Goal: Information Seeking & Learning: Find specific fact

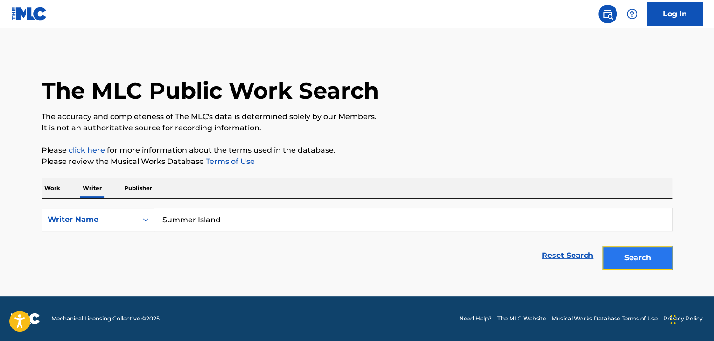
click at [639, 258] on button "Search" at bounding box center [638, 257] width 70 height 23
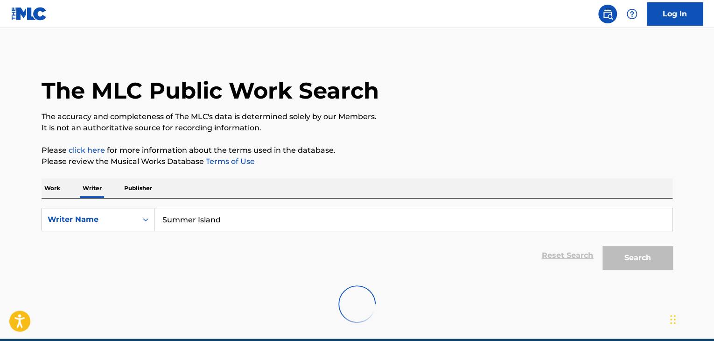
click at [187, 215] on input "Summer Island" at bounding box center [414, 219] width 518 height 22
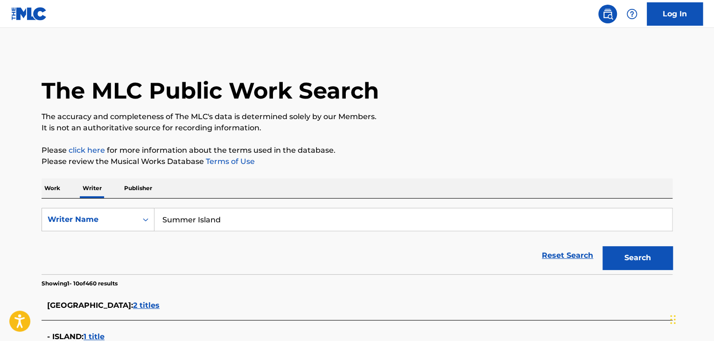
paste input "[PERSON_NAME]"
click at [630, 255] on button "Search" at bounding box center [638, 257] width 70 height 23
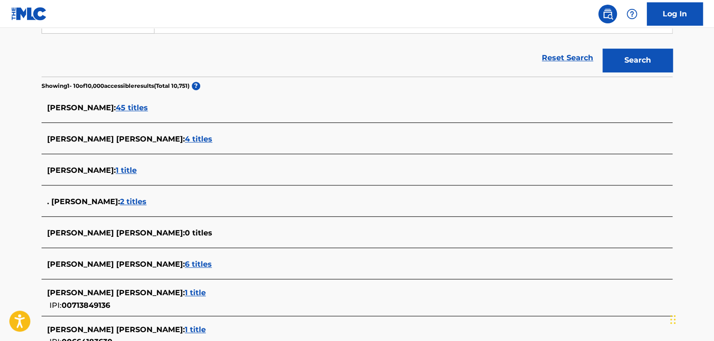
scroll to position [47, 0]
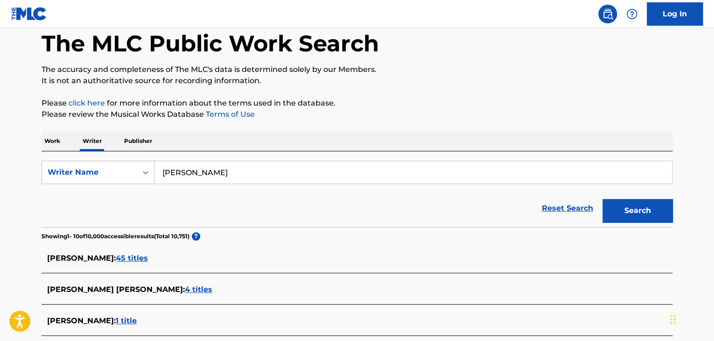
click at [220, 172] on input "[PERSON_NAME]" at bounding box center [414, 172] width 518 height 22
paste input "Killer Dash"
type input "Killer Dash"
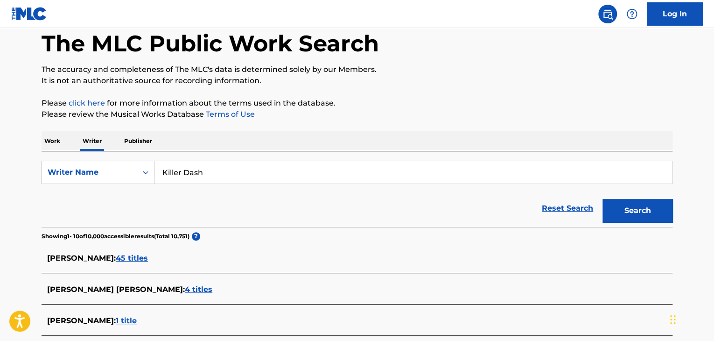
drag, startPoint x: 390, startPoint y: 125, endPoint x: 525, endPoint y: 146, distance: 136.5
click at [393, 125] on div "The MLC Public Work Search The accuracy and completeness of The MLC's data is d…" at bounding box center [356, 311] width 653 height 615
click at [624, 207] on button "Search" at bounding box center [638, 210] width 70 height 23
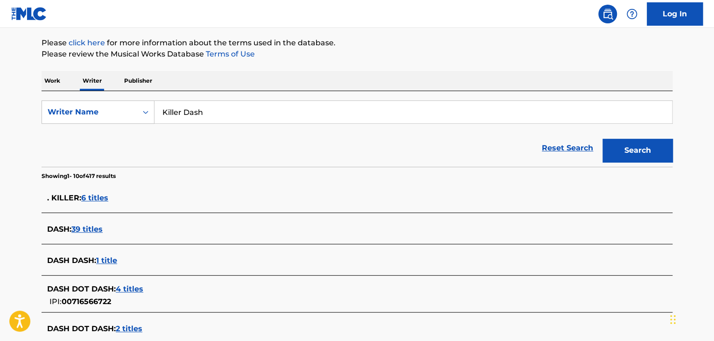
scroll to position [0, 0]
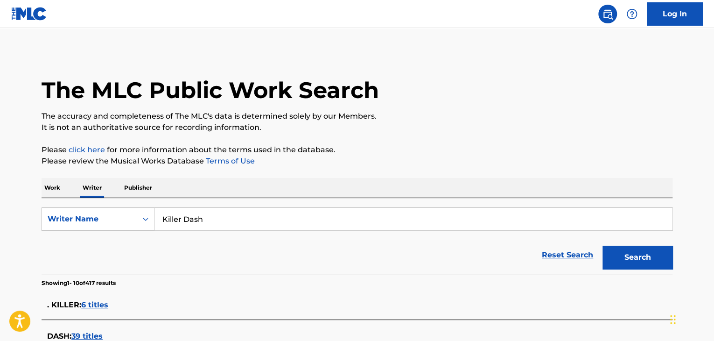
click at [58, 183] on p "Work" at bounding box center [52, 188] width 21 height 20
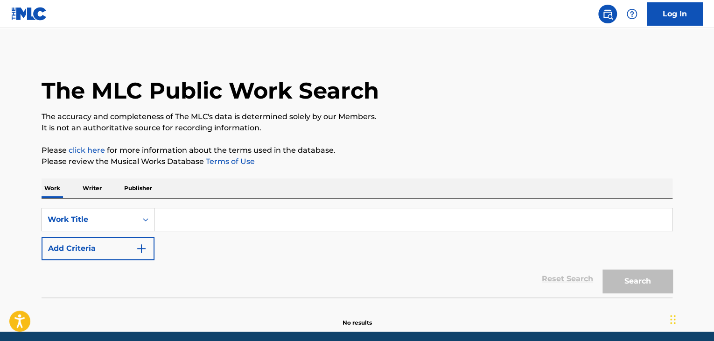
click at [175, 219] on input "Search Form" at bounding box center [414, 219] width 518 height 22
paste input "Somebody"
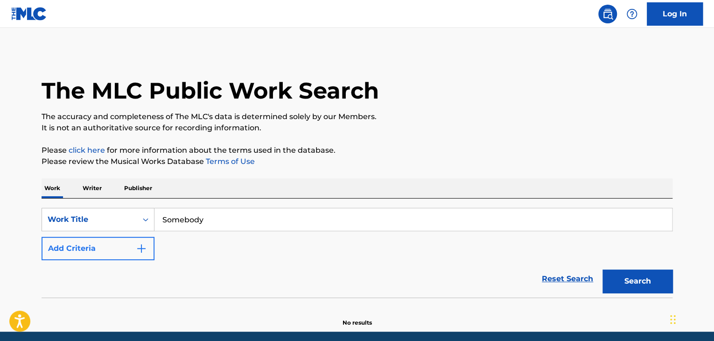
type input "Somebody"
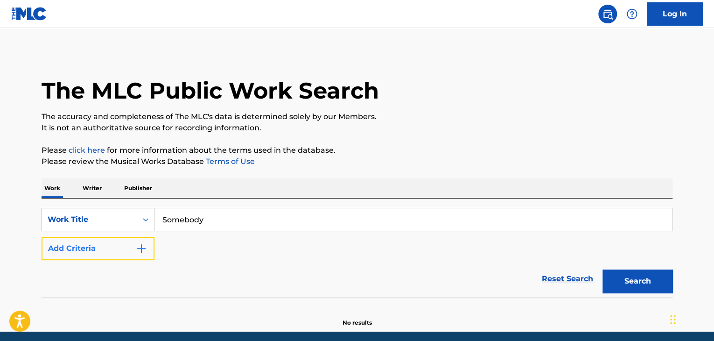
click at [120, 245] on button "Add Criteria" at bounding box center [98, 248] width 113 height 23
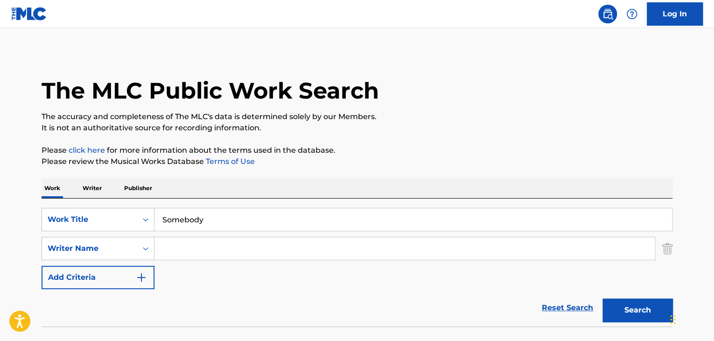
click at [210, 247] on input "Search Form" at bounding box center [405, 248] width 500 height 22
paste input "[PERSON_NAME] Bassyony"
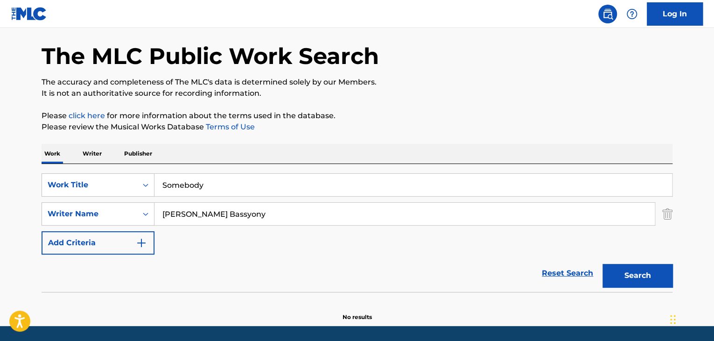
scroll to position [64, 0]
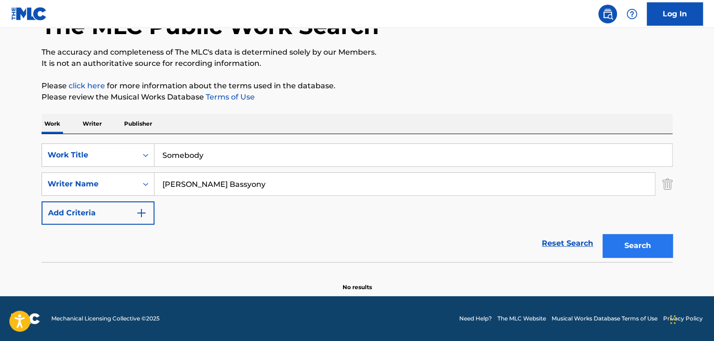
type input "[PERSON_NAME] Bassyony"
click at [624, 236] on button "Search" at bounding box center [638, 245] width 70 height 23
click at [224, 196] on div "SearchWithCriteria178605a2-1423-4867-b11e-48f471ea5c38 Work Title Somebody Sear…" at bounding box center [357, 183] width 631 height 81
click at [220, 191] on input "[PERSON_NAME] Bassyony" at bounding box center [405, 184] width 500 height 22
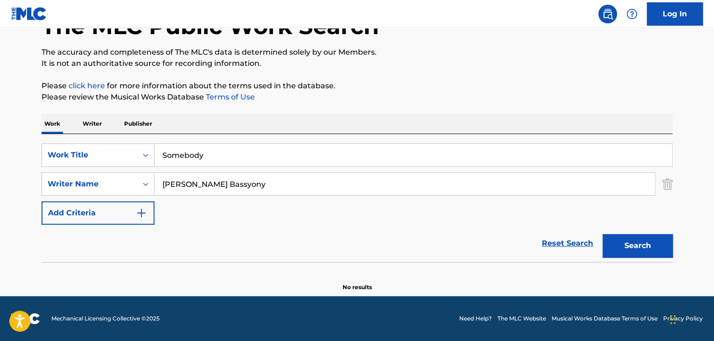
click at [104, 134] on div "SearchWithCriteria178605a2-1423-4867-b11e-48f471ea5c38 Work Title Somebody Sear…" at bounding box center [357, 198] width 631 height 128
click at [82, 124] on p "Writer" at bounding box center [92, 124] width 25 height 20
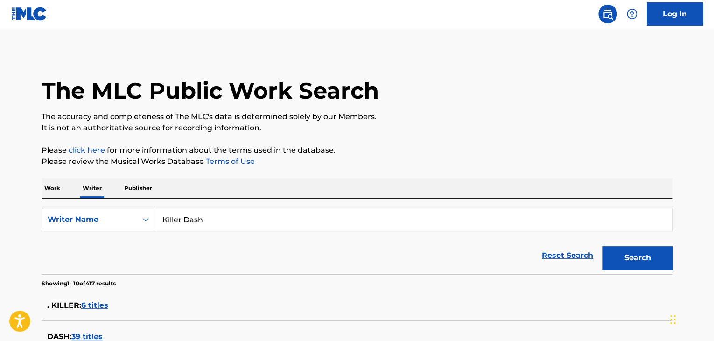
click at [203, 213] on input "Killer Dash" at bounding box center [414, 219] width 518 height 22
paste input "[PERSON_NAME] Bassyony"
type input "[PERSON_NAME] Bassyony"
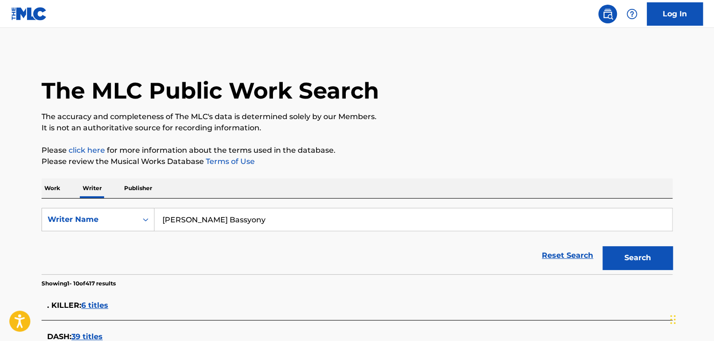
click at [615, 254] on button "Search" at bounding box center [638, 257] width 70 height 23
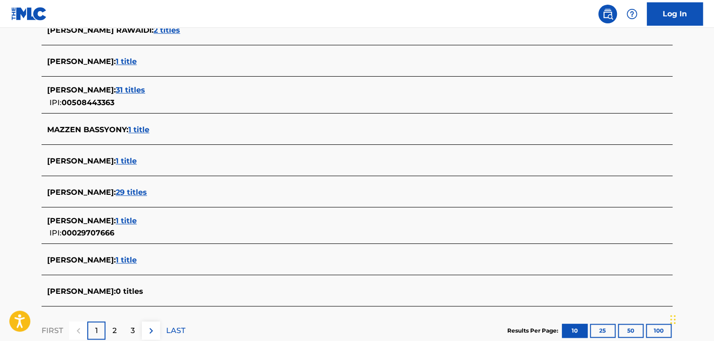
scroll to position [323, 0]
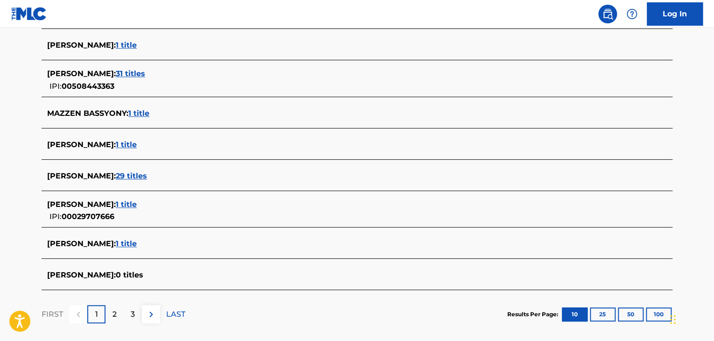
click at [142, 112] on span "1 title" at bounding box center [138, 113] width 21 height 9
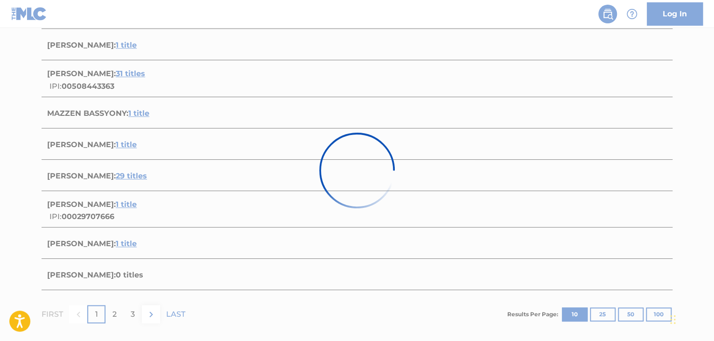
scroll to position [138, 0]
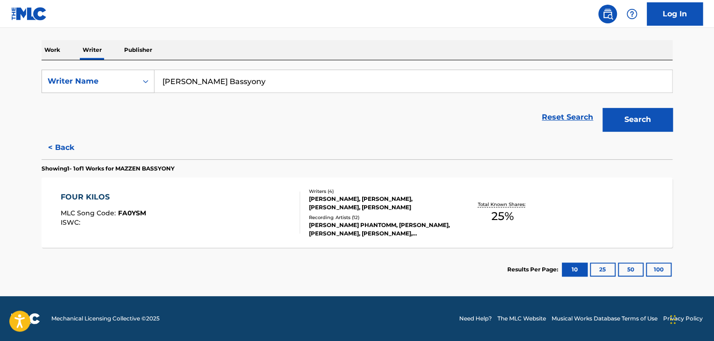
click at [258, 192] on div "FOUR KILOS MLC Song Code : FA0YSM ISWC :" at bounding box center [181, 212] width 240 height 42
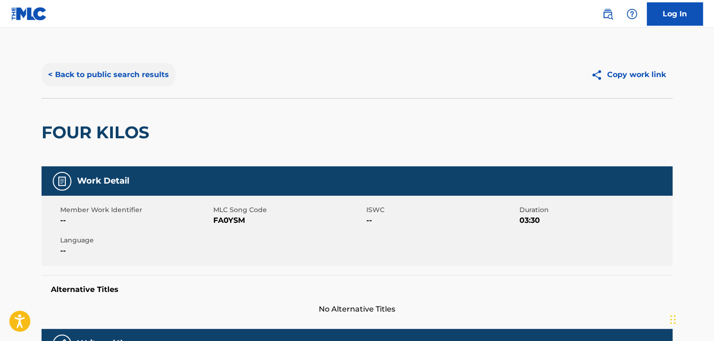
click at [138, 68] on button "< Back to public search results" at bounding box center [109, 74] width 134 height 23
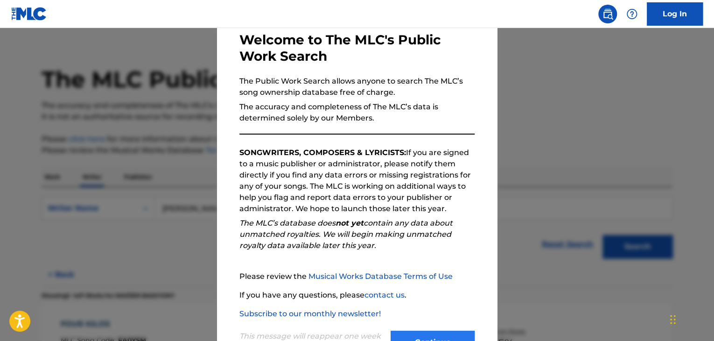
scroll to position [86, 0]
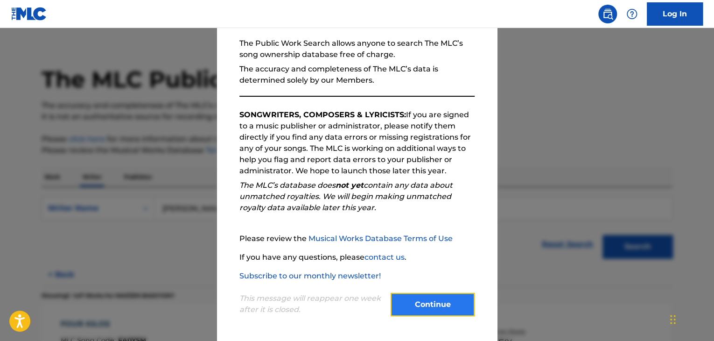
click at [439, 302] on button "Continue" at bounding box center [433, 304] width 84 height 23
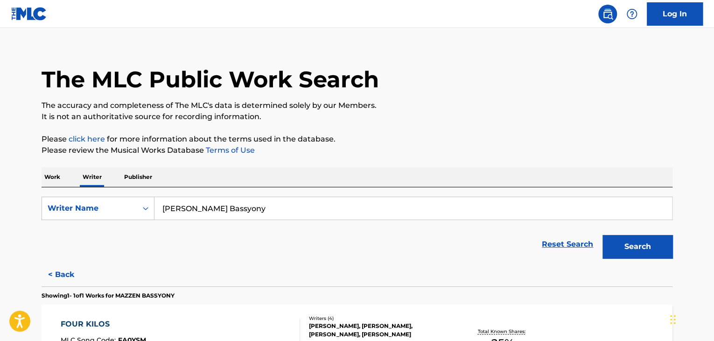
click at [217, 209] on input "[PERSON_NAME] Bassyony" at bounding box center [414, 208] width 518 height 22
paste input "[PERSON_NAME]"
type input "[PERSON_NAME]"
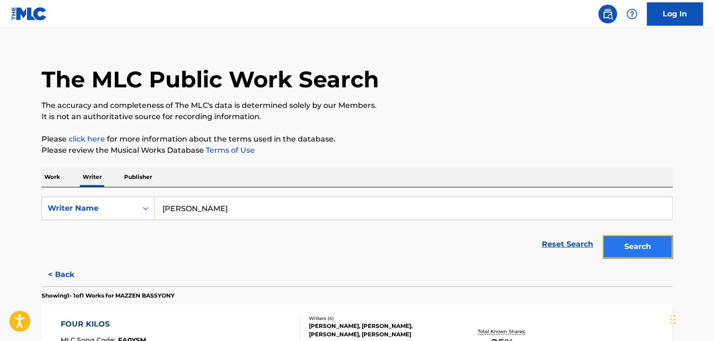
click at [642, 246] on button "Search" at bounding box center [638, 246] width 70 height 23
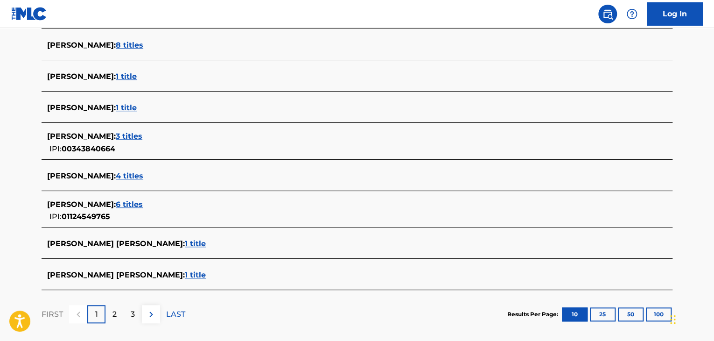
scroll to position [338, 0]
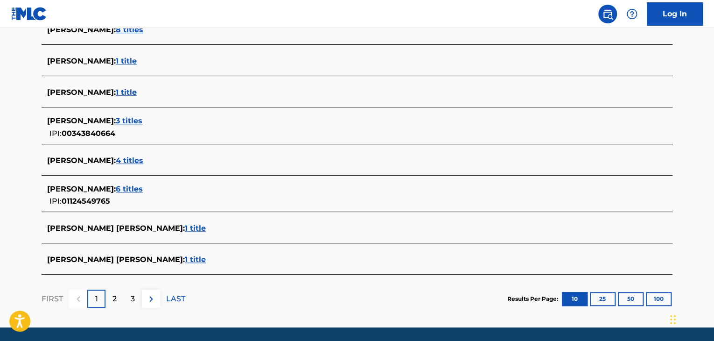
click at [138, 163] on span "4 titles" at bounding box center [130, 160] width 28 height 9
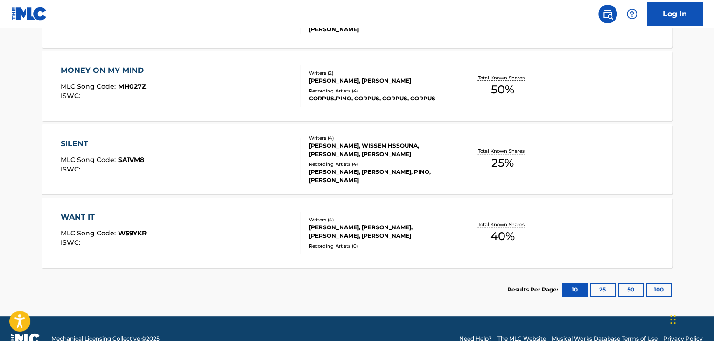
scroll to position [358, 0]
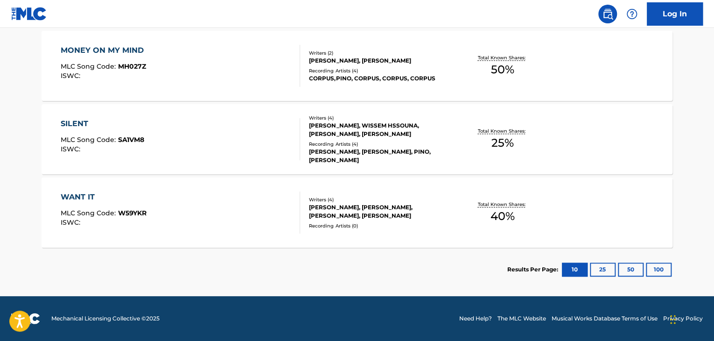
click at [296, 211] on div at bounding box center [295, 212] width 7 height 42
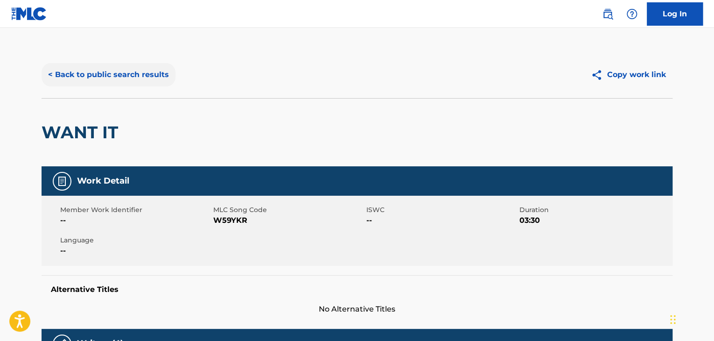
click at [143, 78] on button "< Back to public search results" at bounding box center [109, 74] width 134 height 23
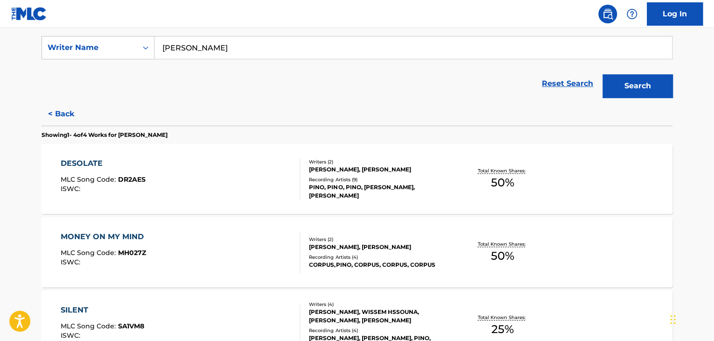
scroll to position [198, 0]
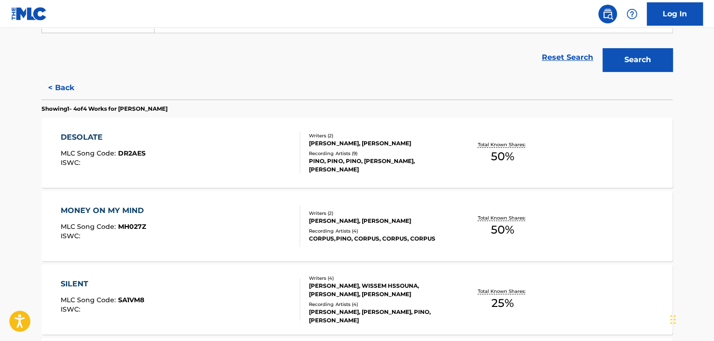
click at [398, 199] on div "MONEY ON MY MIND MLC Song Code : MH027Z ISWC : Writers ( 2 ) [PERSON_NAME], [PE…" at bounding box center [357, 226] width 631 height 70
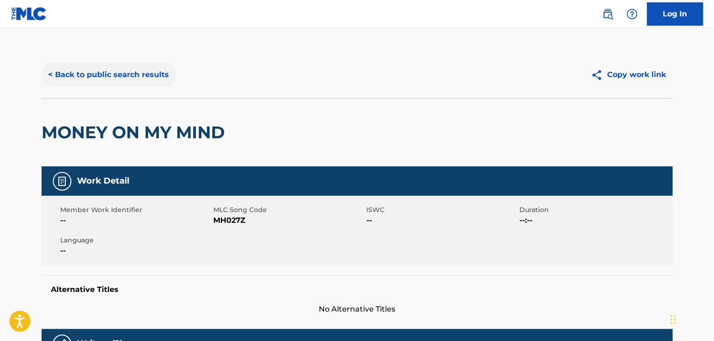
click at [136, 69] on button "< Back to public search results" at bounding box center [109, 74] width 134 height 23
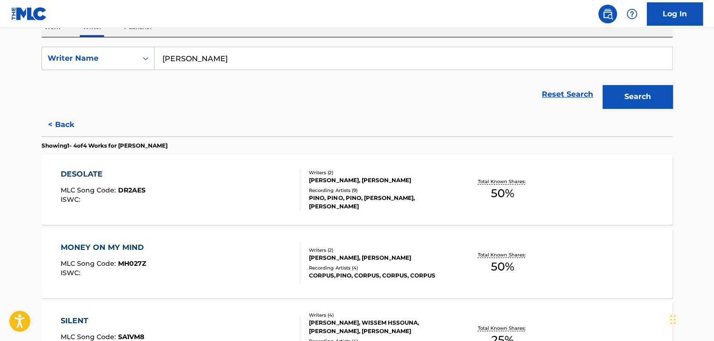
scroll to position [198, 0]
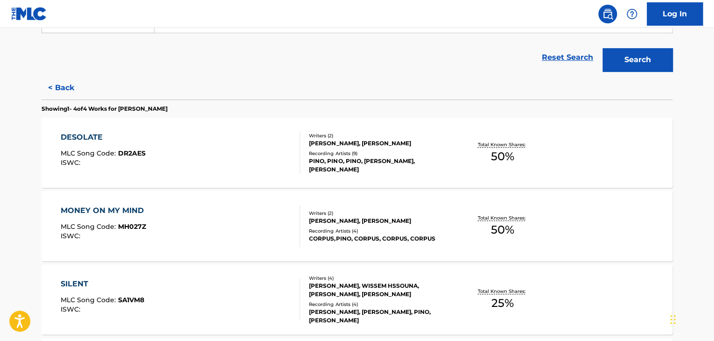
click at [448, 148] on div "[PERSON_NAME], [PERSON_NAME]" at bounding box center [379, 143] width 141 height 8
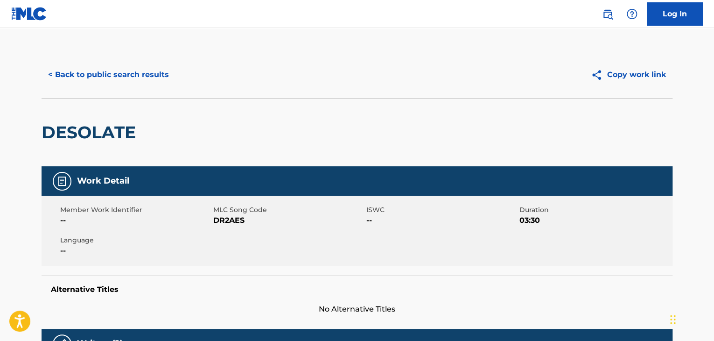
click at [108, 77] on button "< Back to public search results" at bounding box center [109, 74] width 134 height 23
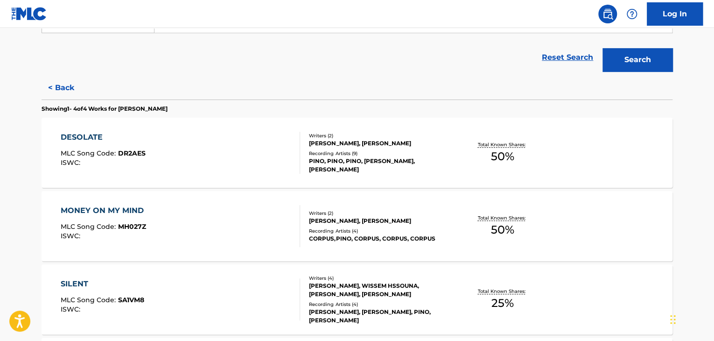
scroll to position [338, 0]
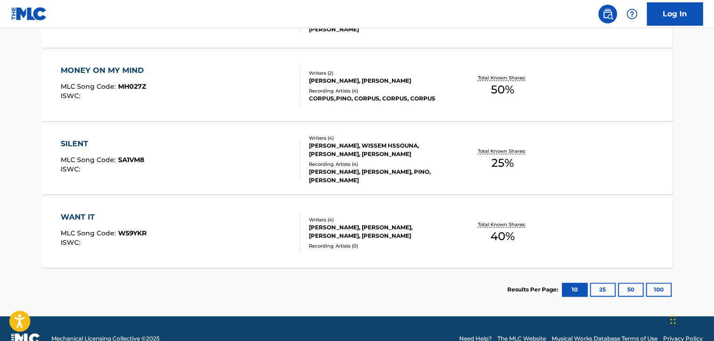
click at [440, 90] on div "Recording Artists ( 4 )" at bounding box center [379, 90] width 141 height 7
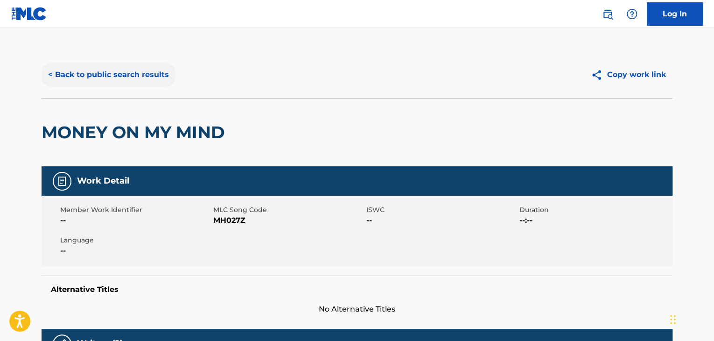
click at [118, 74] on button "< Back to public search results" at bounding box center [109, 74] width 134 height 23
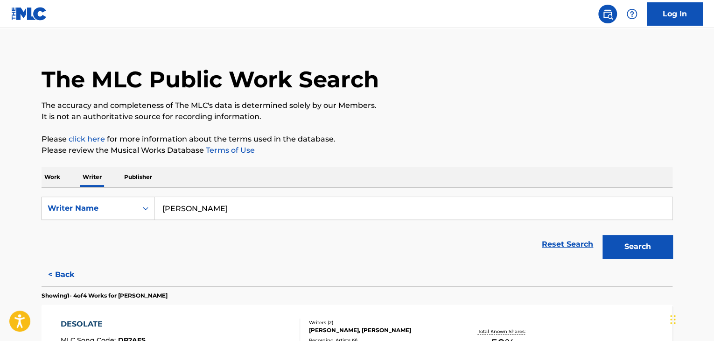
click at [49, 177] on p "Work" at bounding box center [52, 177] width 21 height 20
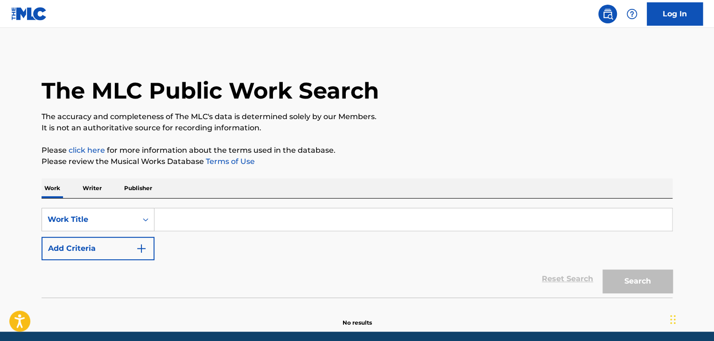
click at [177, 224] on input "Search Form" at bounding box center [414, 219] width 518 height 22
paste input "Dick Talk"
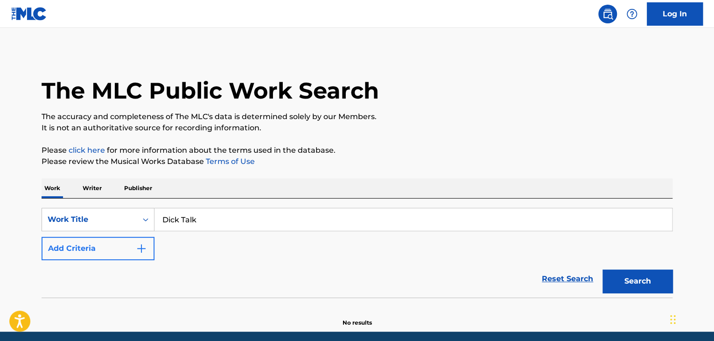
type input "Dick Talk"
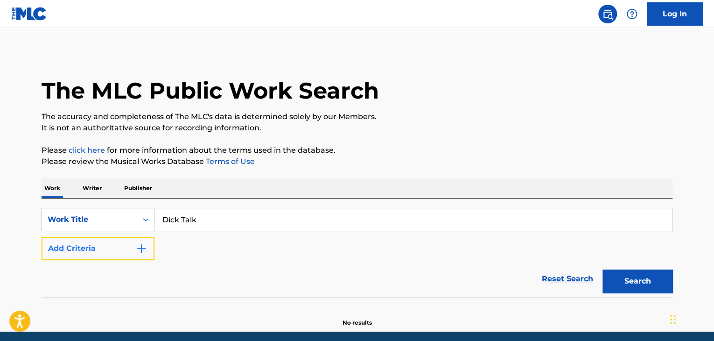
click at [141, 249] on img "Search Form" at bounding box center [141, 248] width 11 height 11
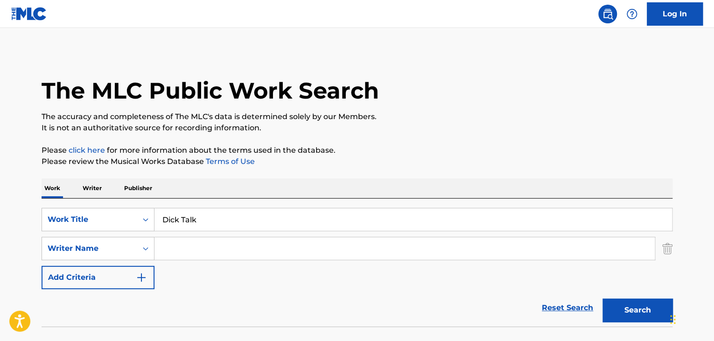
click at [192, 249] on input "Search Form" at bounding box center [405, 248] width 500 height 22
click at [618, 303] on button "Search" at bounding box center [638, 309] width 70 height 23
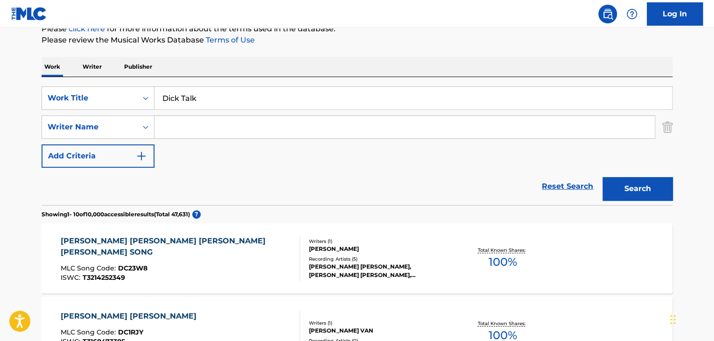
scroll to position [48, 0]
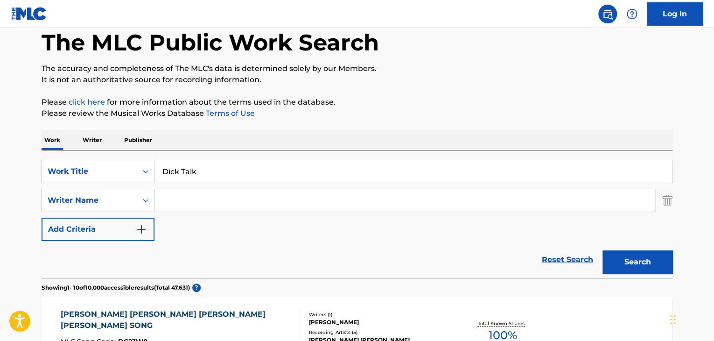
click at [186, 197] on input "Search Form" at bounding box center [405, 200] width 500 height 22
paste input "[PERSON_NAME]"
type input "[PERSON_NAME]"
click at [642, 255] on button "Search" at bounding box center [638, 261] width 70 height 23
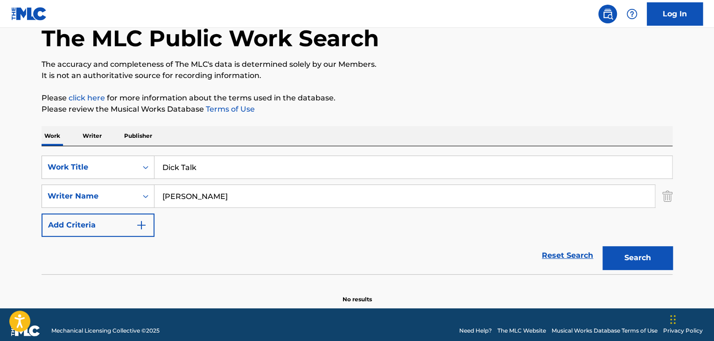
scroll to position [64, 0]
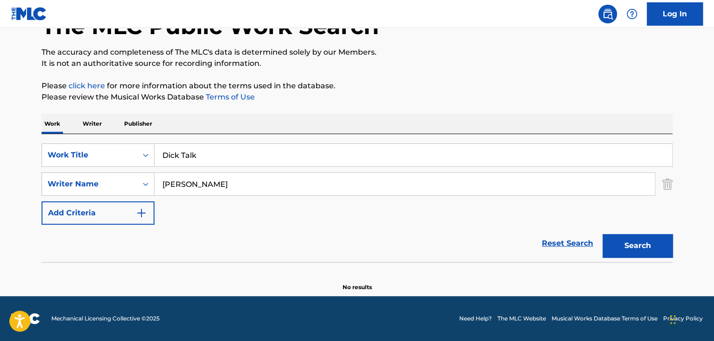
click at [88, 124] on p "Writer" at bounding box center [92, 124] width 25 height 20
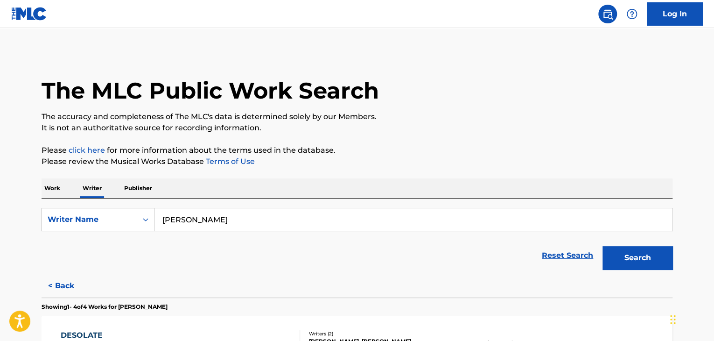
click at [234, 223] on input "[PERSON_NAME]" at bounding box center [414, 219] width 518 height 22
paste input "[PERSON_NAME]"
click at [347, 162] on p "Please review the Musical Works Database Terms of Use" at bounding box center [357, 161] width 631 height 11
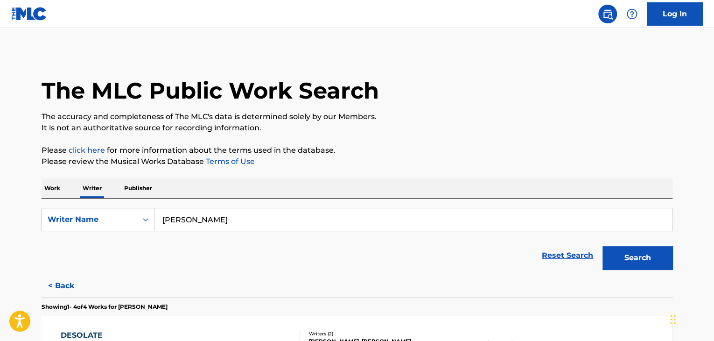
click at [626, 244] on div "Search" at bounding box center [635, 255] width 75 height 37
click at [626, 254] on button "Search" at bounding box center [638, 257] width 70 height 23
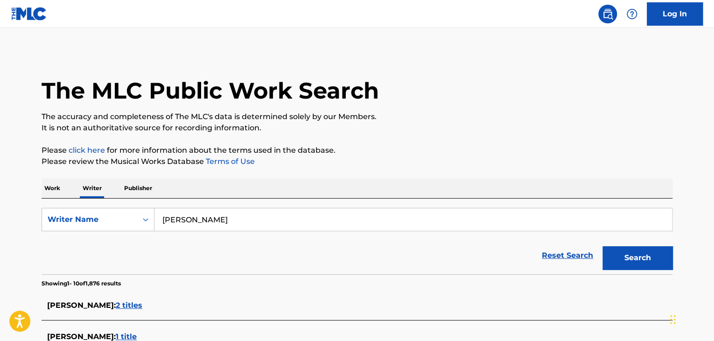
click at [185, 230] on input "[PERSON_NAME]" at bounding box center [414, 219] width 518 height 22
paste input "[PERSON_NAME]"
type input "[PERSON_NAME]"
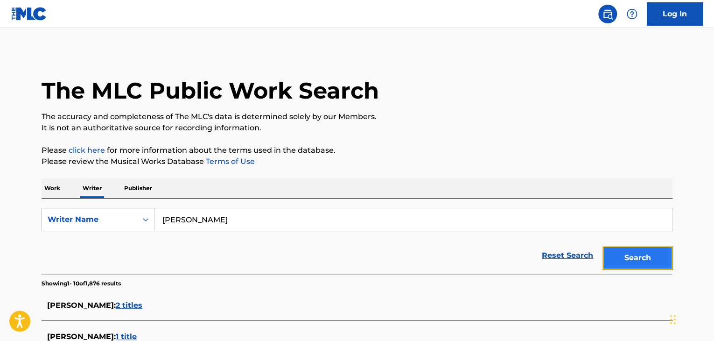
click at [618, 262] on button "Search" at bounding box center [638, 257] width 70 height 23
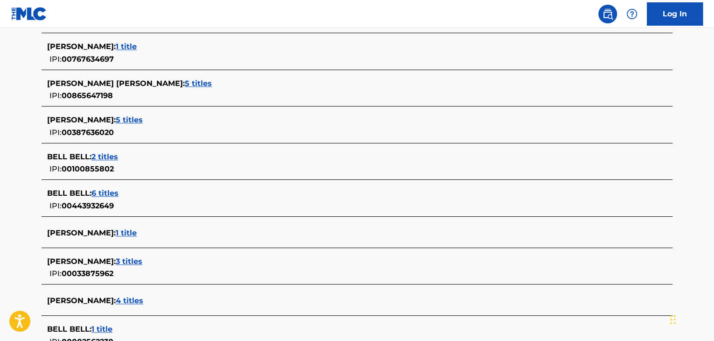
scroll to position [373, 0]
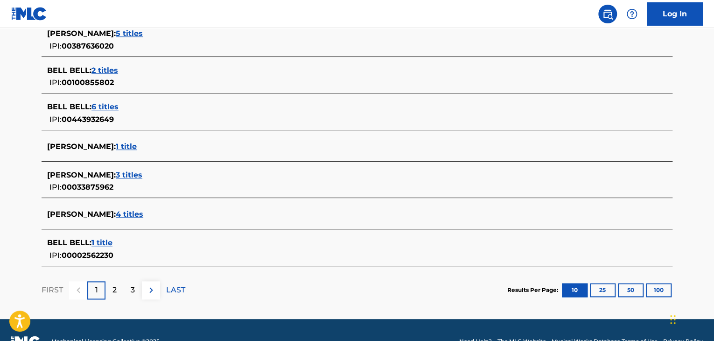
click at [127, 174] on span "3 titles" at bounding box center [129, 174] width 27 height 9
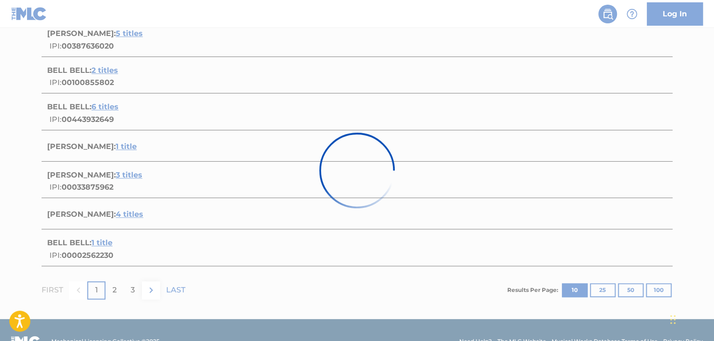
scroll to position [285, 0]
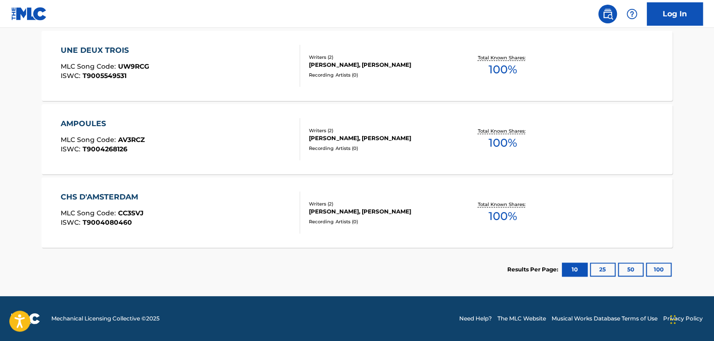
click at [359, 154] on div "AMPOULES MLC Song Code : AV3RCZ ISWC : T9004268126 Writers ( 2 ) [PERSON_NAME],…" at bounding box center [357, 139] width 631 height 70
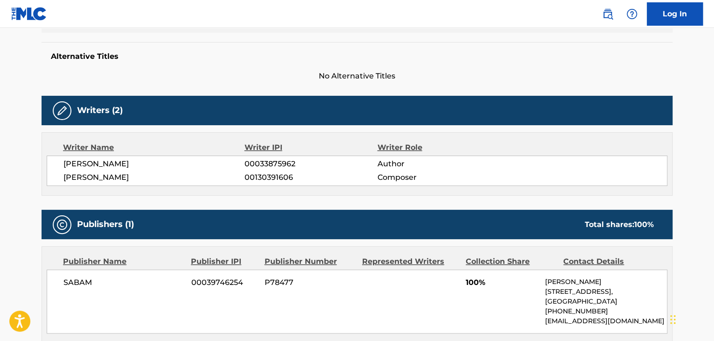
scroll to position [280, 0]
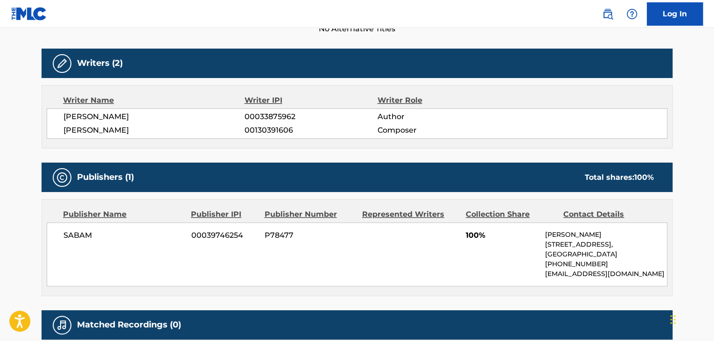
click at [96, 116] on span "[PERSON_NAME]" at bounding box center [153, 116] width 181 height 11
copy div "[PERSON_NAME]"
click at [258, 114] on span "00033875962" at bounding box center [311, 116] width 133 height 11
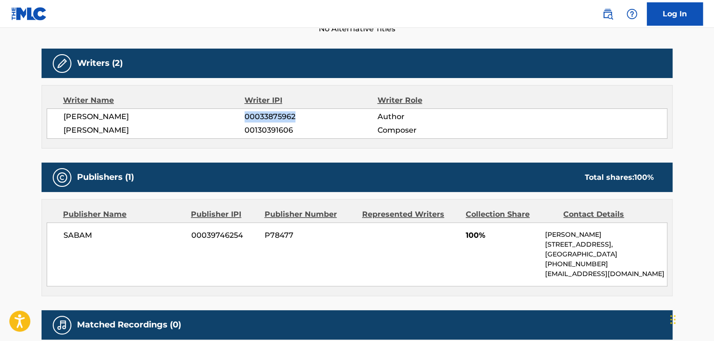
click at [258, 114] on span "00033875962" at bounding box center [311, 116] width 133 height 11
copy span "00033875962"
click at [70, 238] on span "SABAM" at bounding box center [123, 235] width 121 height 11
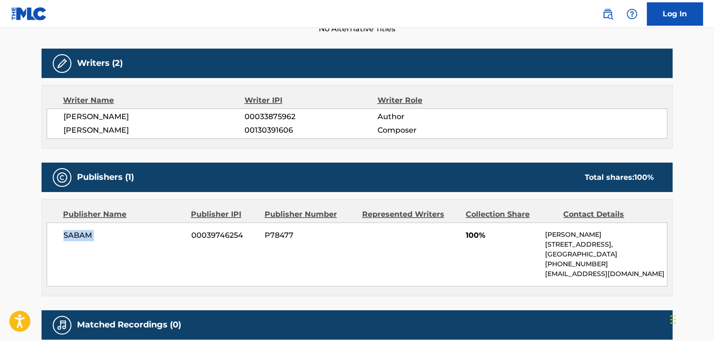
copy div "SABAM"
click at [209, 239] on span "00039746254" at bounding box center [224, 235] width 66 height 11
copy div "00039746254"
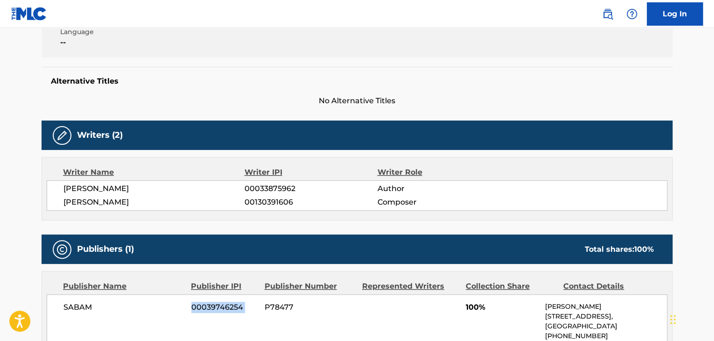
scroll to position [140, 0]
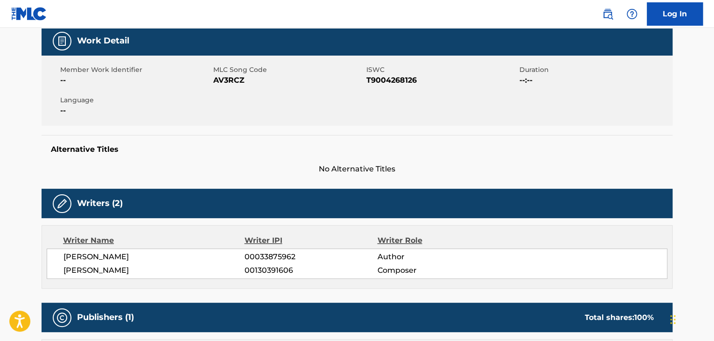
click at [241, 75] on span "AV3RCZ" at bounding box center [288, 80] width 151 height 11
copy span "AV3RCZ"
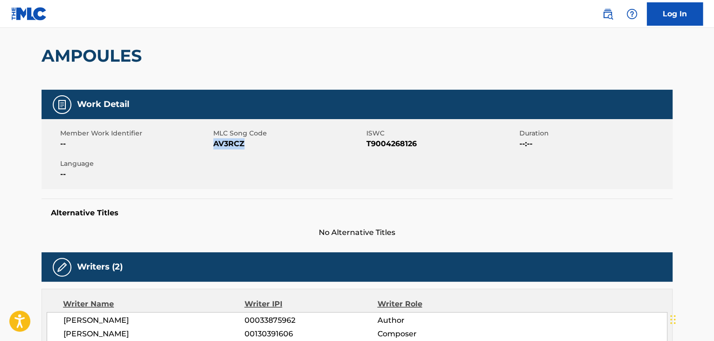
scroll to position [0, 0]
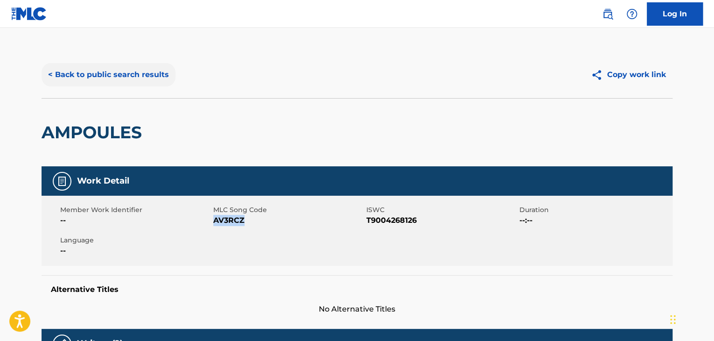
click at [136, 74] on button "< Back to public search results" at bounding box center [109, 74] width 134 height 23
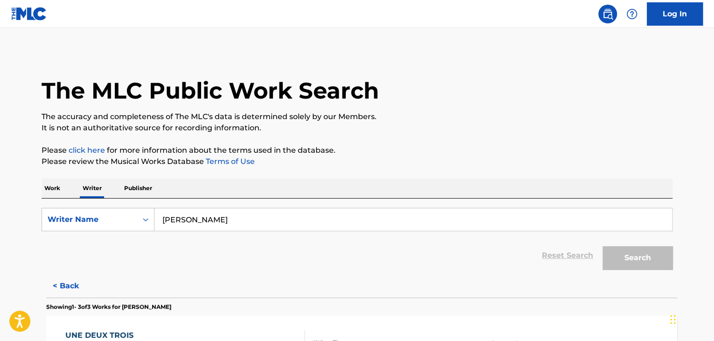
scroll to position [11, 0]
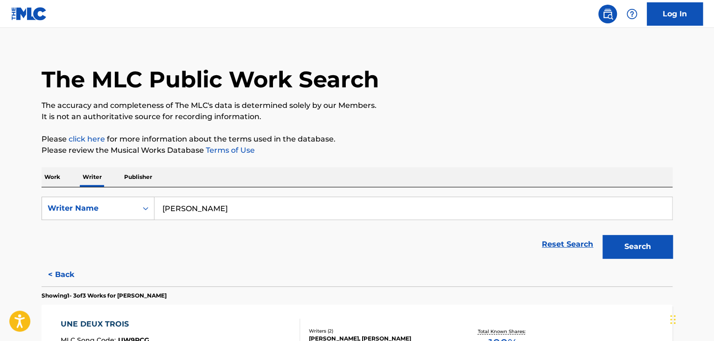
click at [187, 217] on input "[PERSON_NAME]" at bounding box center [414, 208] width 518 height 22
click at [53, 180] on p "Work" at bounding box center [52, 177] width 21 height 20
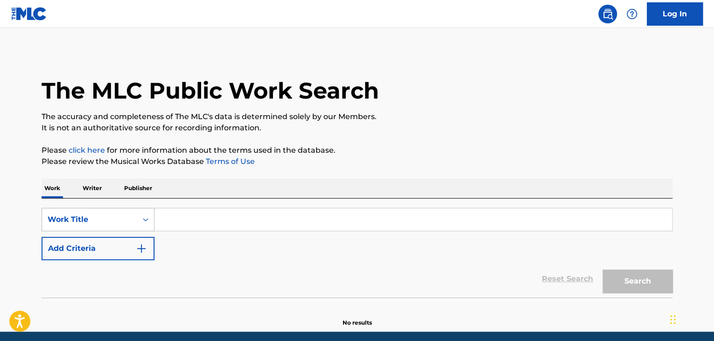
click at [101, 218] on div "Work Title" at bounding box center [98, 219] width 113 height 23
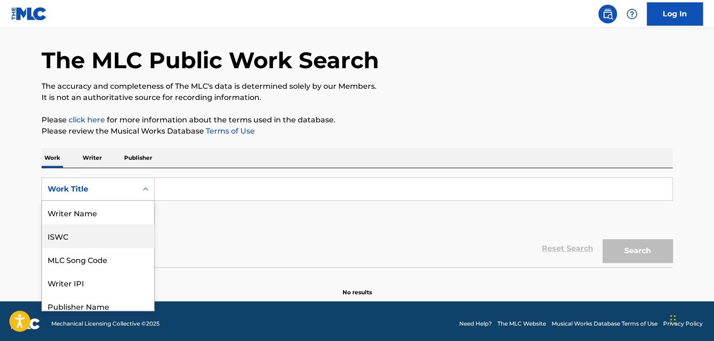
click at [91, 233] on div "ISWC" at bounding box center [98, 235] width 112 height 23
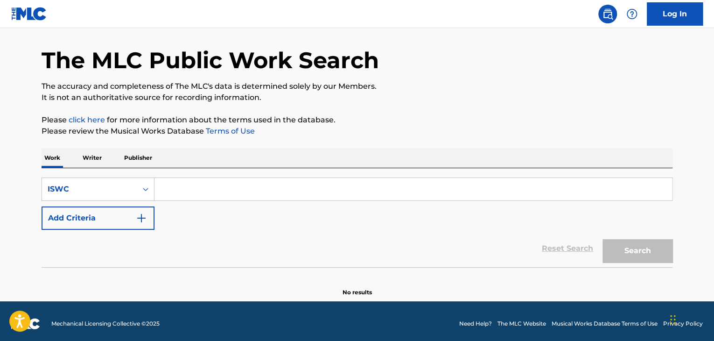
click at [181, 188] on input "Search Form" at bounding box center [414, 189] width 518 height 22
paste input "T0617955346"
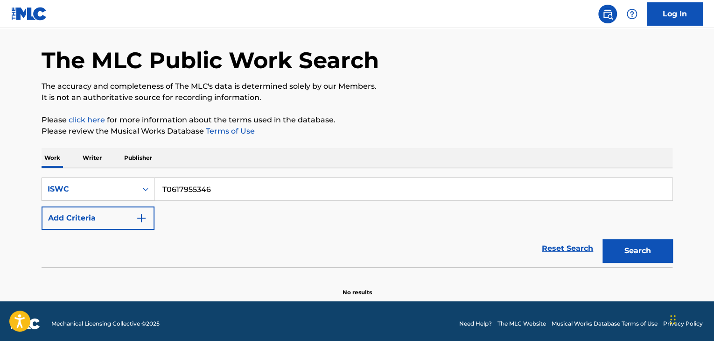
type input "T0617955346"
click at [440, 106] on div "The MLC Public Work Search The accuracy and completeness of The MLC's data is d…" at bounding box center [356, 158] width 653 height 275
click at [620, 247] on button "Search" at bounding box center [638, 250] width 70 height 23
click at [91, 162] on p "Writer" at bounding box center [92, 158] width 25 height 20
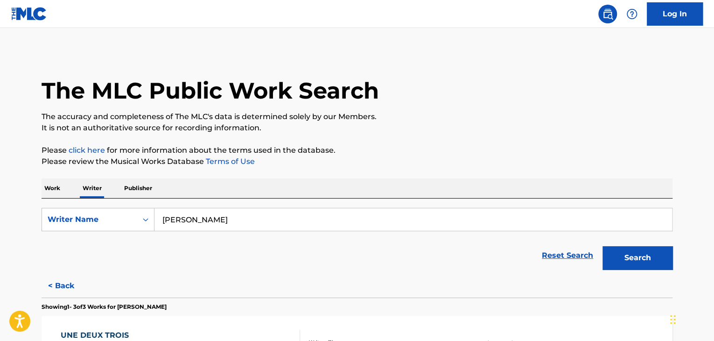
click at [216, 221] on input "[PERSON_NAME]" at bounding box center [414, 219] width 518 height 22
paste input "[PERSON_NAME] [PERSON_NAME]"
drag, startPoint x: 398, startPoint y: 160, endPoint x: 429, endPoint y: 167, distance: 32.2
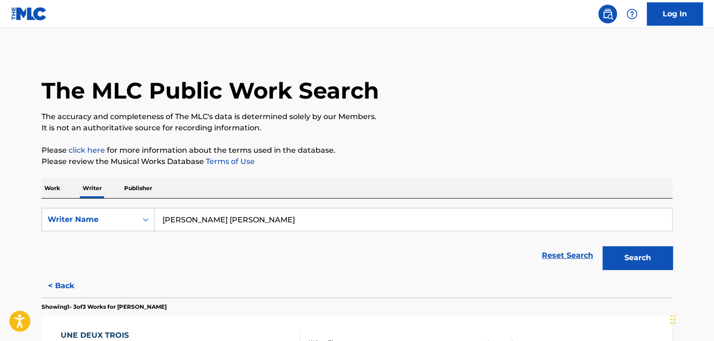
click at [398, 160] on p "Please review the Musical Works Database Terms of Use" at bounding box center [357, 161] width 631 height 11
click at [634, 256] on button "Search" at bounding box center [638, 257] width 70 height 23
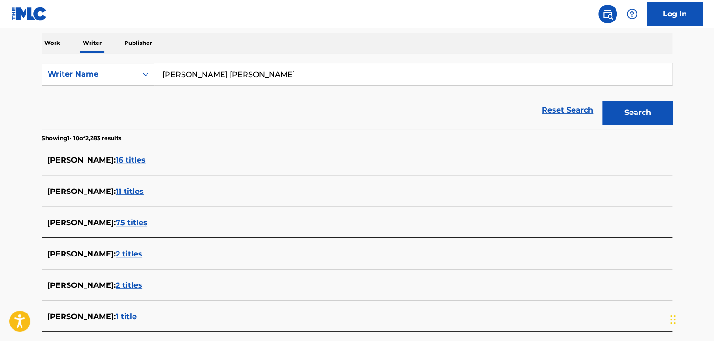
scroll to position [93, 0]
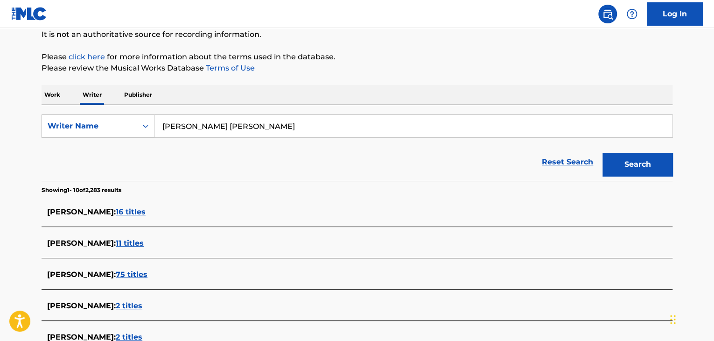
click at [213, 121] on input "[PERSON_NAME] [PERSON_NAME]" at bounding box center [414, 126] width 518 height 22
paste input "[PERSON_NAME]"
click at [406, 154] on div "Reset Search Search" at bounding box center [357, 161] width 631 height 37
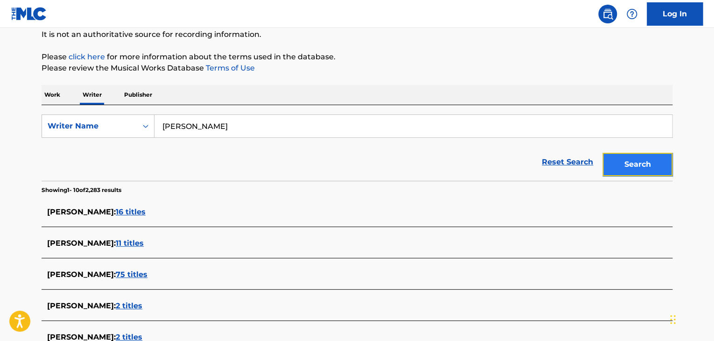
click at [656, 168] on button "Search" at bounding box center [638, 164] width 70 height 23
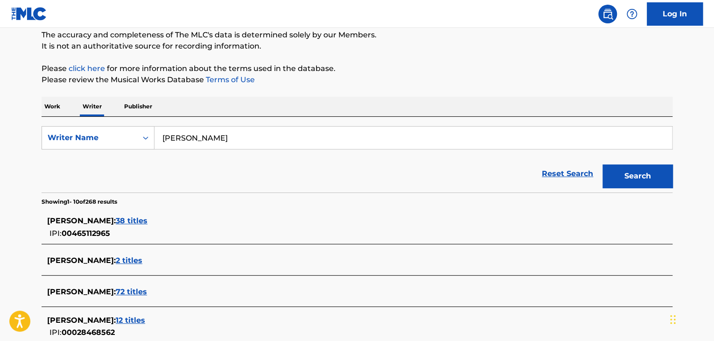
scroll to position [47, 0]
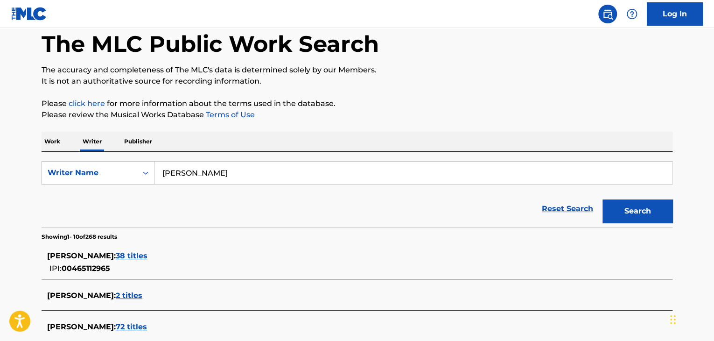
click at [200, 174] on input "[PERSON_NAME]" at bounding box center [414, 173] width 518 height 22
paste input "Art [PERSON_NAME]"
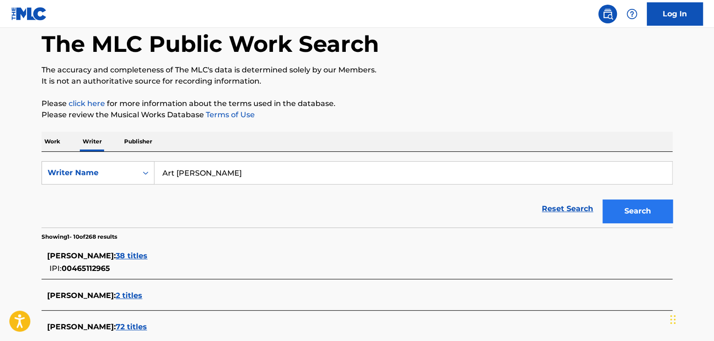
type input "Art [PERSON_NAME]"
click at [624, 209] on button "Search" at bounding box center [638, 210] width 70 height 23
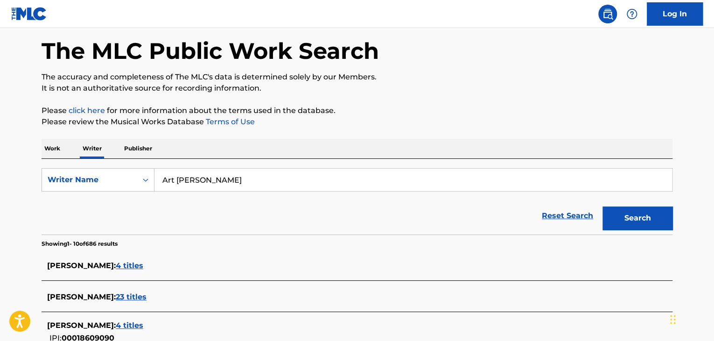
scroll to position [0, 0]
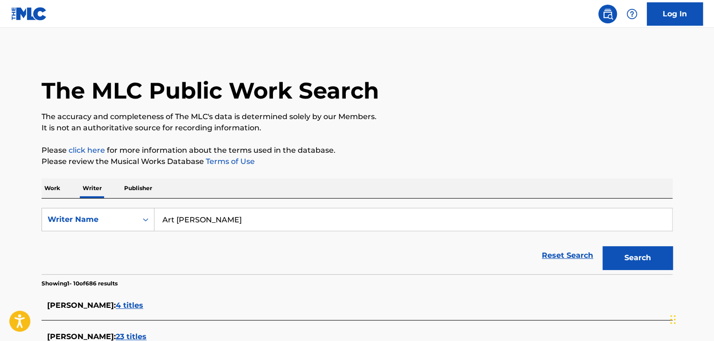
click at [47, 190] on p "Work" at bounding box center [52, 188] width 21 height 20
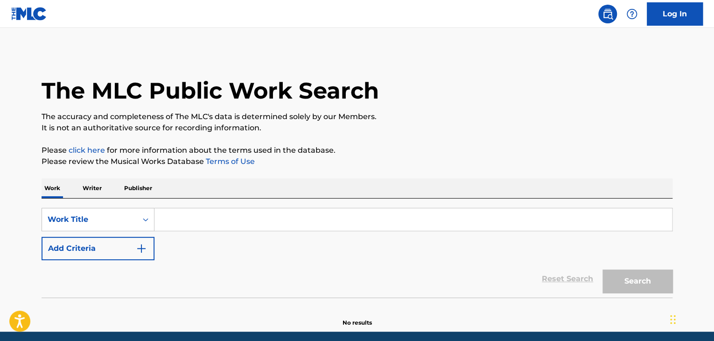
click at [168, 210] on input "Search Form" at bounding box center [414, 219] width 518 height 22
paste input "Oppressed"
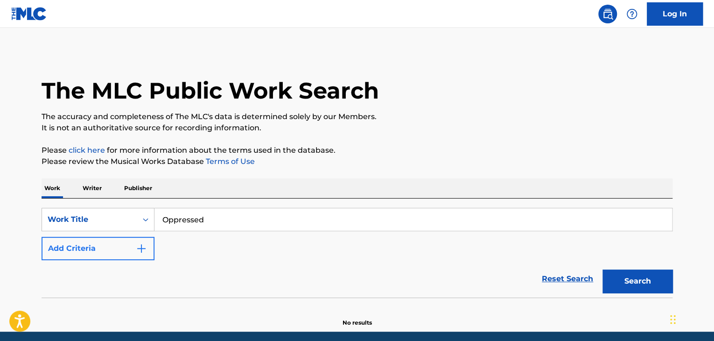
type input "Oppressed"
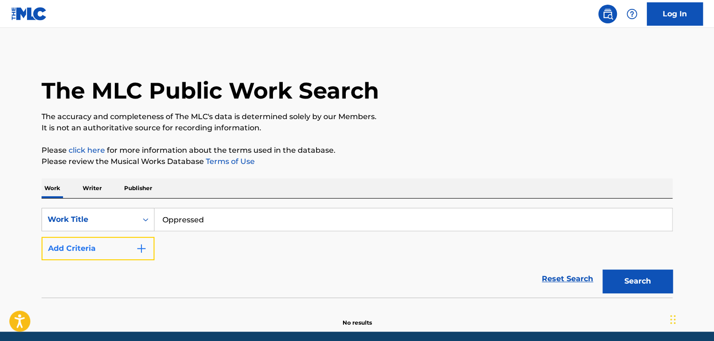
click at [131, 247] on button "Add Criteria" at bounding box center [98, 248] width 113 height 23
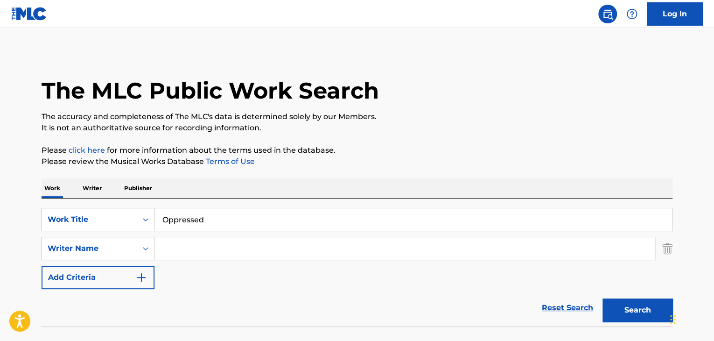
click at [164, 245] on input "Search Form" at bounding box center [405, 248] width 500 height 22
paste input "September [PERSON_NAME]"
type input "September [PERSON_NAME]"
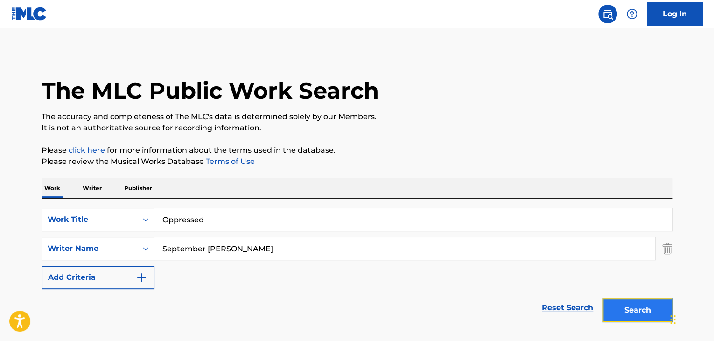
click at [639, 312] on button "Search" at bounding box center [638, 309] width 70 height 23
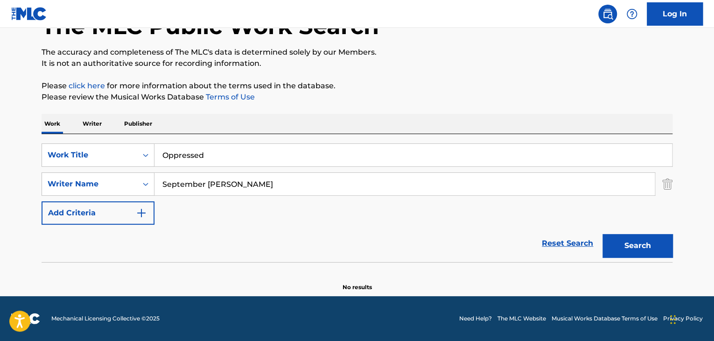
click at [103, 125] on p "Writer" at bounding box center [92, 124] width 25 height 20
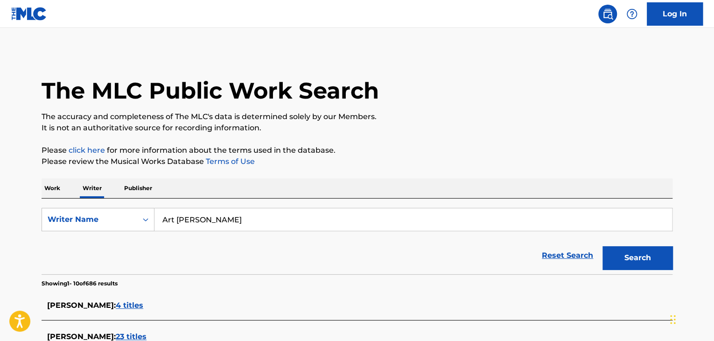
click at [238, 225] on input "Art [PERSON_NAME]" at bounding box center [414, 219] width 518 height 22
paste input "September [PERSON_NAME]"
type input "September [PERSON_NAME]"
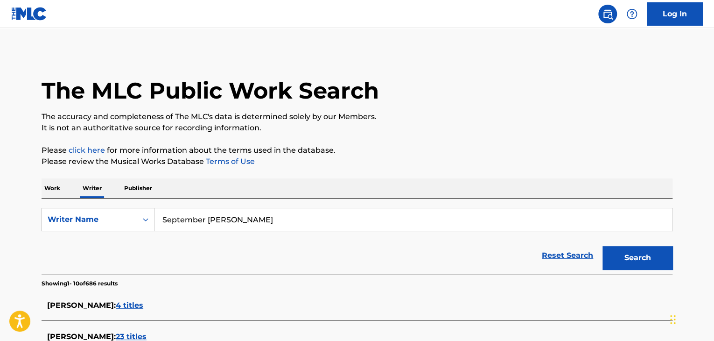
click at [393, 166] on p "Please review the Musical Works Database Terms of Use" at bounding box center [357, 161] width 631 height 11
click at [609, 263] on button "Search" at bounding box center [638, 257] width 70 height 23
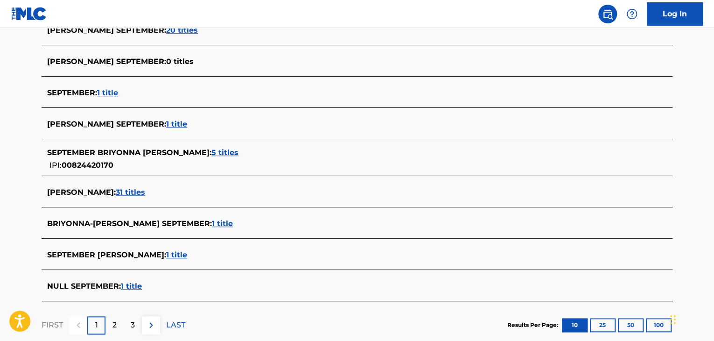
scroll to position [323, 0]
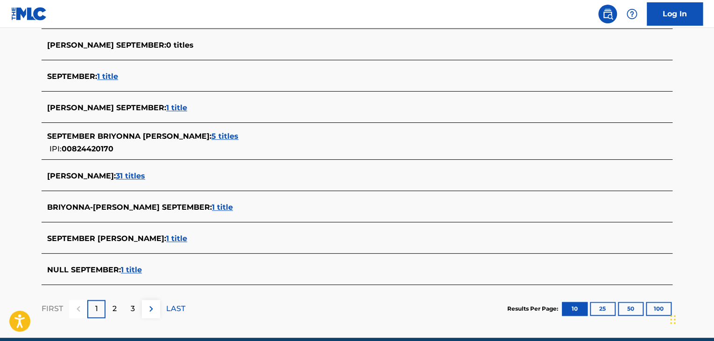
click at [166, 239] on span "1 title" at bounding box center [176, 238] width 21 height 9
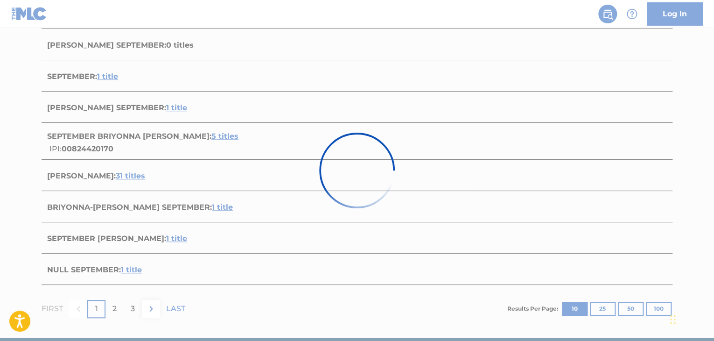
scroll to position [138, 0]
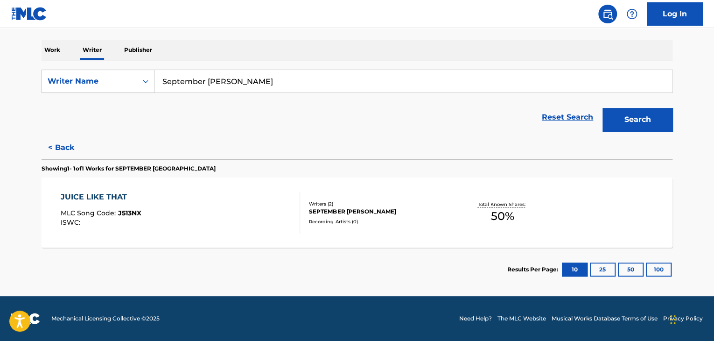
click at [274, 199] on div "JUICE LIKE THAT MLC Song Code : J513NX ISWC :" at bounding box center [181, 212] width 240 height 42
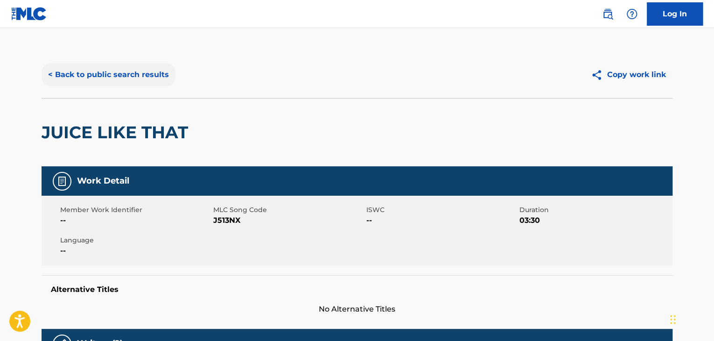
click at [115, 69] on button "< Back to public search results" at bounding box center [109, 74] width 134 height 23
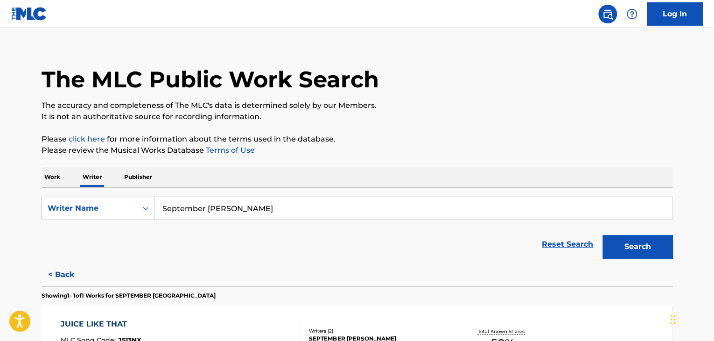
click at [215, 209] on input "September [PERSON_NAME]" at bounding box center [414, 208] width 518 height 22
paste input "[PERSON_NAME]"
type input "[PERSON_NAME]"
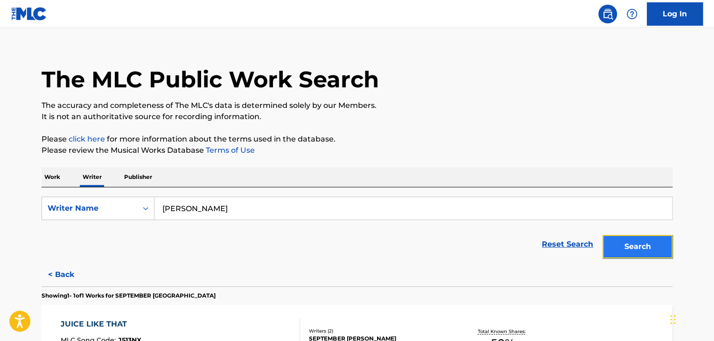
click at [606, 246] on button "Search" at bounding box center [638, 246] width 70 height 23
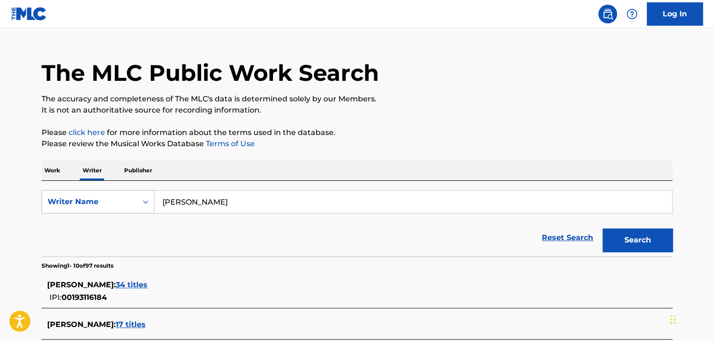
scroll to position [0, 0]
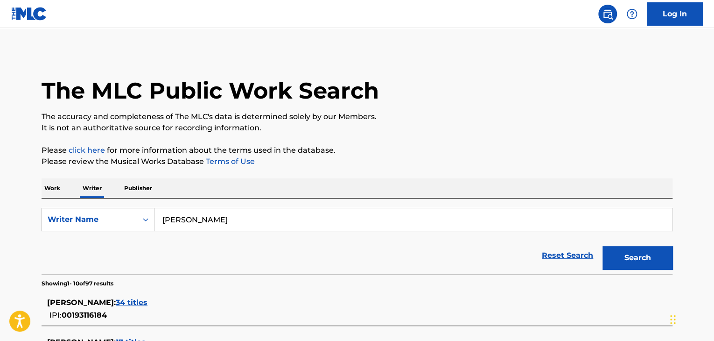
click at [61, 192] on p "Work" at bounding box center [52, 188] width 21 height 20
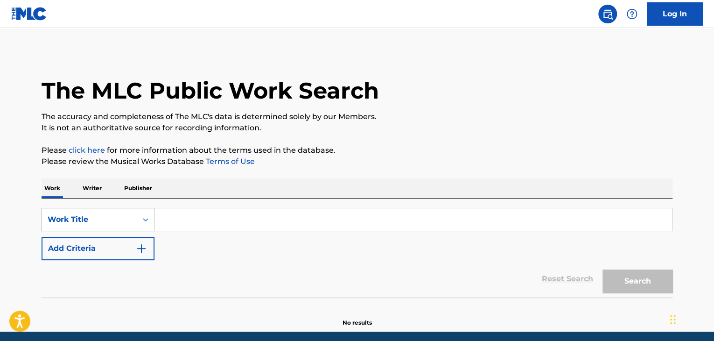
click at [122, 208] on div "Work Title" at bounding box center [98, 219] width 113 height 23
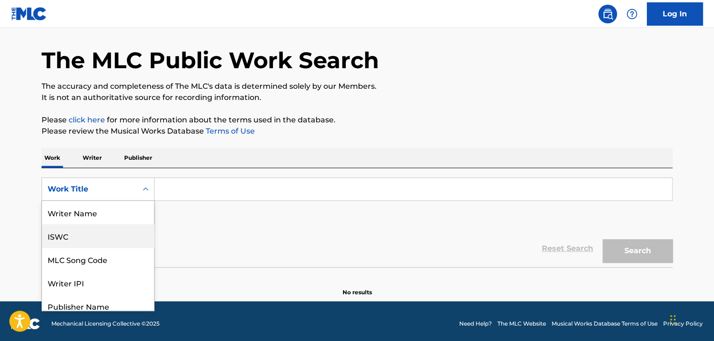
click at [84, 245] on div "ISWC" at bounding box center [98, 235] width 112 height 23
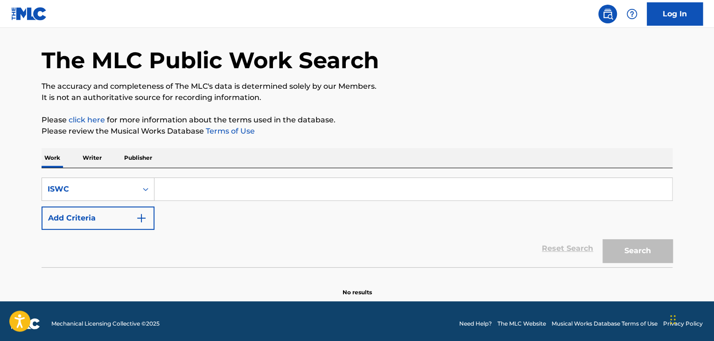
click at [172, 185] on input "Search Form" at bounding box center [414, 189] width 518 height 22
paste input "T9153437888"
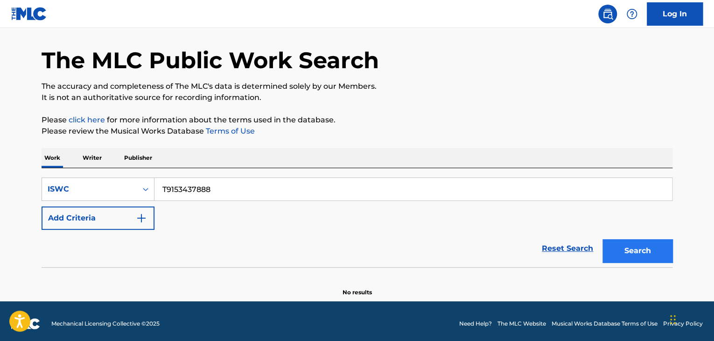
type input "T9153437888"
click at [629, 255] on button "Search" at bounding box center [638, 250] width 70 height 23
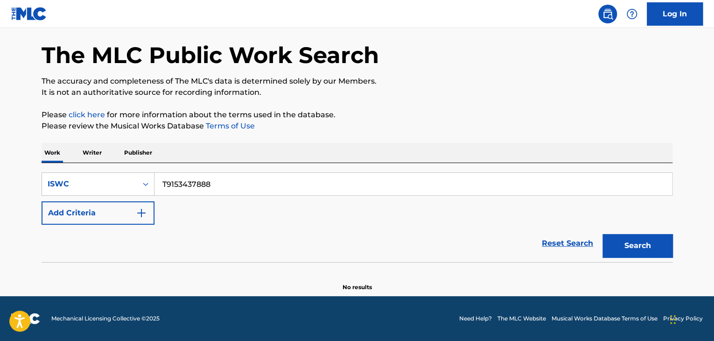
click at [91, 149] on p "Writer" at bounding box center [92, 153] width 25 height 20
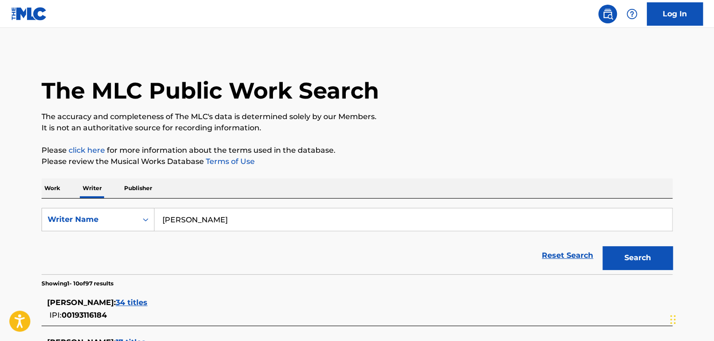
click at [197, 208] on div "[PERSON_NAME]" at bounding box center [414, 219] width 518 height 23
click at [206, 219] on input "[PERSON_NAME]" at bounding box center [414, 219] width 518 height 22
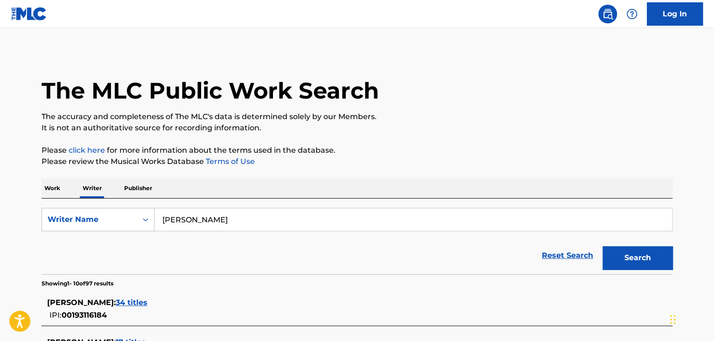
click at [206, 219] on input "[PERSON_NAME]" at bounding box center [414, 219] width 518 height 22
paste input "[PERSON_NAME] [PERSON_NAME]"
click at [456, 150] on p "Please click here for more information about the terms used in the database." at bounding box center [357, 150] width 631 height 11
click at [183, 223] on input "[PERSON_NAME] [PERSON_NAME]" at bounding box center [414, 219] width 518 height 22
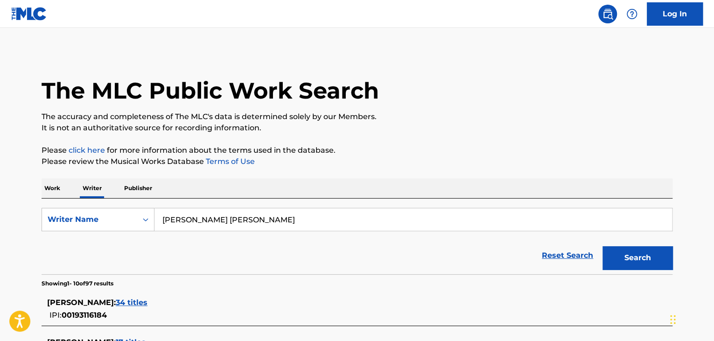
click at [183, 223] on input "[PERSON_NAME] [PERSON_NAME]" at bounding box center [414, 219] width 518 height 22
paste input "[PERSON_NAME]"
click at [627, 258] on button "Search" at bounding box center [638, 257] width 70 height 23
click at [195, 226] on input "[PERSON_NAME]" at bounding box center [414, 219] width 518 height 22
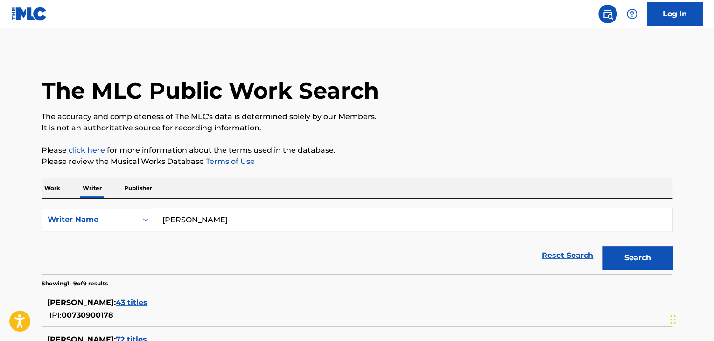
click at [195, 226] on input "[PERSON_NAME]" at bounding box center [414, 219] width 518 height 22
paste input "[PERSON_NAME]"
click at [357, 179] on div "Work Writer Publisher" at bounding box center [357, 188] width 631 height 20
click at [655, 253] on button "Search" at bounding box center [638, 257] width 70 height 23
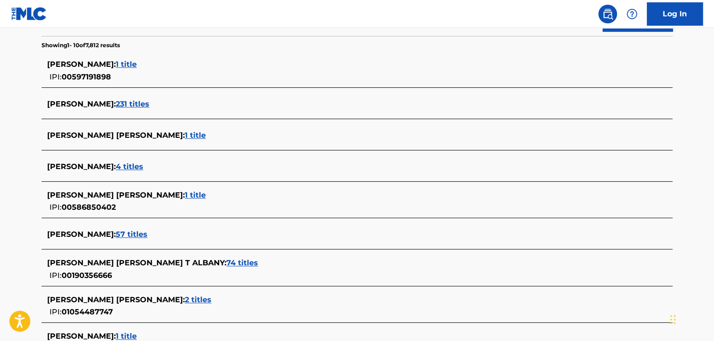
scroll to position [183, 0]
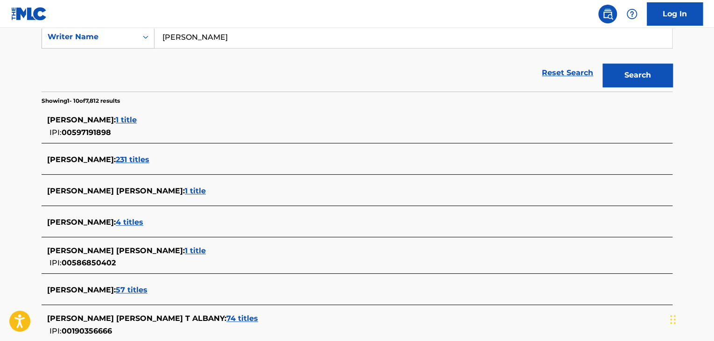
drag, startPoint x: 189, startPoint y: 37, endPoint x: 211, endPoint y: 33, distance: 22.3
click at [211, 33] on input "[PERSON_NAME]" at bounding box center [414, 37] width 518 height 22
click at [603, 63] on button "Search" at bounding box center [638, 74] width 70 height 23
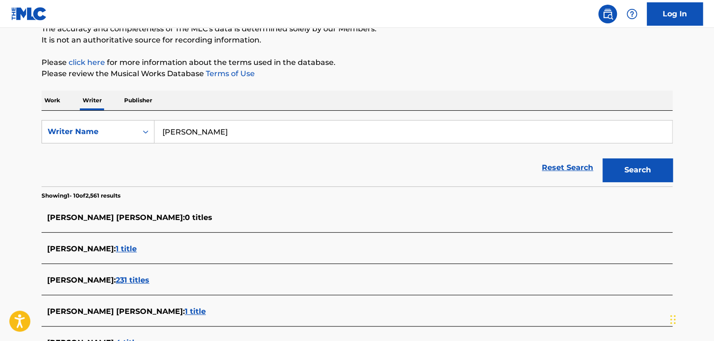
scroll to position [0, 0]
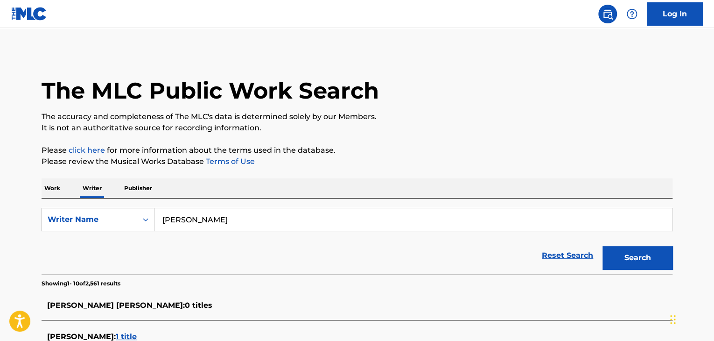
click at [193, 211] on input "[PERSON_NAME]" at bounding box center [414, 219] width 518 height 22
paste input "Noxys Front"
type input "Noxys Front"
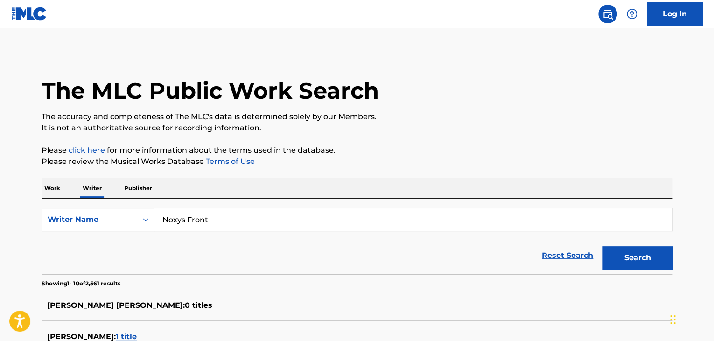
click at [316, 181] on div "Work Writer Publisher" at bounding box center [357, 188] width 631 height 20
click at [658, 256] on button "Search" at bounding box center [638, 257] width 70 height 23
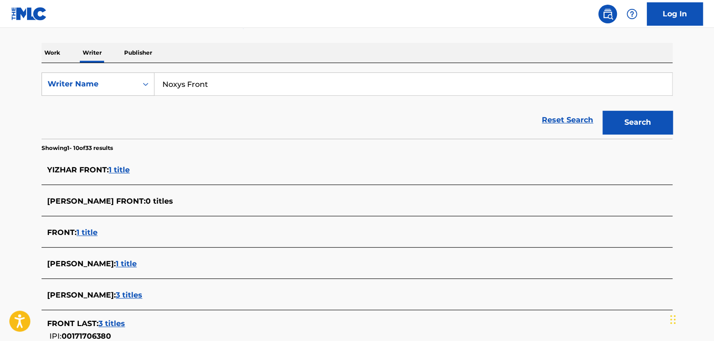
scroll to position [42, 0]
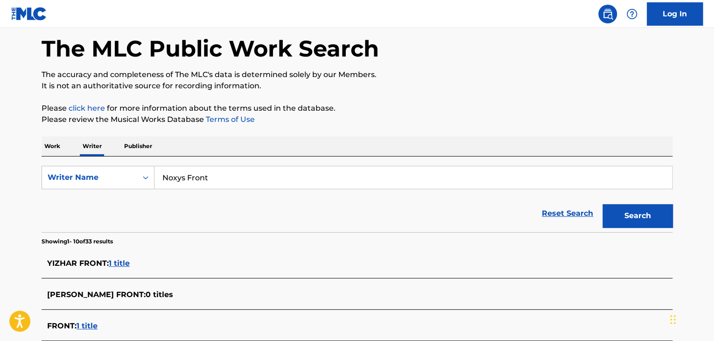
click at [164, 182] on input "Noxys Front" at bounding box center [414, 177] width 518 height 22
click at [380, 107] on p "Please click here for more information about the terms used in the database." at bounding box center [357, 108] width 631 height 11
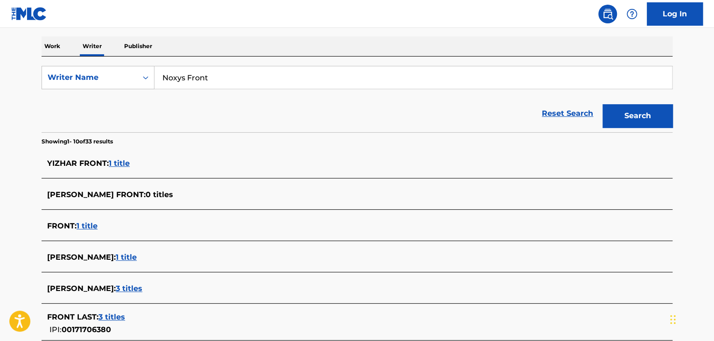
scroll to position [182, 0]
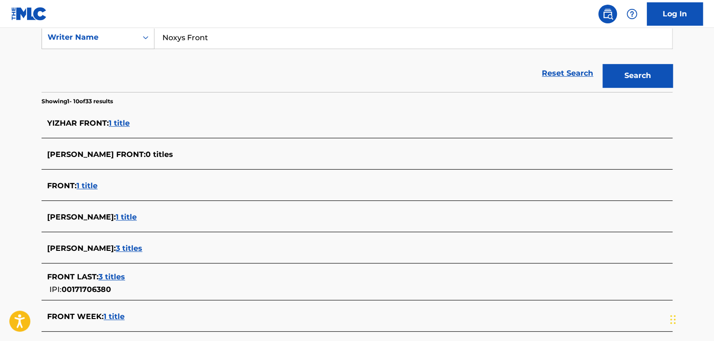
click at [191, 40] on input "Noxys Front" at bounding box center [414, 37] width 518 height 22
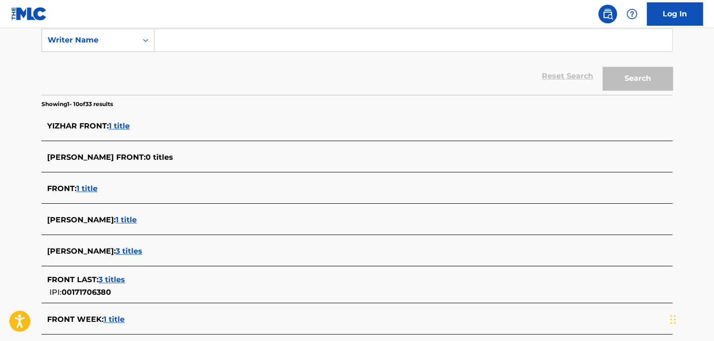
scroll to position [89, 0]
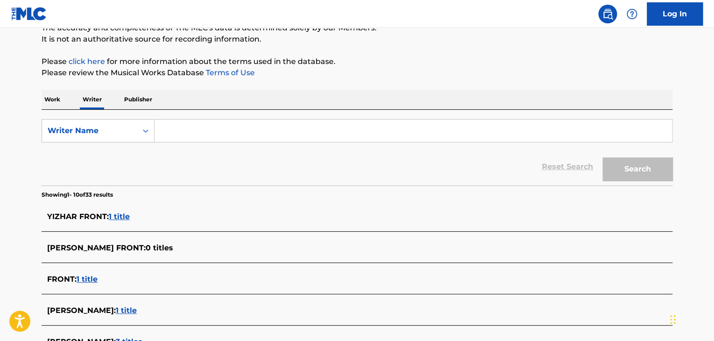
click at [187, 105] on div "Work Writer Publisher" at bounding box center [357, 100] width 631 height 20
click at [176, 132] on input "Search Form" at bounding box center [414, 130] width 518 height 22
click at [150, 155] on div "Reset Search Search" at bounding box center [357, 166] width 631 height 37
click at [50, 93] on p "Work" at bounding box center [52, 100] width 21 height 20
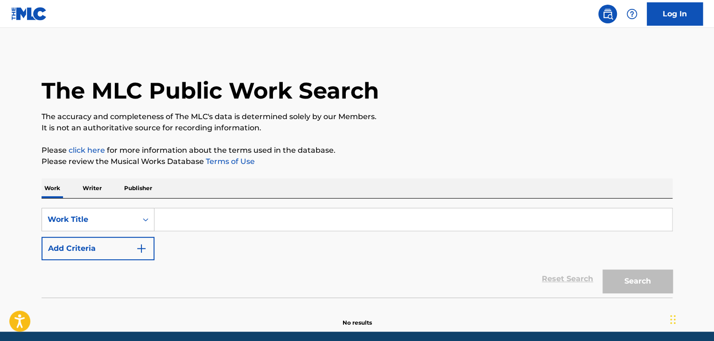
click at [174, 210] on input "Search Form" at bounding box center [414, 219] width 518 height 22
paste input "Maybach"
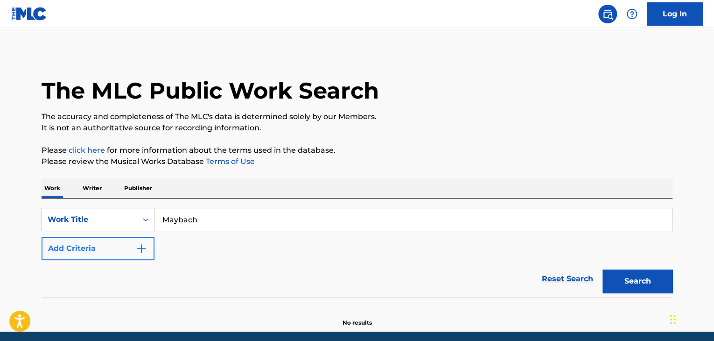
type input "Maybach"
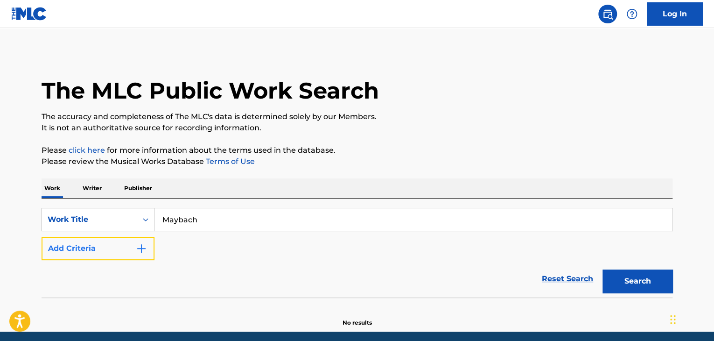
click at [133, 249] on button "Add Criteria" at bounding box center [98, 248] width 113 height 23
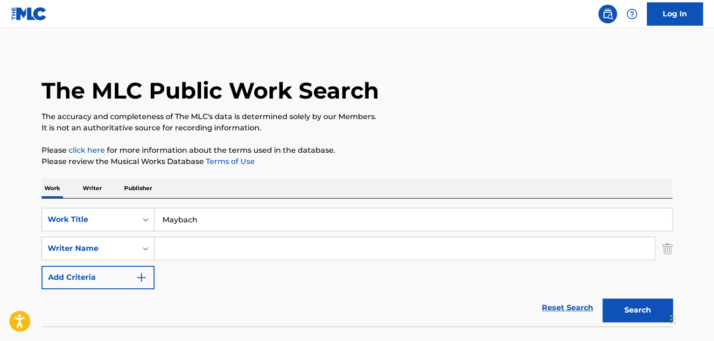
click at [196, 250] on input "Search Form" at bounding box center [405, 248] width 500 height 22
click at [174, 246] on input "Search Form" at bounding box center [405, 248] width 500 height 22
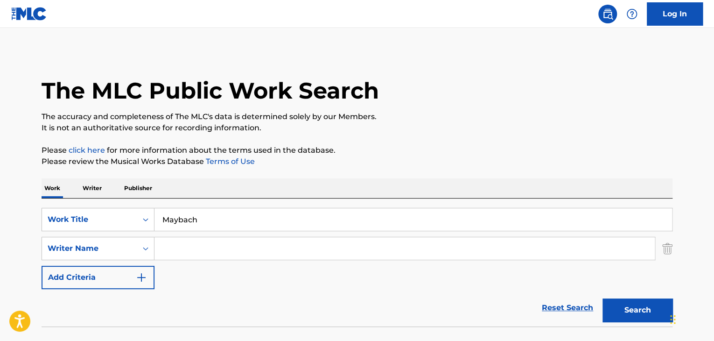
click at [174, 246] on input "Search Form" at bounding box center [405, 248] width 500 height 22
click at [307, 146] on p "Please click here for more information about the terms used in the database." at bounding box center [357, 150] width 631 height 11
click at [180, 249] on input "Search Form" at bounding box center [405, 248] width 500 height 22
paste input "[PERSON_NAME]"
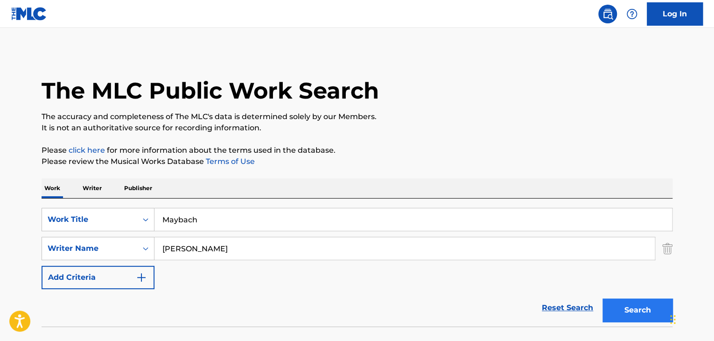
type input "[PERSON_NAME]"
click at [606, 309] on button "Search" at bounding box center [638, 309] width 70 height 23
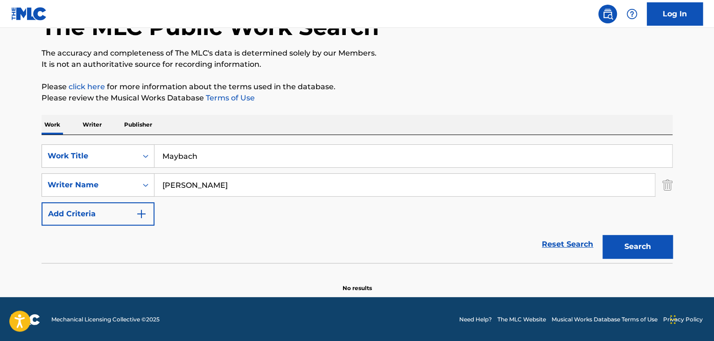
scroll to position [64, 0]
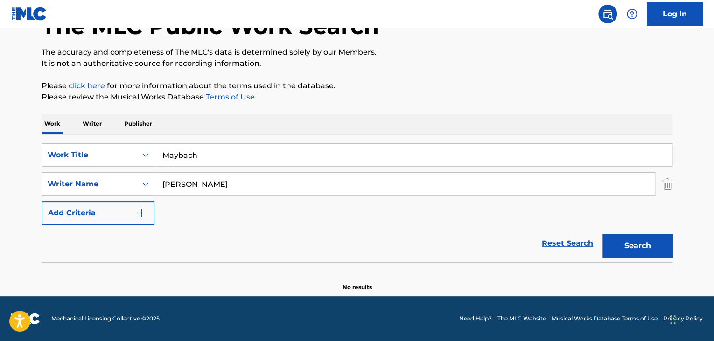
click at [91, 129] on p "Writer" at bounding box center [92, 124] width 25 height 20
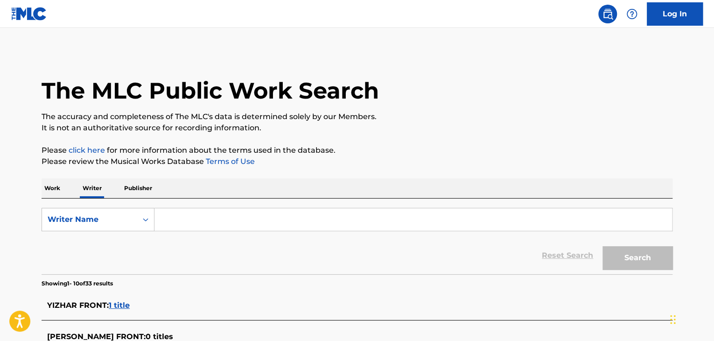
click at [210, 214] on input "Search Form" at bounding box center [414, 219] width 518 height 22
paste input "SUMMER ALONE"
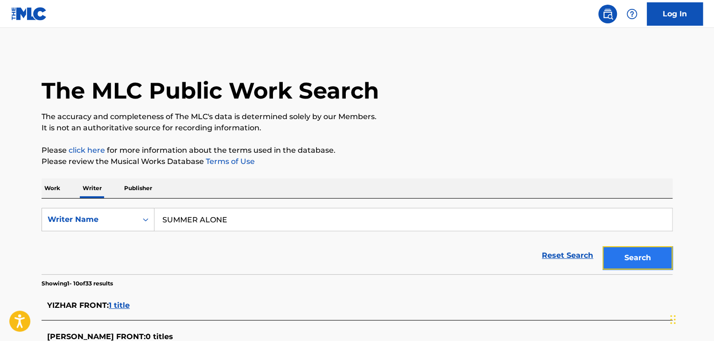
click at [629, 257] on button "Search" at bounding box center [638, 257] width 70 height 23
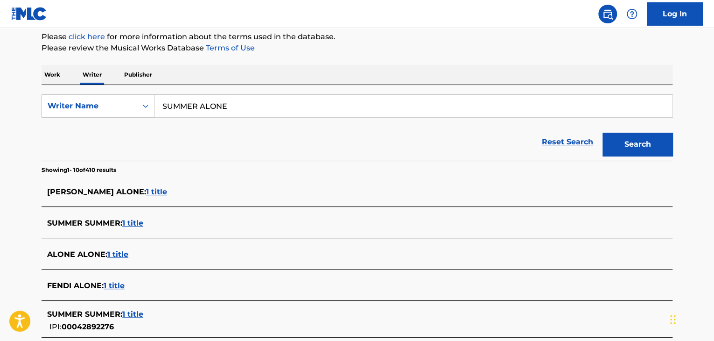
scroll to position [47, 0]
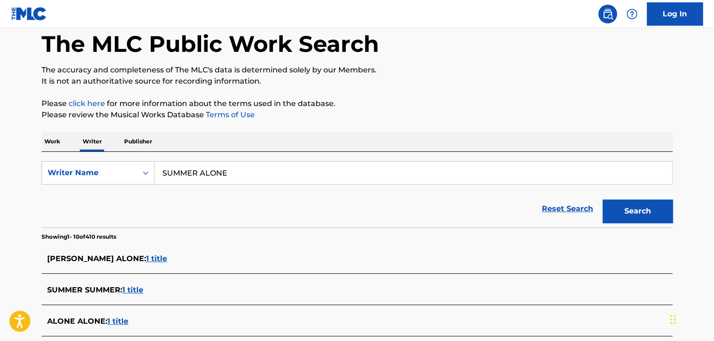
click at [192, 171] on input "SUMMER ALONE" at bounding box center [414, 173] width 518 height 22
paste input "[PERSON_NAME]"
click at [443, 105] on p "Please click here for more information about the terms used in the database." at bounding box center [357, 103] width 631 height 11
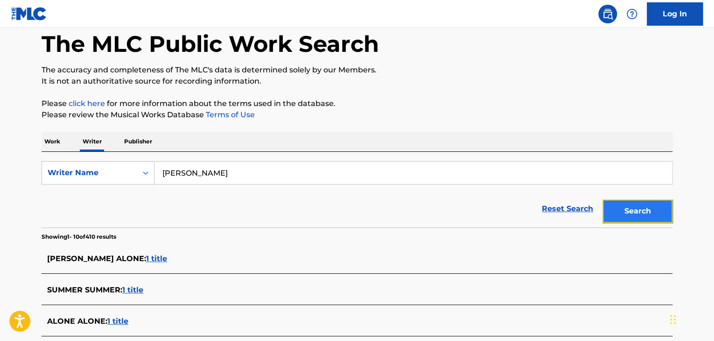
click at [631, 207] on button "Search" at bounding box center [638, 210] width 70 height 23
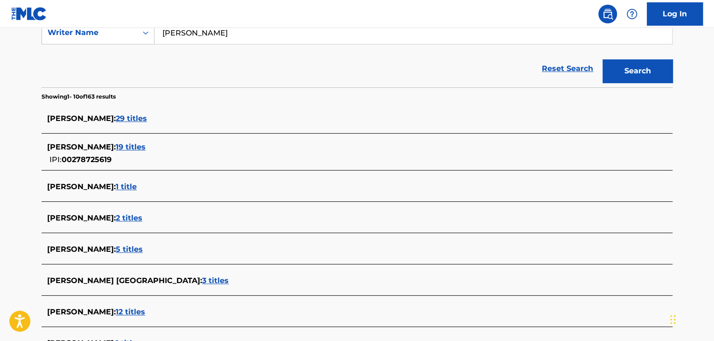
scroll to position [93, 0]
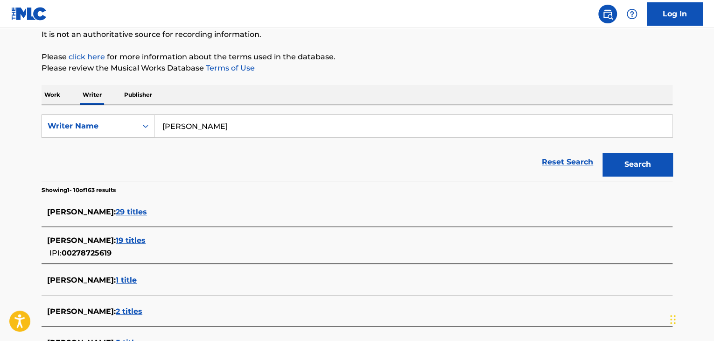
click at [189, 127] on input "[PERSON_NAME]" at bounding box center [414, 126] width 518 height 22
click at [218, 100] on div "Work Writer Publisher" at bounding box center [357, 95] width 631 height 20
click at [216, 126] on input "[PERSON_NAME]" at bounding box center [414, 126] width 518 height 22
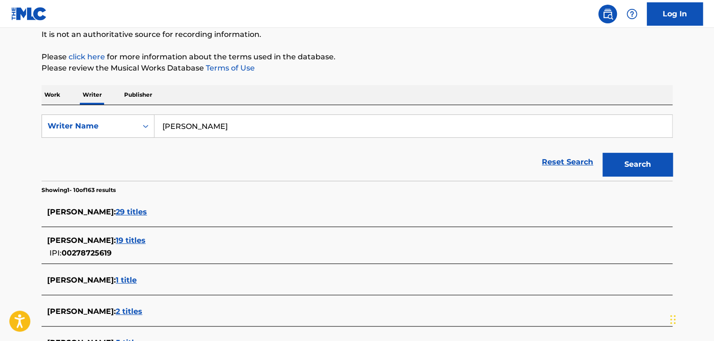
click at [216, 126] on input "[PERSON_NAME]" at bounding box center [414, 126] width 518 height 22
paste input "[PERSON_NAME]"
click at [371, 80] on div "The MLC Public Work Search The accuracy and completeness of The MLC's data is d…" at bounding box center [356, 260] width 653 height 604
click at [634, 174] on button "Search" at bounding box center [638, 164] width 70 height 23
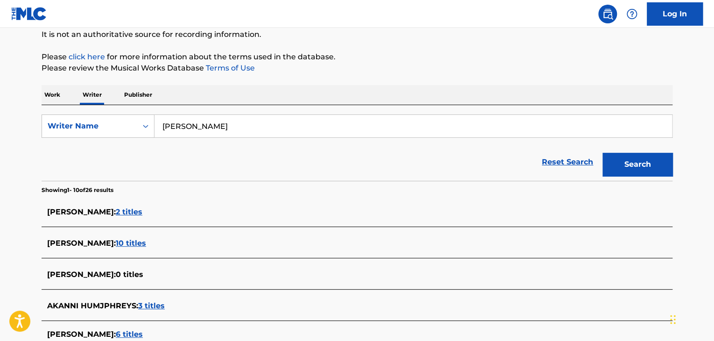
click at [209, 127] on input "[PERSON_NAME]" at bounding box center [414, 126] width 518 height 22
paste input "[PERSON_NAME]"
type input "[PERSON_NAME]"
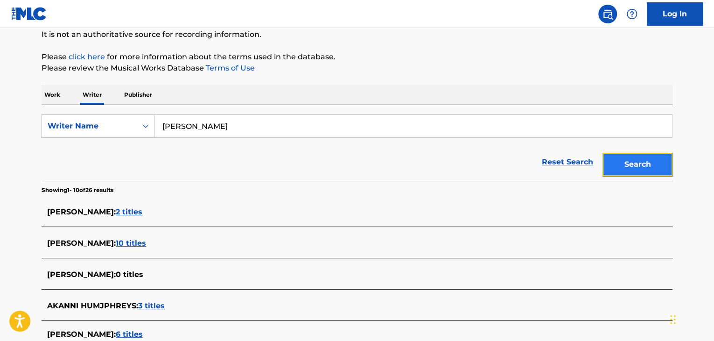
click at [639, 175] on button "Search" at bounding box center [638, 164] width 70 height 23
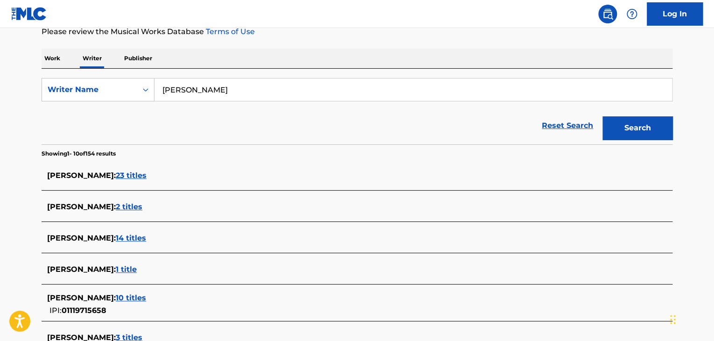
scroll to position [140, 0]
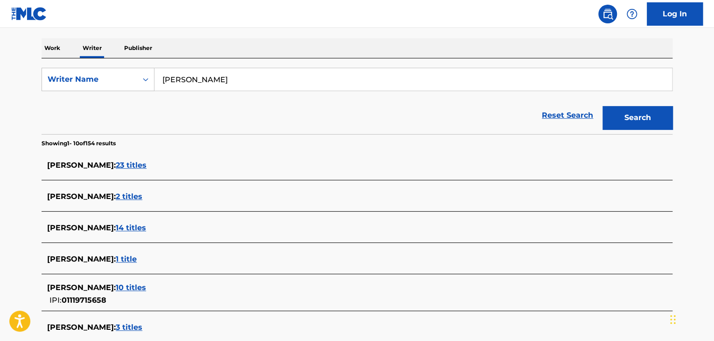
click at [127, 164] on span "23 titles" at bounding box center [131, 165] width 31 height 9
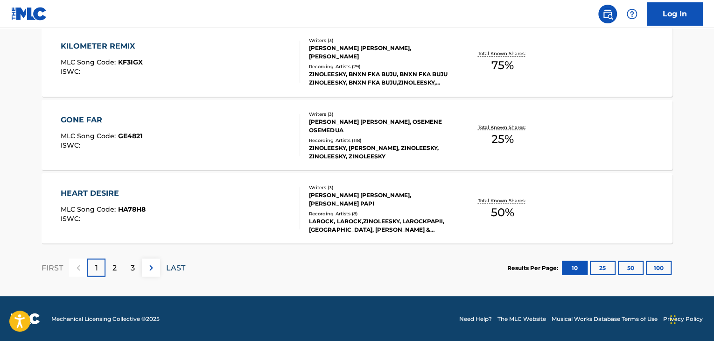
click at [172, 267] on p "LAST" at bounding box center [175, 267] width 19 height 11
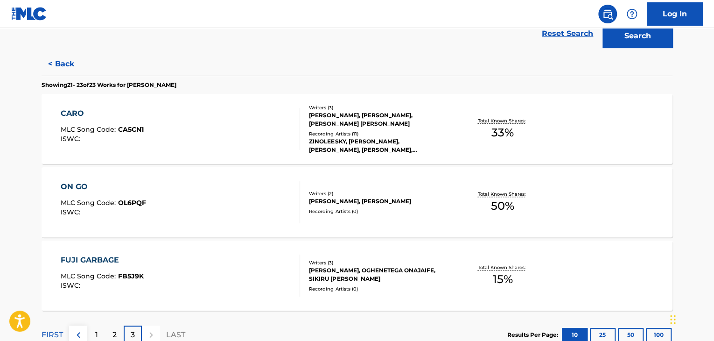
scroll to position [149, 0]
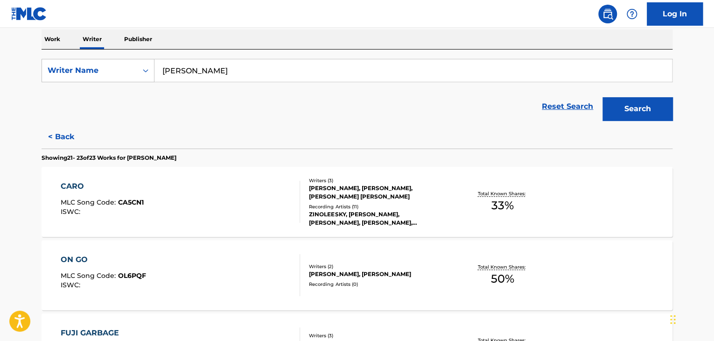
click at [271, 213] on div "CARO MLC Song Code : CA5CN1 ISWC :" at bounding box center [181, 202] width 240 height 42
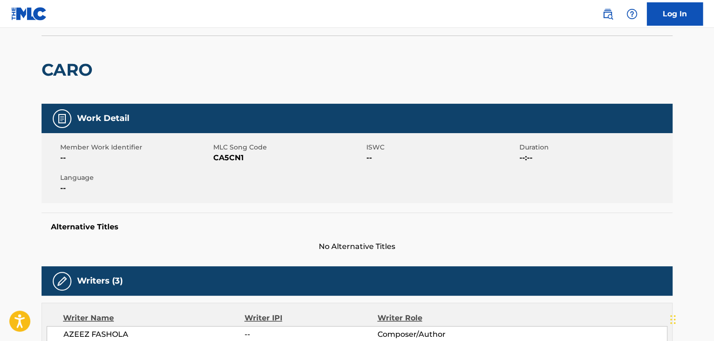
scroll to position [47, 0]
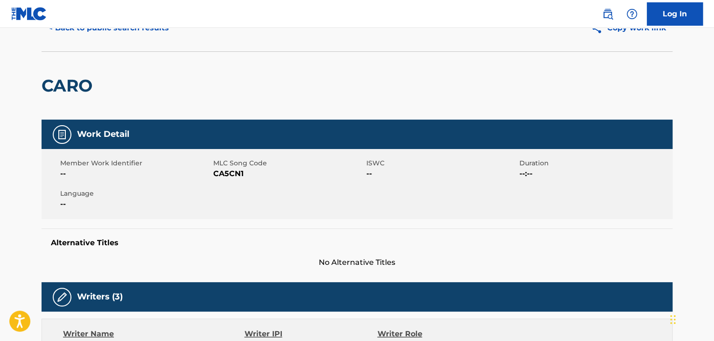
click at [224, 178] on span "CA5CN1" at bounding box center [288, 173] width 151 height 11
copy span "CA5CN1"
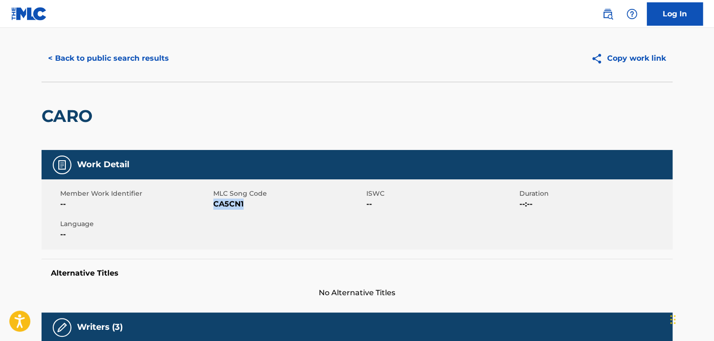
scroll to position [0, 0]
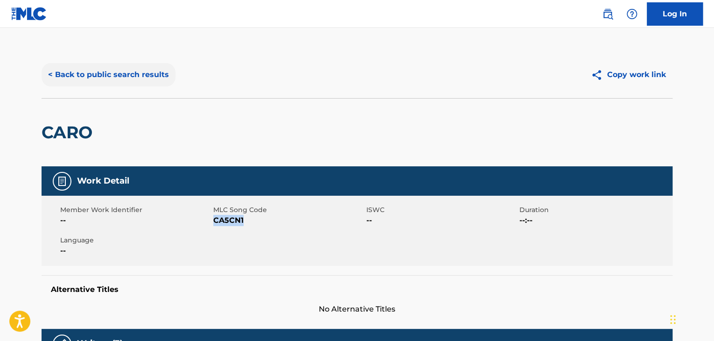
click at [112, 75] on button "< Back to public search results" at bounding box center [109, 74] width 134 height 23
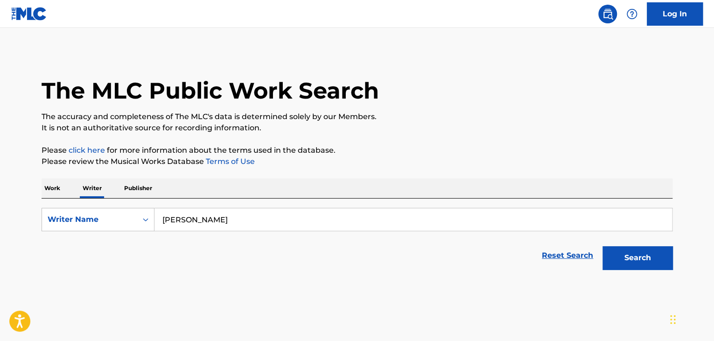
scroll to position [11, 0]
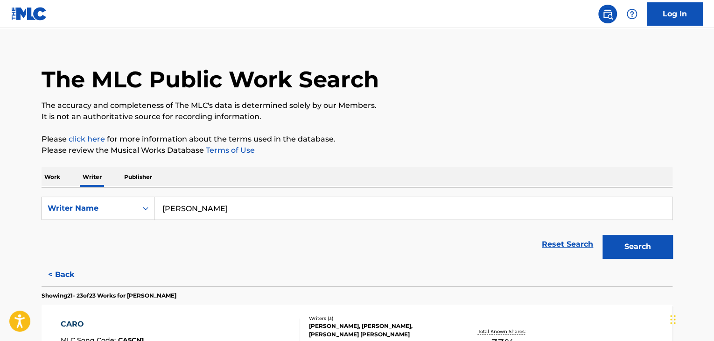
click at [211, 211] on input "[PERSON_NAME]" at bounding box center [414, 208] width 518 height 22
paste input "DaBlixx Osha"
type input "DaBlixx Osha"
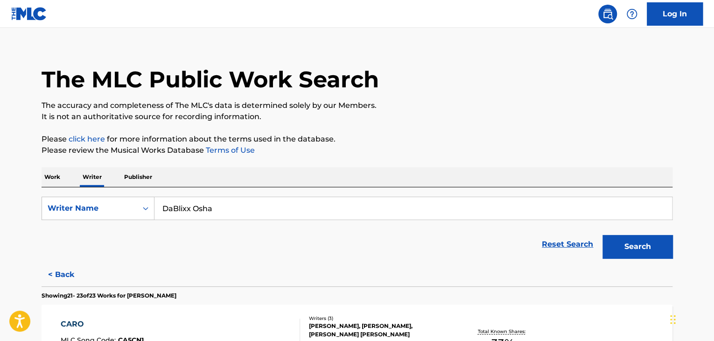
click at [411, 126] on div "The MLC Public Work Search The accuracy and completeness of The MLC's data is d…" at bounding box center [356, 304] width 653 height 529
click at [640, 237] on button "Search" at bounding box center [638, 246] width 70 height 23
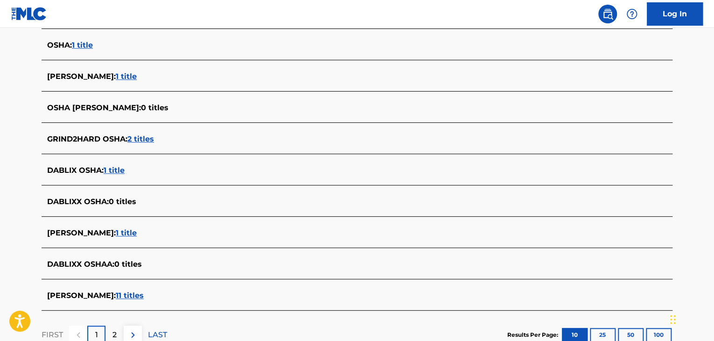
scroll to position [338, 0]
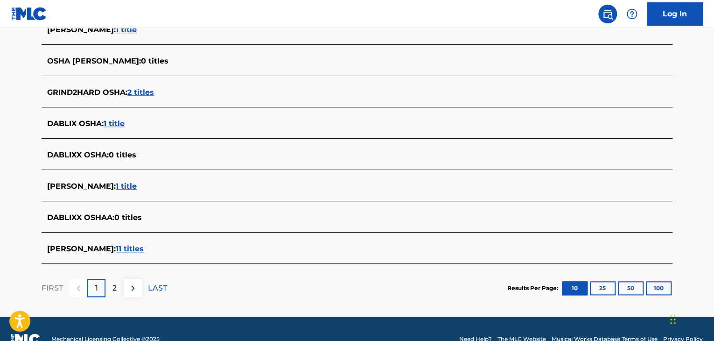
click at [114, 121] on span "1 title" at bounding box center [114, 123] width 21 height 9
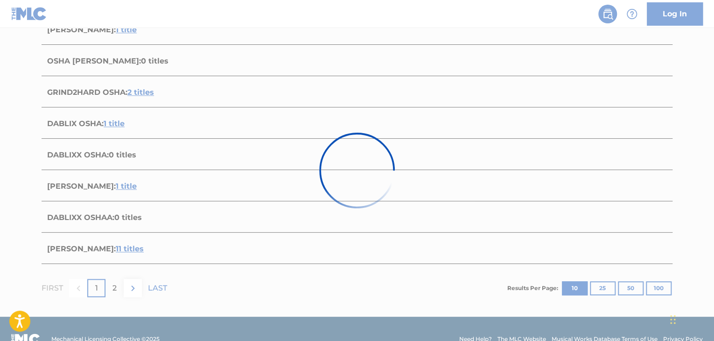
scroll to position [138, 0]
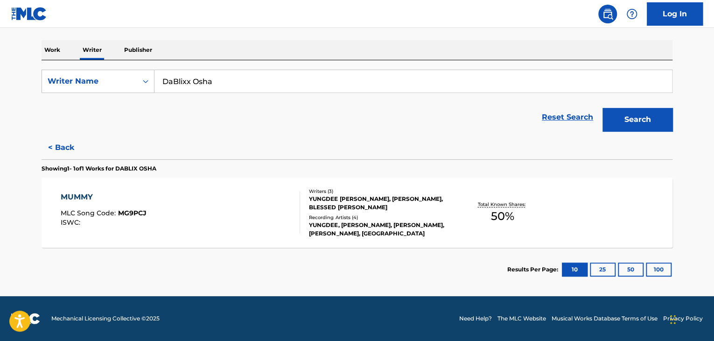
click at [297, 198] on div at bounding box center [295, 212] width 7 height 42
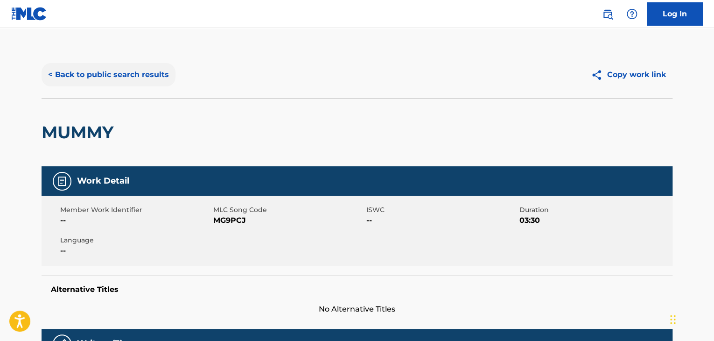
click at [130, 76] on button "< Back to public search results" at bounding box center [109, 74] width 134 height 23
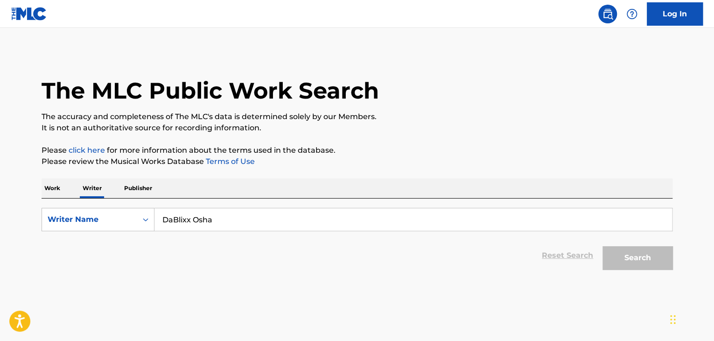
scroll to position [11, 0]
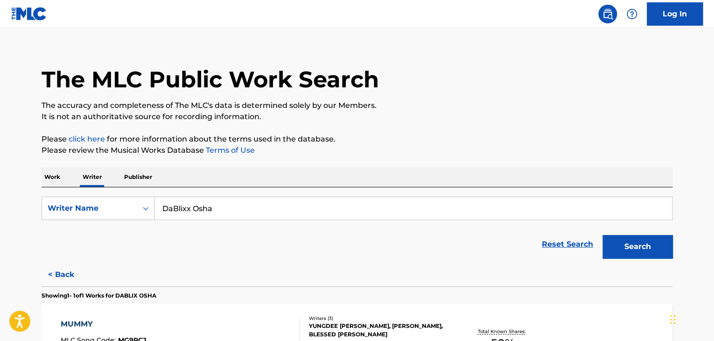
click at [208, 202] on input "DaBlixx Osha" at bounding box center [414, 208] width 518 height 22
paste input "[PERSON_NAME]"
type input "[PERSON_NAME]"
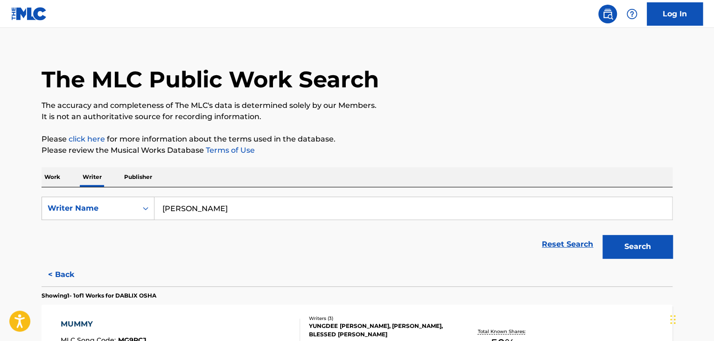
click at [603, 235] on button "Search" at bounding box center [638, 246] width 70 height 23
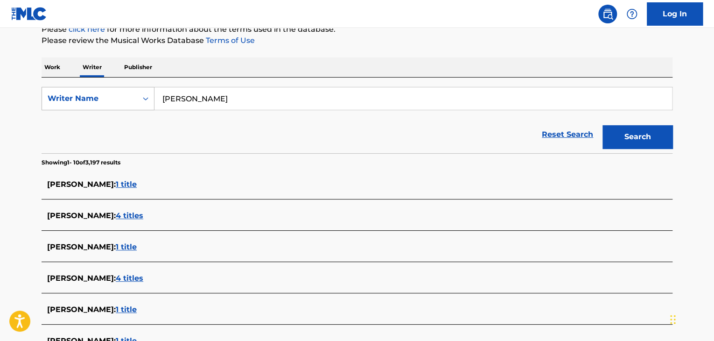
scroll to position [105, 0]
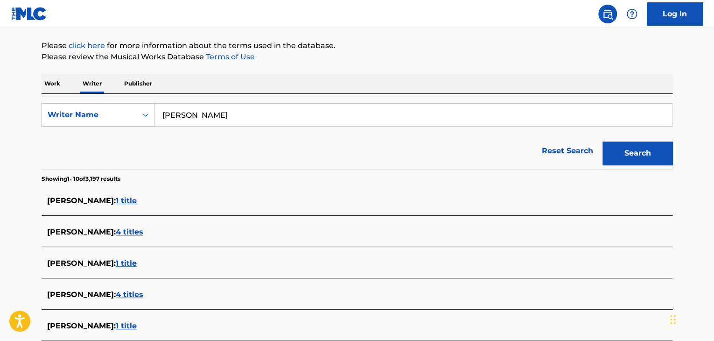
click at [49, 84] on p "Work" at bounding box center [52, 84] width 21 height 20
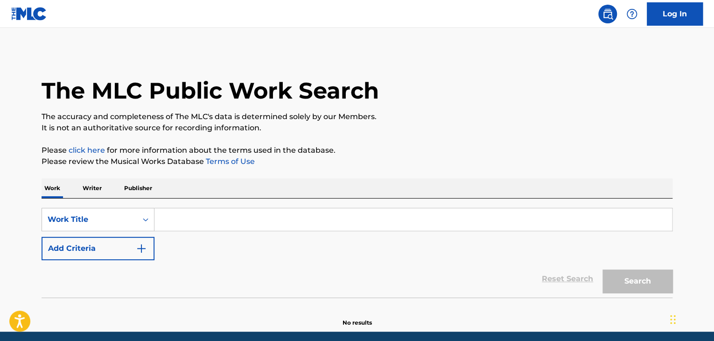
click at [181, 225] on input "Search Form" at bounding box center [414, 219] width 518 height 22
paste input "Morning Sun"
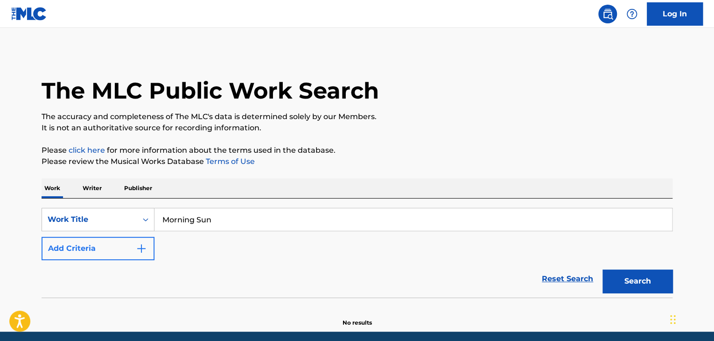
type input "Morning Sun"
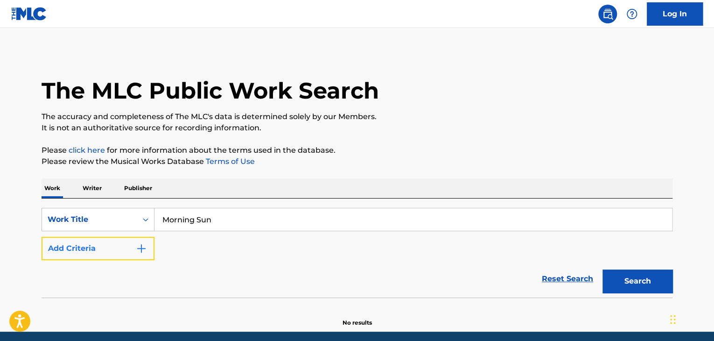
click at [136, 251] on img "Search Form" at bounding box center [141, 248] width 11 height 11
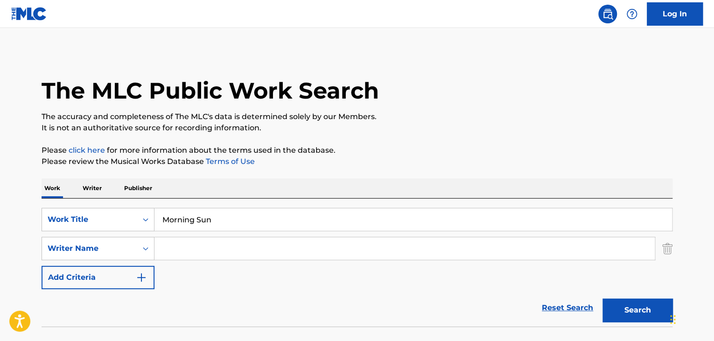
click at [196, 244] on input "Search Form" at bounding box center [405, 248] width 500 height 22
paste input "[PERSON_NAME]"
type input "[PERSON_NAME]"
click at [632, 307] on button "Search" at bounding box center [638, 309] width 70 height 23
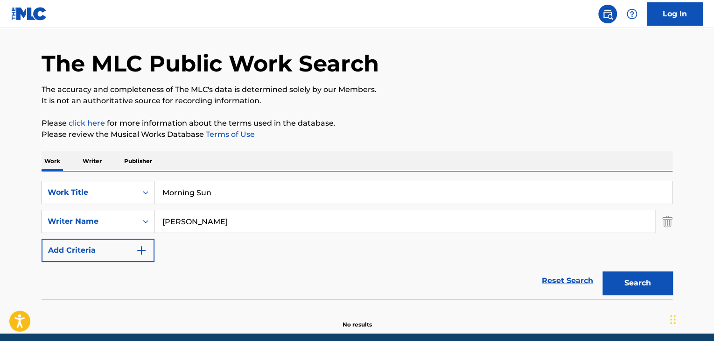
scroll to position [64, 0]
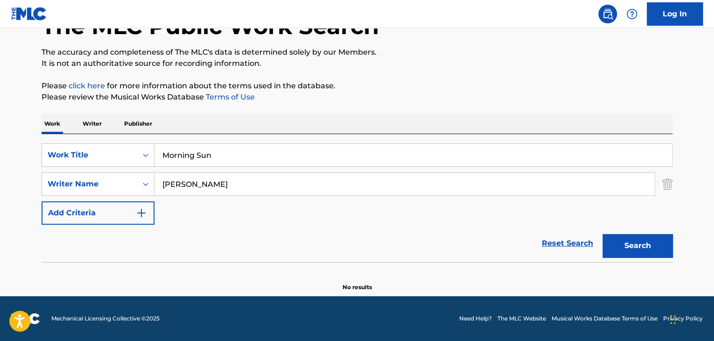
click at [87, 123] on p "Writer" at bounding box center [92, 124] width 25 height 20
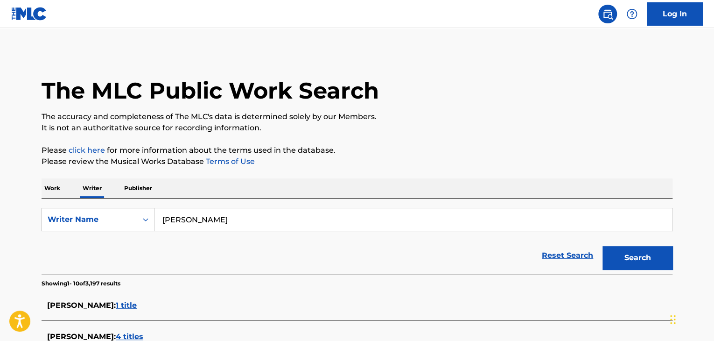
click at [226, 222] on input "[PERSON_NAME]" at bounding box center [414, 219] width 518 height 22
paste input "[PERSON_NAME]"
type input "[PERSON_NAME]"
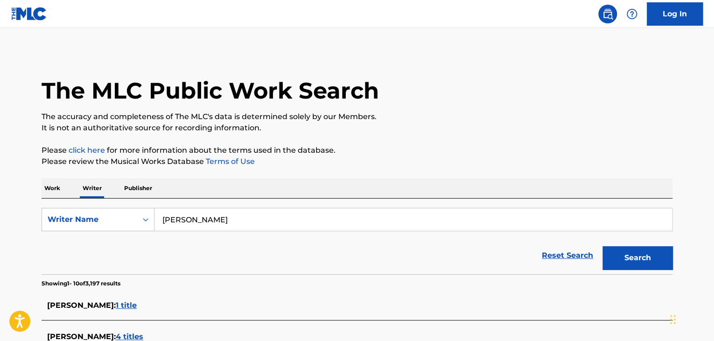
click at [396, 162] on p "Please review the Musical Works Database Terms of Use" at bounding box center [357, 161] width 631 height 11
click at [622, 259] on button "Search" at bounding box center [638, 257] width 70 height 23
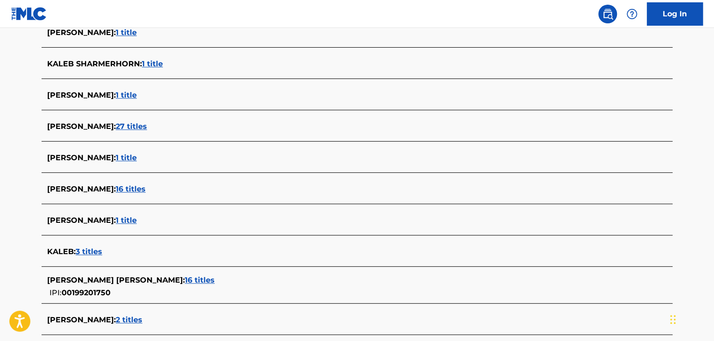
scroll to position [323, 0]
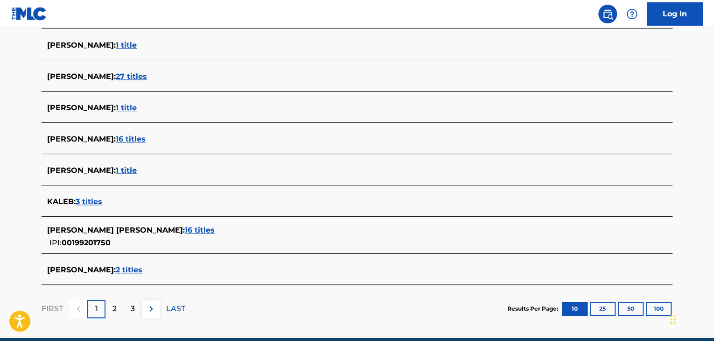
click at [116, 267] on span "2 titles" at bounding box center [129, 269] width 27 height 9
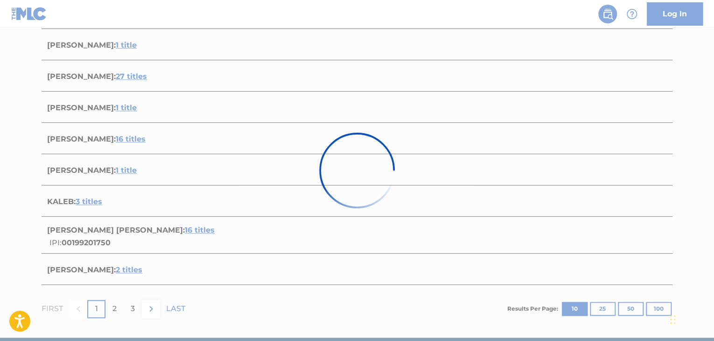
scroll to position [211, 0]
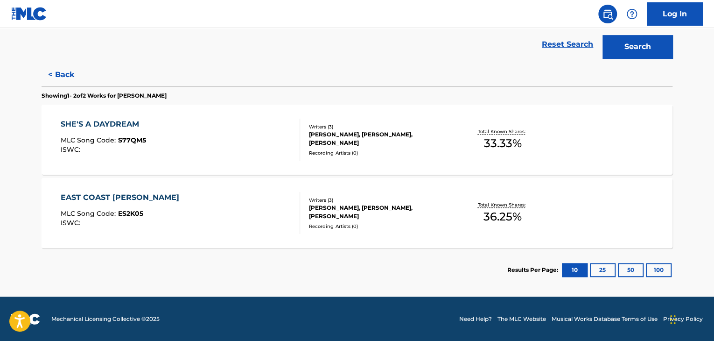
click at [281, 148] on div "SHE'S A DAYDREAM MLC Song Code : S77QM5 ISWC :" at bounding box center [181, 140] width 240 height 42
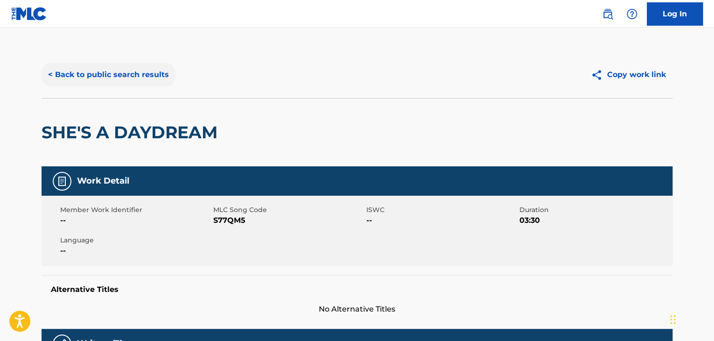
click at [81, 68] on button "< Back to public search results" at bounding box center [109, 74] width 134 height 23
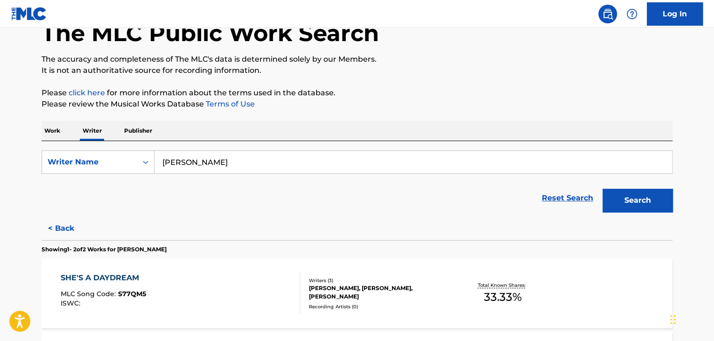
scroll to position [198, 0]
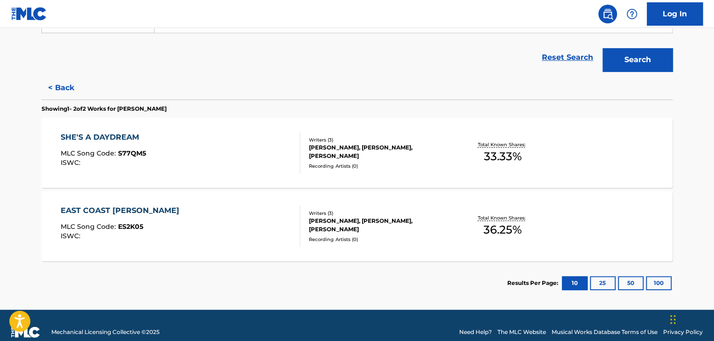
click at [403, 201] on div "EAST COAST [PERSON_NAME] MLC Song Code : ES2K05 ISWC : Writers ( 3 ) [PERSON_NA…" at bounding box center [357, 226] width 631 height 70
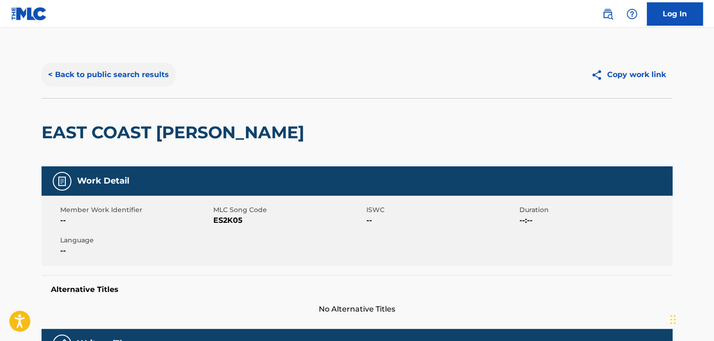
click at [100, 71] on button "< Back to public search results" at bounding box center [109, 74] width 134 height 23
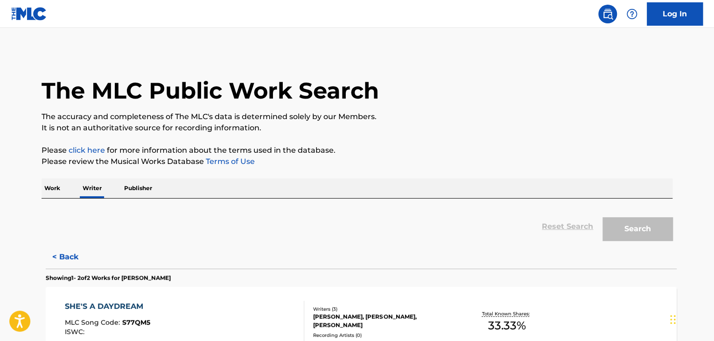
scroll to position [11, 0]
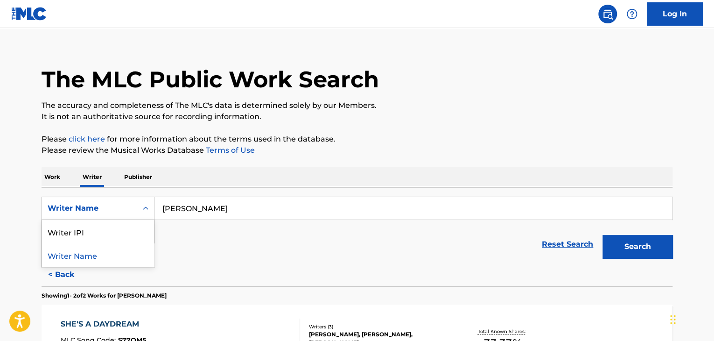
click at [72, 198] on div "Writer Name" at bounding box center [98, 208] width 113 height 23
click at [195, 244] on div "Reset Search Search" at bounding box center [357, 243] width 631 height 37
click at [52, 174] on p "Work" at bounding box center [52, 177] width 21 height 20
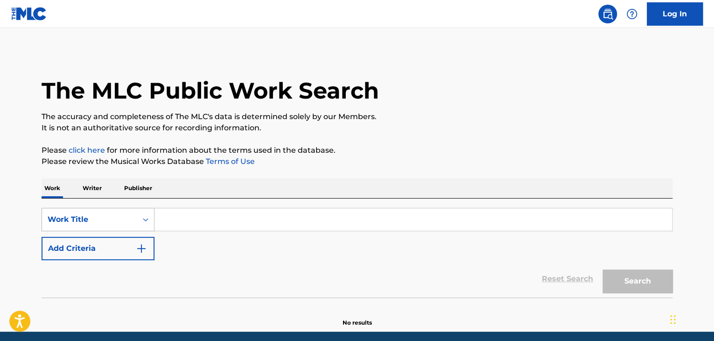
click at [97, 223] on div "Work Title" at bounding box center [98, 219] width 113 height 23
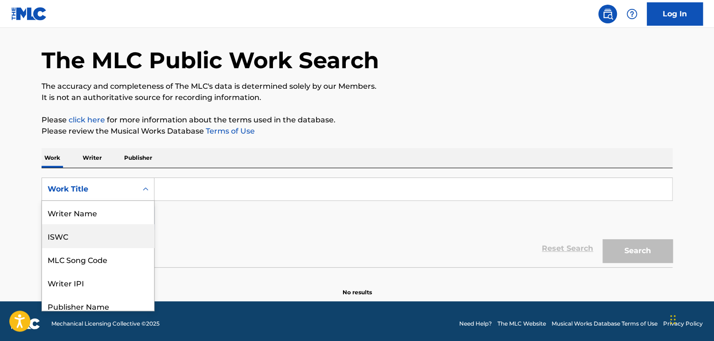
click at [73, 241] on div "ISWC" at bounding box center [98, 235] width 112 height 23
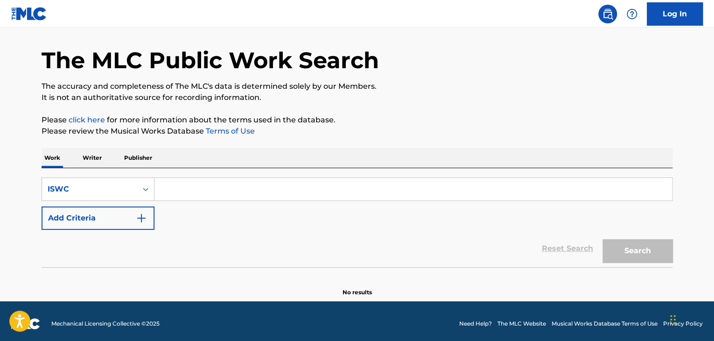
click at [185, 186] on input "Search Form" at bounding box center [414, 189] width 518 height 22
paste input "T3267138029"
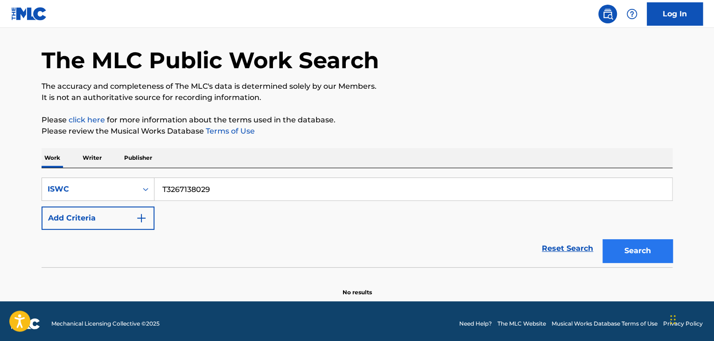
type input "T3267138029"
click at [622, 251] on button "Search" at bounding box center [638, 250] width 70 height 23
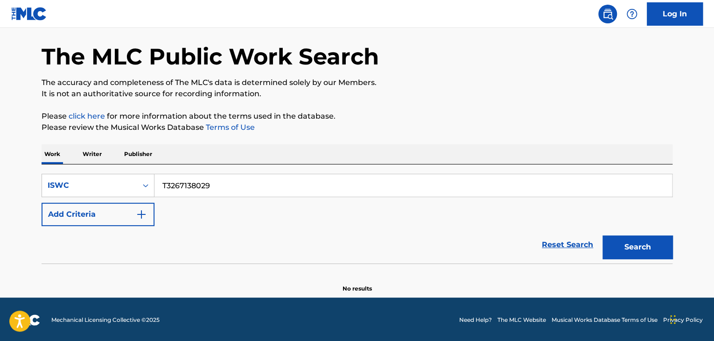
scroll to position [35, 0]
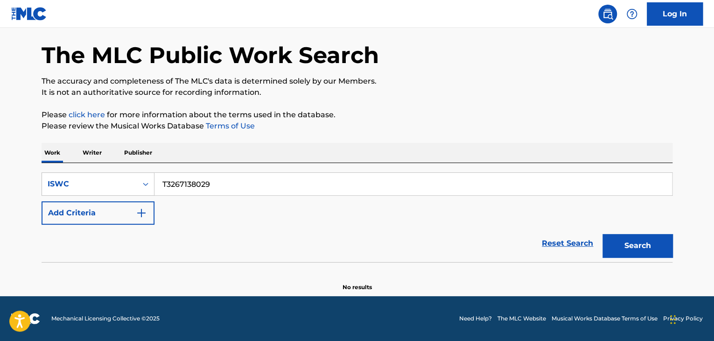
click at [99, 148] on p "Writer" at bounding box center [92, 153] width 25 height 20
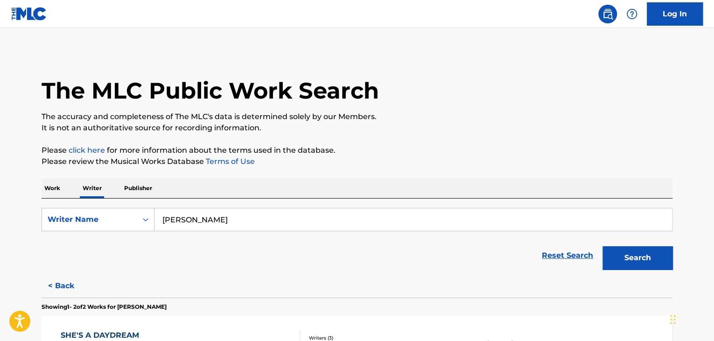
click at [210, 227] on input "[PERSON_NAME]" at bounding box center [414, 219] width 518 height 22
click at [206, 218] on input "[PERSON_NAME]" at bounding box center [414, 219] width 518 height 22
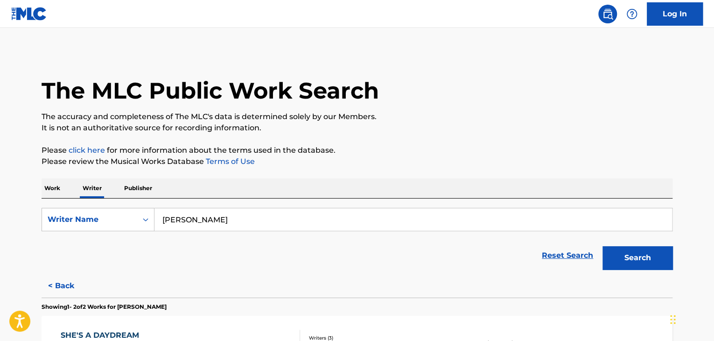
click at [206, 218] on input "[PERSON_NAME]" at bounding box center [414, 219] width 518 height 22
paste input "Chanel Pearls"
type input "Chanel Pearls"
click at [54, 189] on p "Work" at bounding box center [52, 188] width 21 height 20
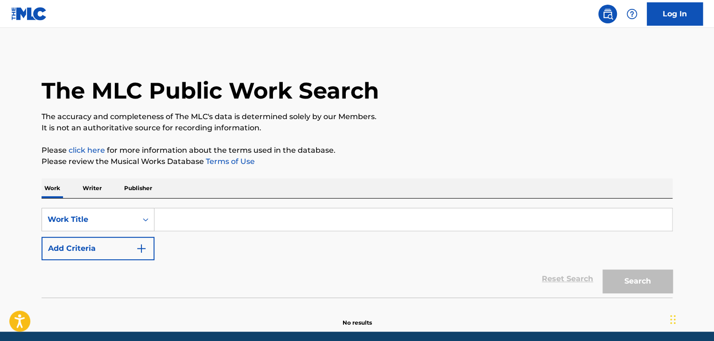
click at [183, 229] on input "Search Form" at bounding box center [414, 219] width 518 height 22
paste input "Chanel Pearls"
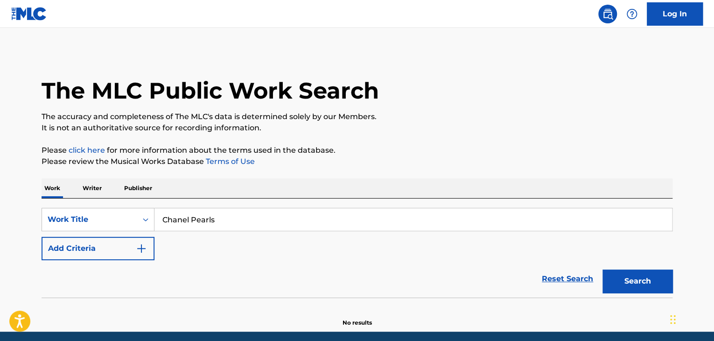
type input "Chanel Pearls"
click at [166, 256] on div "SearchWithCriteria178605a2-1423-4867-b11e-48f471ea5c38 Work Title Chanel Pearls…" at bounding box center [357, 234] width 631 height 52
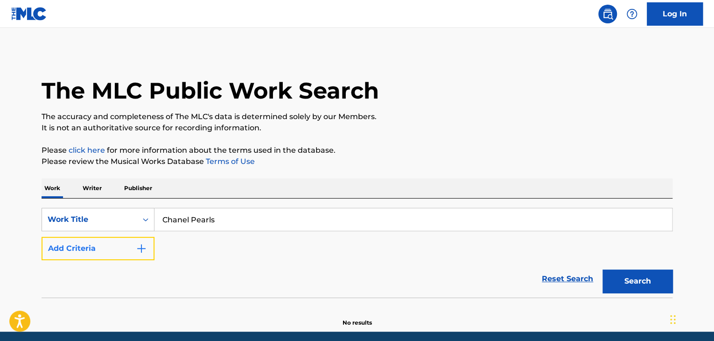
click at [145, 250] on img "Search Form" at bounding box center [141, 248] width 11 height 11
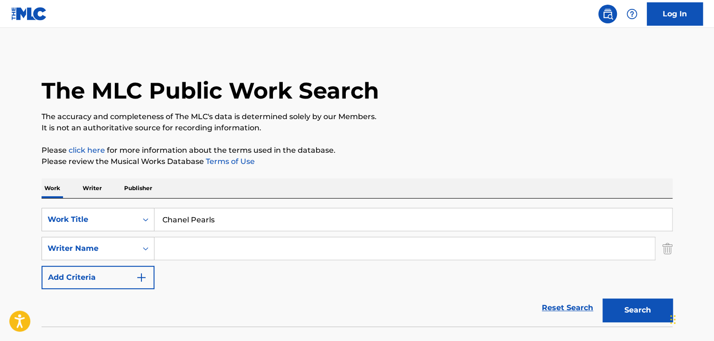
click at [177, 249] on input "Search Form" at bounding box center [405, 248] width 500 height 22
paste input "[PERSON_NAME]"
type input "[PERSON_NAME]"
click at [618, 308] on button "Search" at bounding box center [638, 309] width 70 height 23
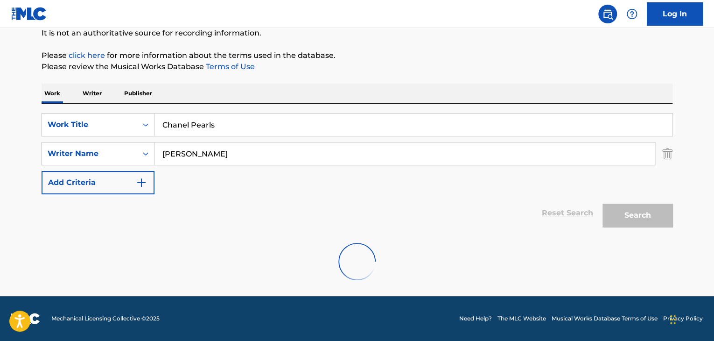
scroll to position [64, 0]
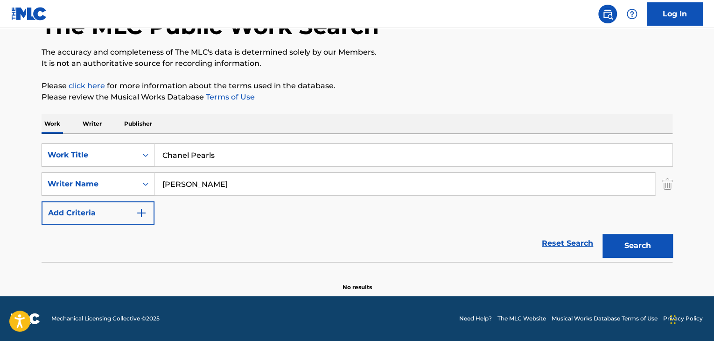
click at [91, 116] on p "Writer" at bounding box center [92, 124] width 25 height 20
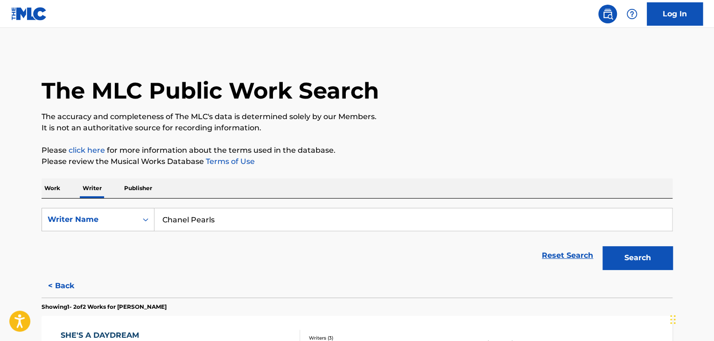
click at [221, 218] on input "Chanel Pearls" at bounding box center [414, 219] width 518 height 22
paste input "[PERSON_NAME]"
type input "[PERSON_NAME]"
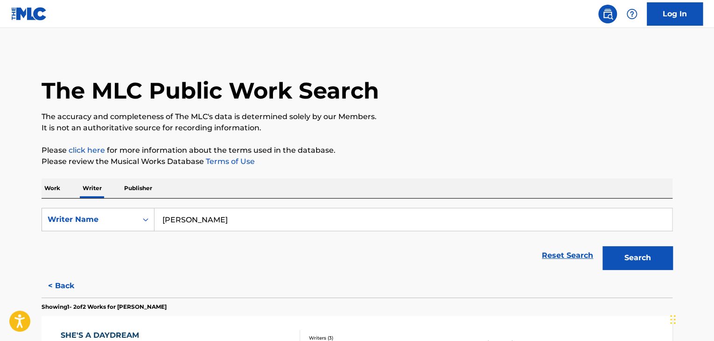
click at [350, 174] on div "The MLC Public Work Search The accuracy and completeness of The MLC's data is d…" at bounding box center [356, 276] width 653 height 451
click at [632, 258] on button "Search" at bounding box center [638, 257] width 70 height 23
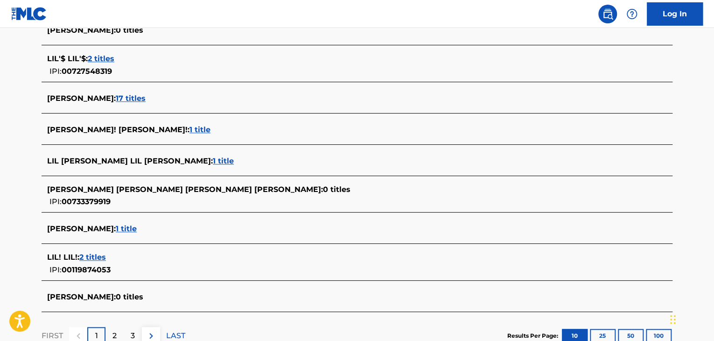
scroll to position [323, 0]
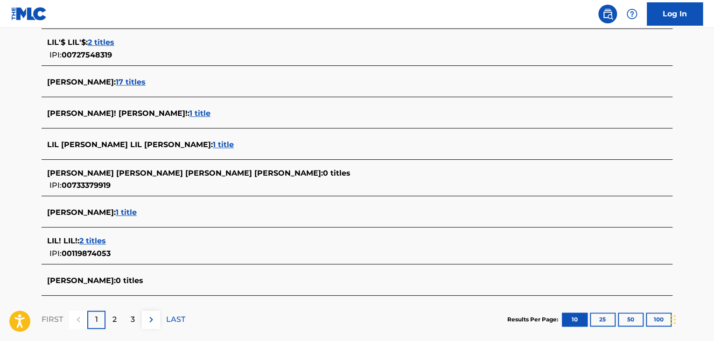
click at [116, 82] on span "17 titles" at bounding box center [131, 81] width 30 height 9
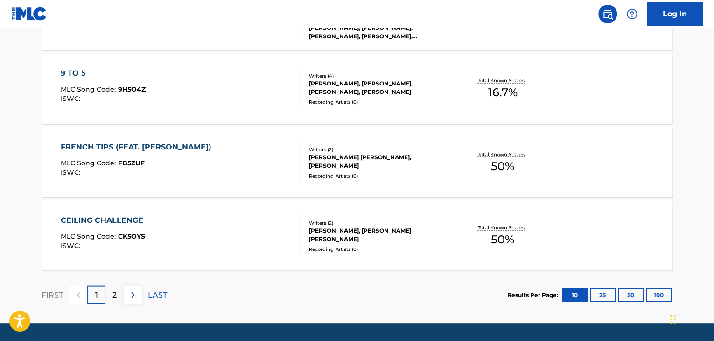
scroll to position [802, 0]
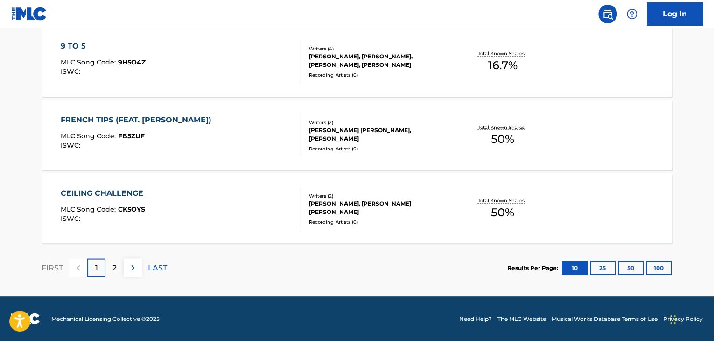
click at [313, 203] on div "[PERSON_NAME], [PERSON_NAME] [PERSON_NAME]" at bounding box center [379, 207] width 141 height 17
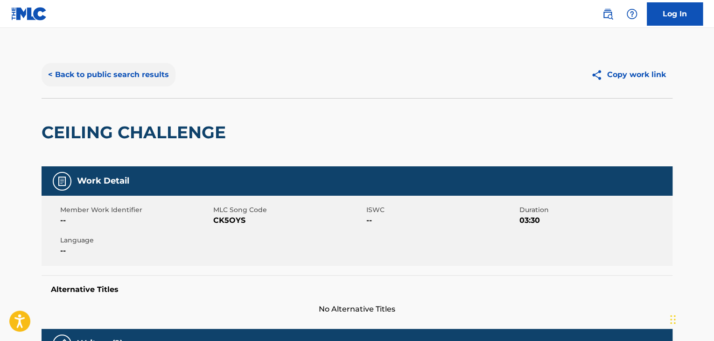
click at [112, 84] on button "< Back to public search results" at bounding box center [109, 74] width 134 height 23
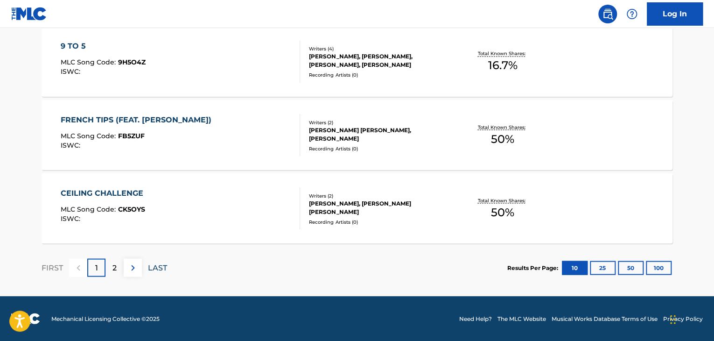
click at [159, 262] on p "LAST" at bounding box center [157, 267] width 19 height 11
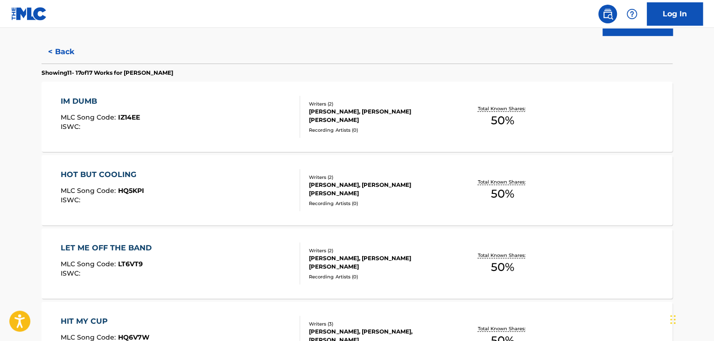
scroll to position [69, 0]
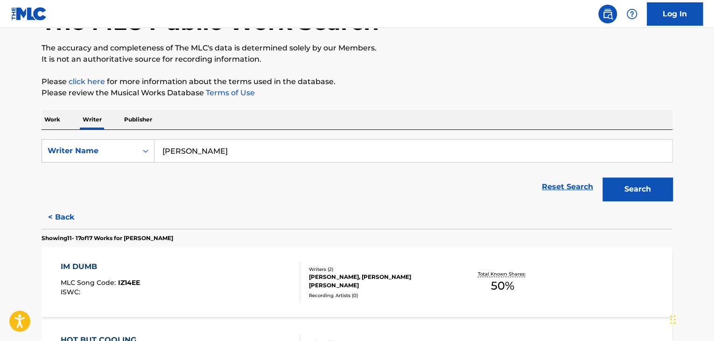
click at [432, 271] on div "Writers ( 2 )" at bounding box center [379, 269] width 141 height 7
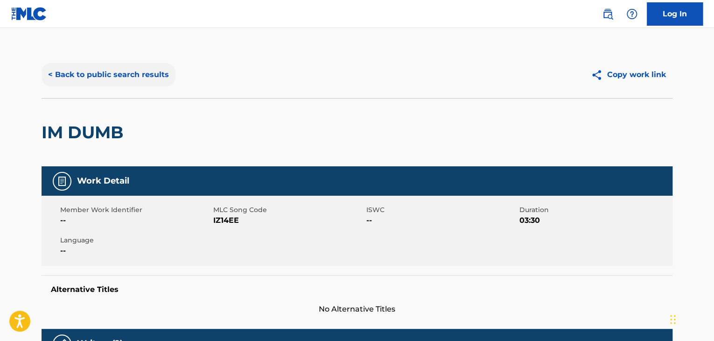
click at [134, 64] on button "< Back to public search results" at bounding box center [109, 74] width 134 height 23
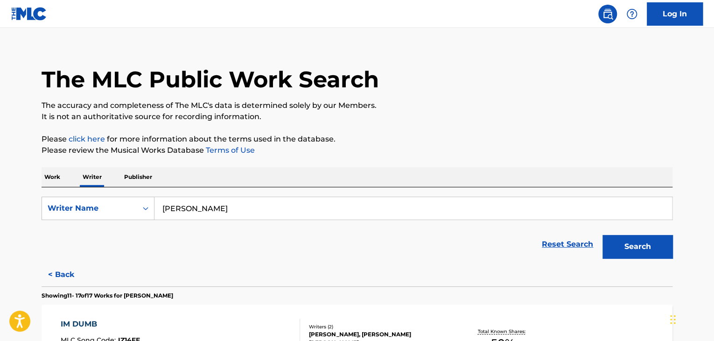
click at [208, 214] on input "[PERSON_NAME]" at bounding box center [414, 208] width 518 height 22
paste input "00886643386"
click at [209, 207] on input "Lil 00886643386" at bounding box center [414, 208] width 518 height 22
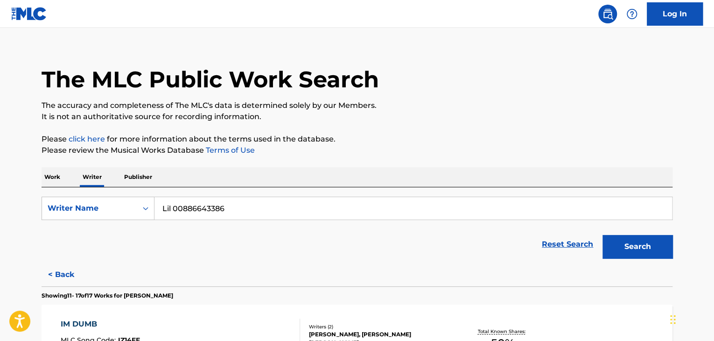
click at [209, 207] on input "Lil 00886643386" at bounding box center [414, 208] width 518 height 22
paste input "[PERSON_NAME] [PERSON_NAME]"
type input "[PERSON_NAME] [PERSON_NAME]"
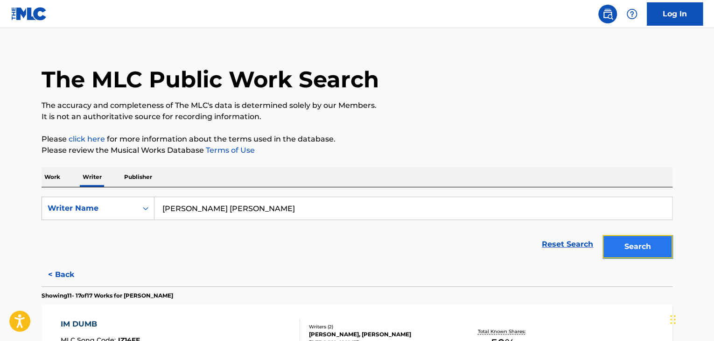
click at [644, 243] on button "Search" at bounding box center [638, 246] width 70 height 23
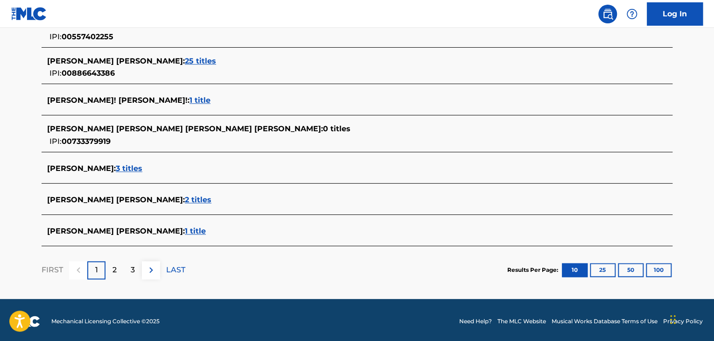
scroll to position [385, 0]
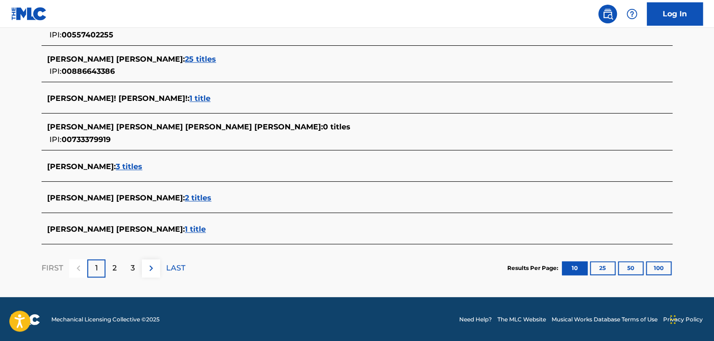
click at [185, 57] on span "25 titles" at bounding box center [200, 59] width 31 height 9
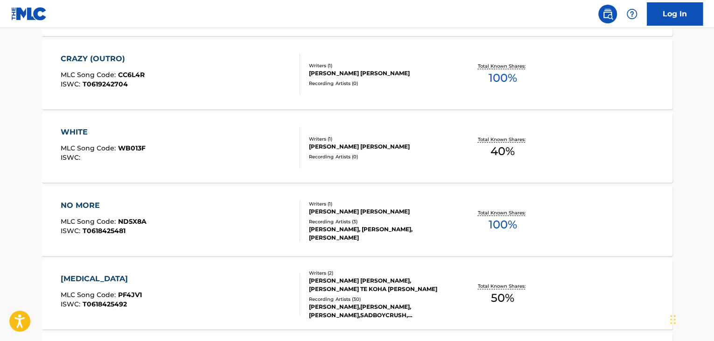
scroll to position [478, 0]
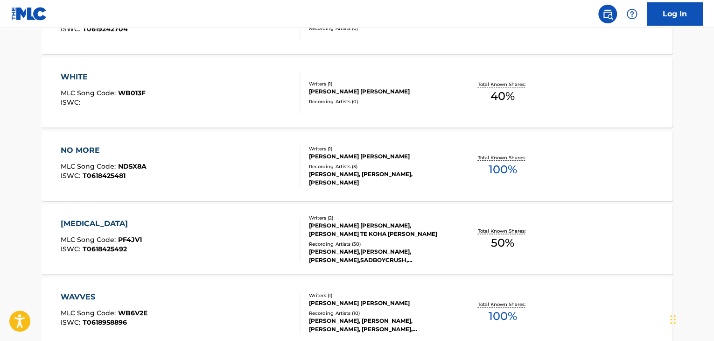
click at [188, 161] on div "NO MORE MLC Song Code : ND5X8A ISWC : T0618425481" at bounding box center [181, 166] width 240 height 42
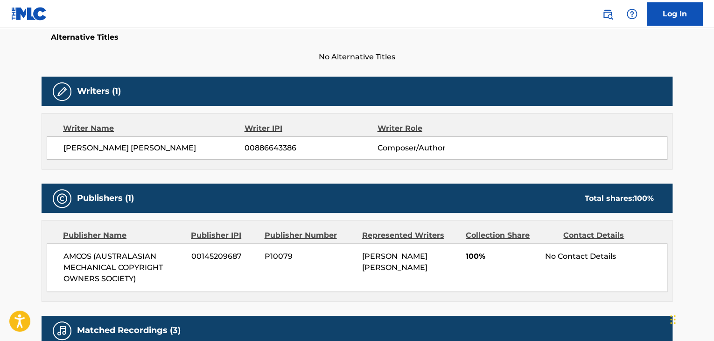
scroll to position [280, 0]
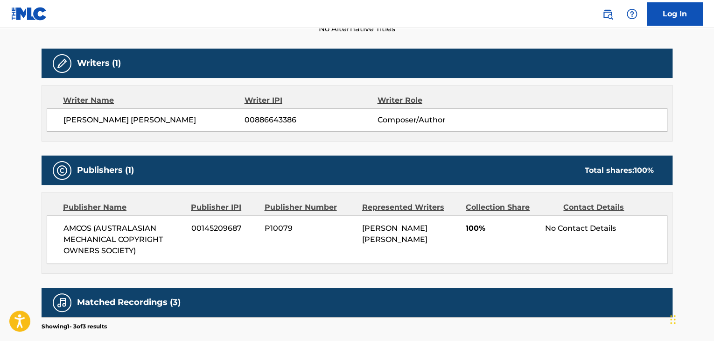
click at [138, 124] on span "[PERSON_NAME] [PERSON_NAME]" at bounding box center [153, 119] width 181 height 11
copy div "[PERSON_NAME] [PERSON_NAME]"
click at [256, 118] on span "00886643386" at bounding box center [311, 119] width 133 height 11
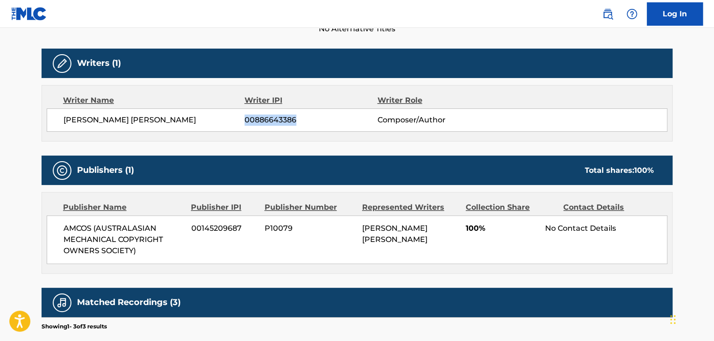
click at [256, 118] on span "00886643386" at bounding box center [311, 119] width 133 height 11
copy span "00886643386"
click at [101, 232] on span "AMCOS (AUSTRALASIAN MECHANICAL COPYRIGHT OWNERS SOCIETY)" at bounding box center [123, 240] width 121 height 34
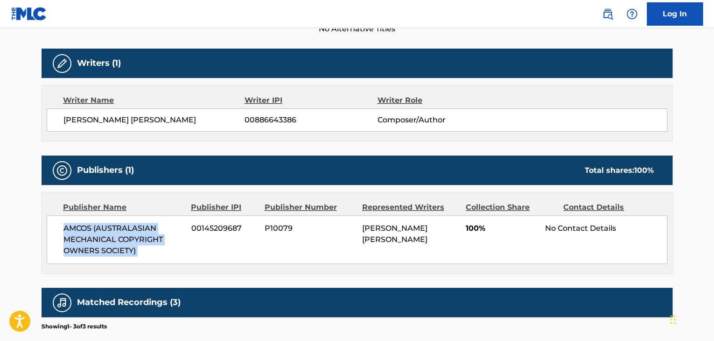
click at [101, 232] on span "AMCOS (AUSTRALASIAN MECHANICAL COPYRIGHT OWNERS SOCIETY)" at bounding box center [123, 240] width 121 height 34
copy div "AMCOS (AUSTRALASIAN MECHANICAL COPYRIGHT OWNERS SOCIETY)"
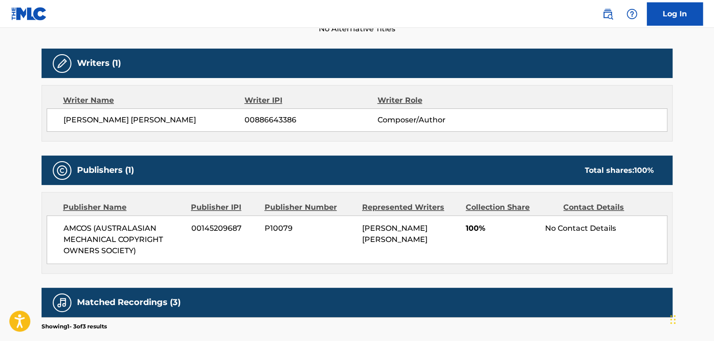
click at [204, 219] on div "AMCOS (AUSTRALASIAN MECHANICAL COPYRIGHT OWNERS SOCIETY) 00145209687 P10079 [PE…" at bounding box center [357, 239] width 621 height 49
copy div "00145209687"
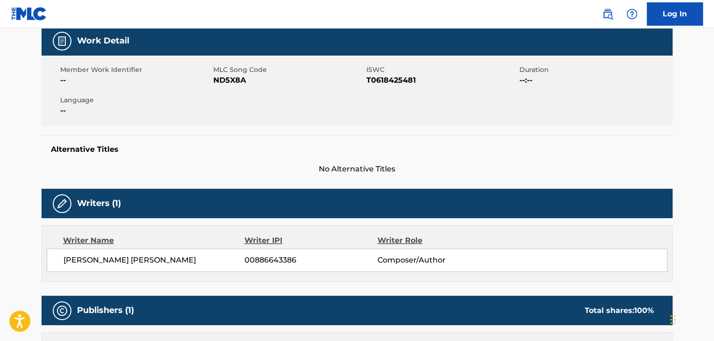
scroll to position [0, 0]
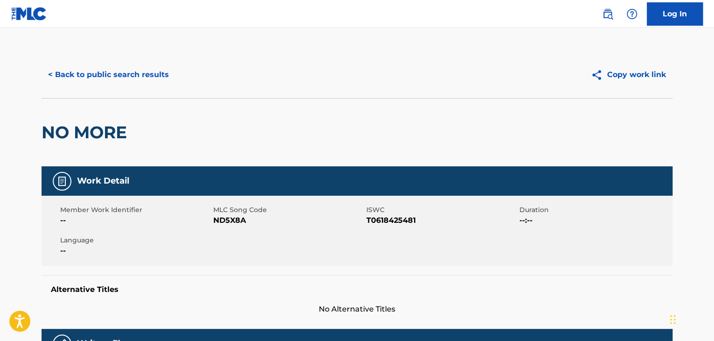
click at [220, 223] on span "ND5X8A" at bounding box center [288, 220] width 151 height 11
click at [58, 73] on button "< Back to public search results" at bounding box center [109, 74] width 134 height 23
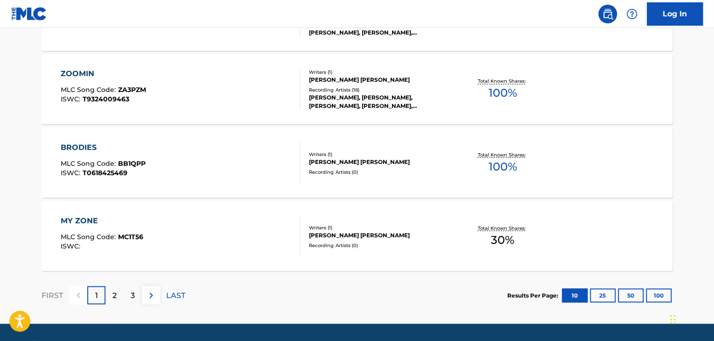
scroll to position [802, 0]
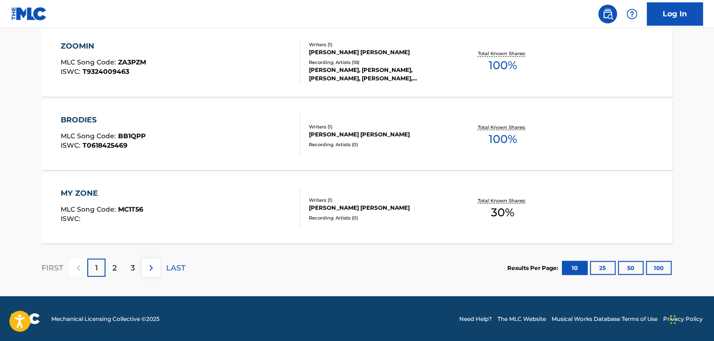
click at [263, 198] on div "MY ZONE MLC Song Code : MC1T56 ISWC :" at bounding box center [181, 208] width 240 height 42
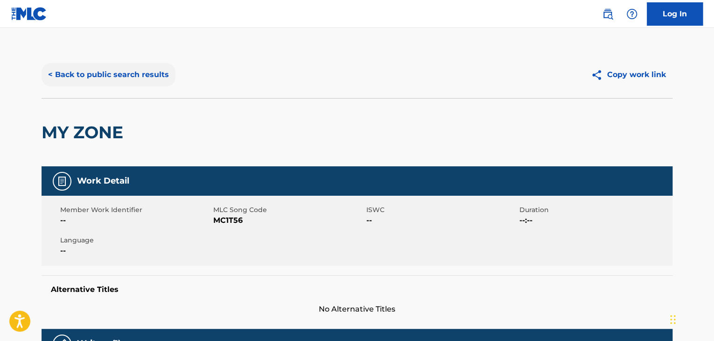
click at [106, 63] on button "< Back to public search results" at bounding box center [109, 74] width 134 height 23
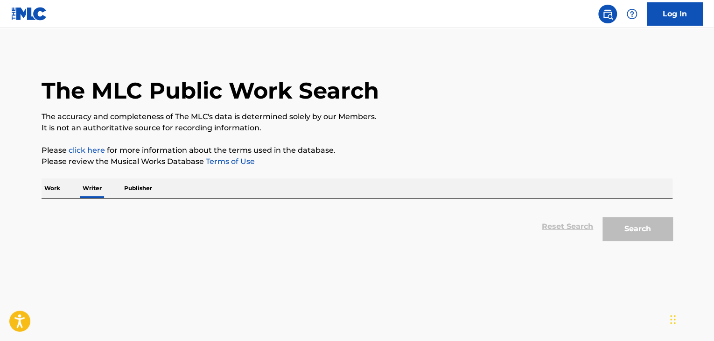
scroll to position [11, 0]
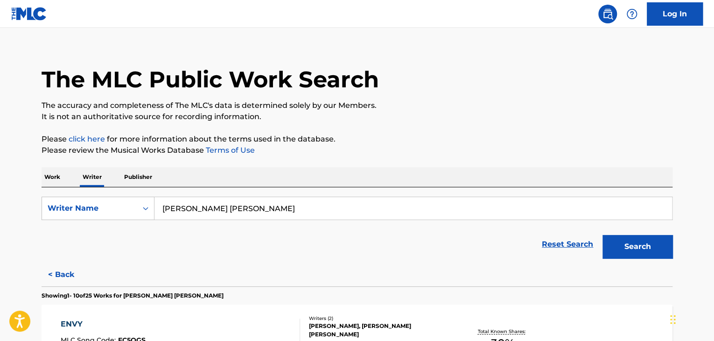
click at [197, 211] on input "[PERSON_NAME] [PERSON_NAME]" at bounding box center [414, 208] width 518 height 22
paste input "[PERSON_NAME]"
click at [618, 247] on button "Search" at bounding box center [638, 246] width 70 height 23
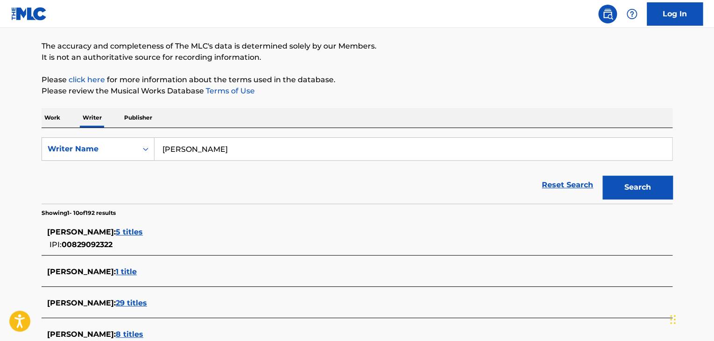
scroll to position [0, 0]
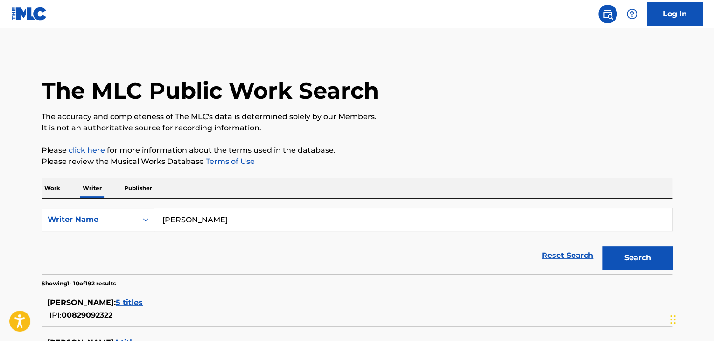
click at [180, 225] on input "[PERSON_NAME]" at bounding box center [414, 219] width 518 height 22
paste input "Lieu"
type input "Lieu"
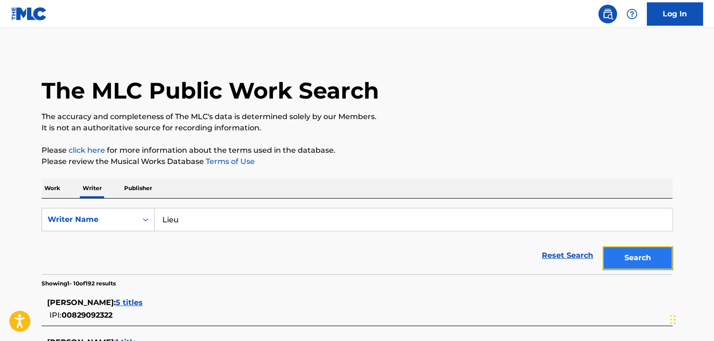
click at [618, 260] on button "Search" at bounding box center [638, 257] width 70 height 23
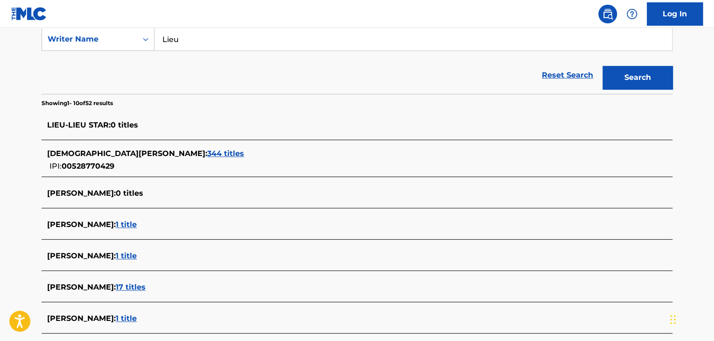
scroll to position [140, 0]
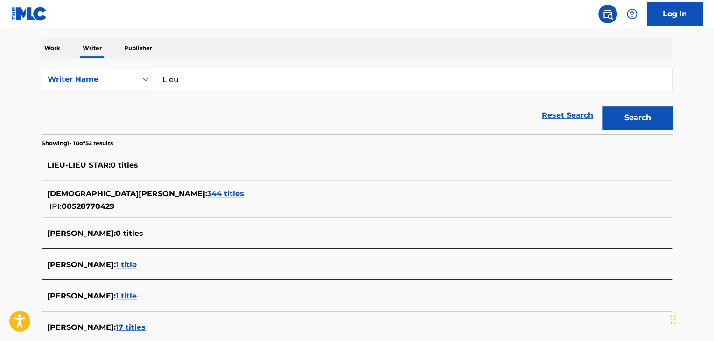
click at [207, 195] on span "344 titles" at bounding box center [225, 193] width 37 height 9
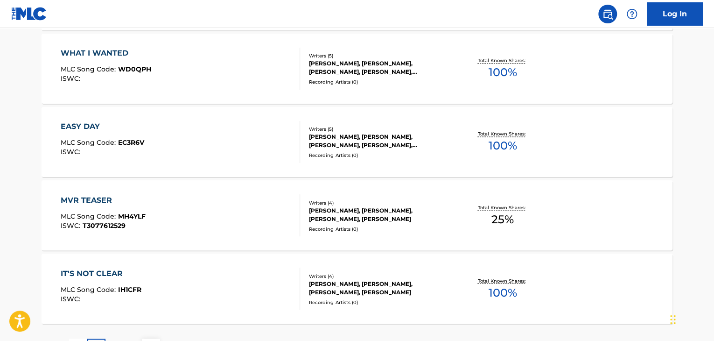
scroll to position [802, 0]
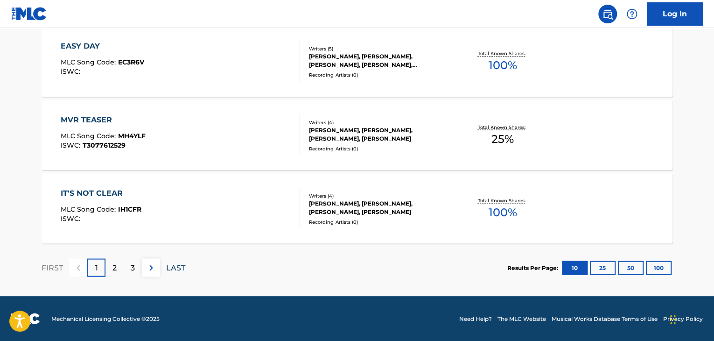
click at [176, 263] on p "LAST" at bounding box center [175, 267] width 19 height 11
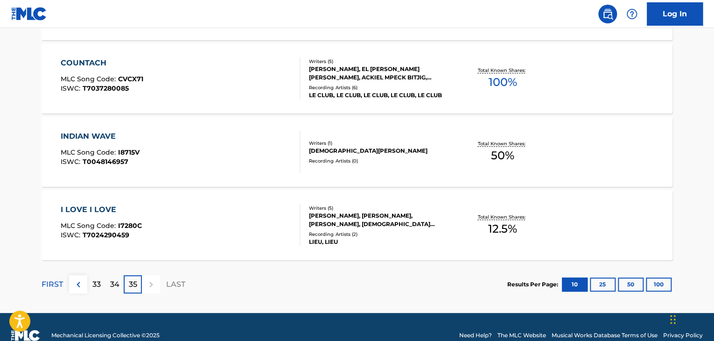
scroll to position [362, 0]
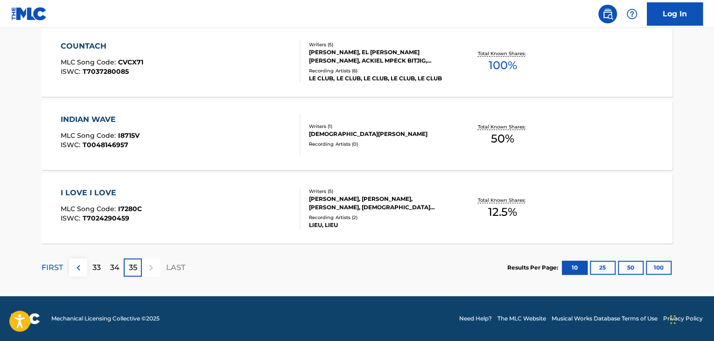
click at [276, 208] on div "I LOVE I LOVE MLC Song Code : I7280C ISWC : T7024290459" at bounding box center [181, 208] width 240 height 42
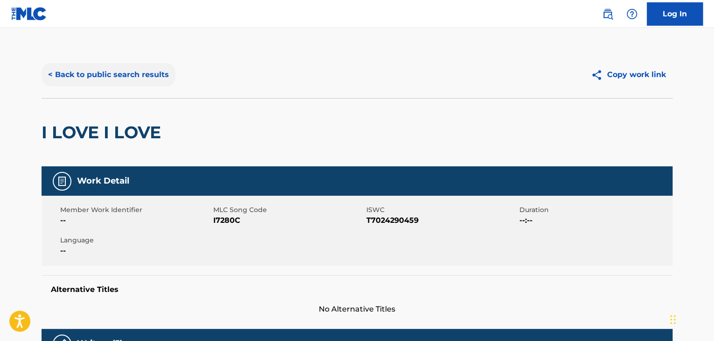
click at [119, 71] on button "< Back to public search results" at bounding box center [109, 74] width 134 height 23
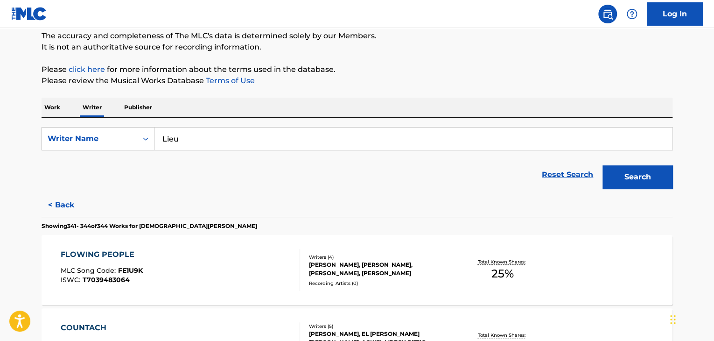
scroll to position [151, 0]
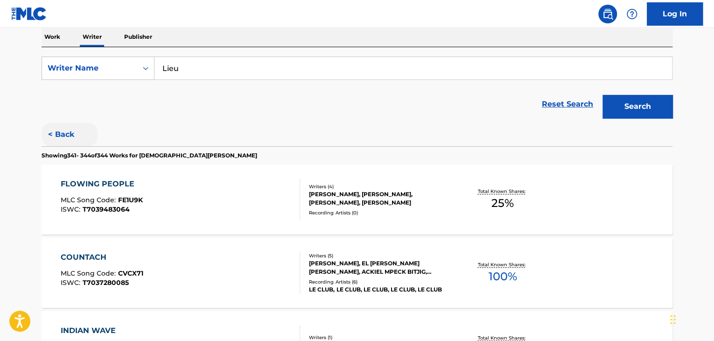
click at [67, 129] on button "< Back" at bounding box center [70, 134] width 56 height 23
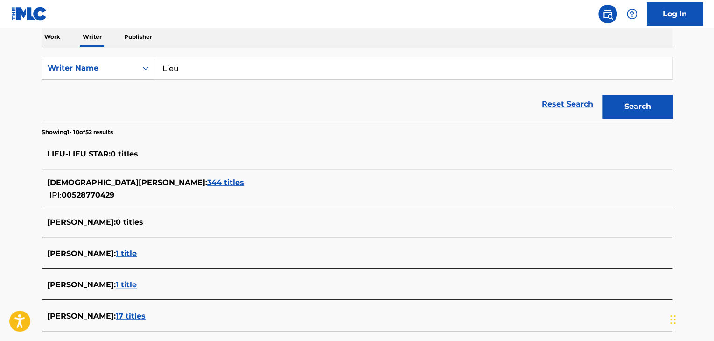
click at [207, 183] on span "344 titles" at bounding box center [225, 182] width 37 height 9
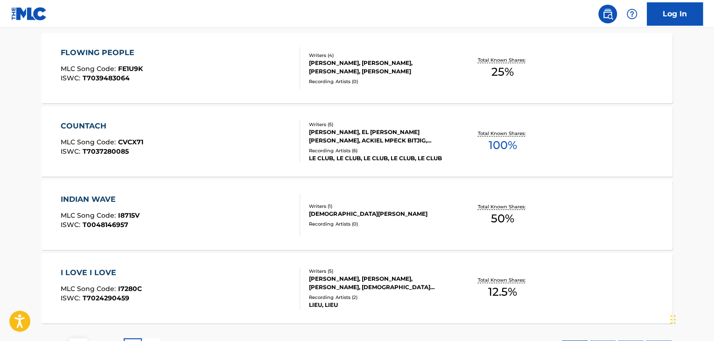
scroll to position [362, 0]
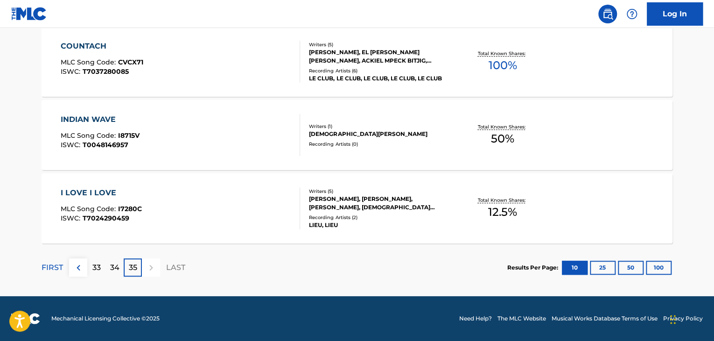
click at [267, 148] on div "INDIAN WAVE MLC Song Code : I8715V ISWC : T0048146957" at bounding box center [181, 135] width 240 height 42
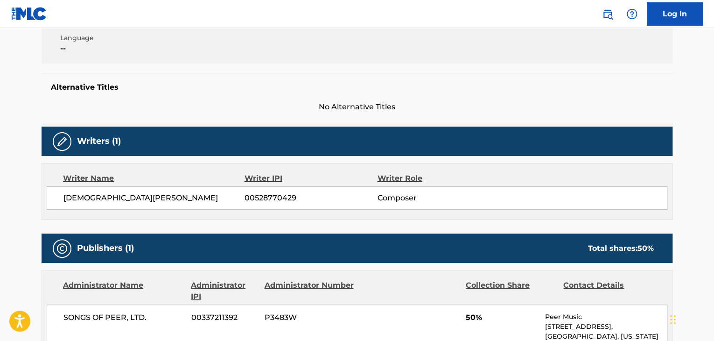
scroll to position [199, 0]
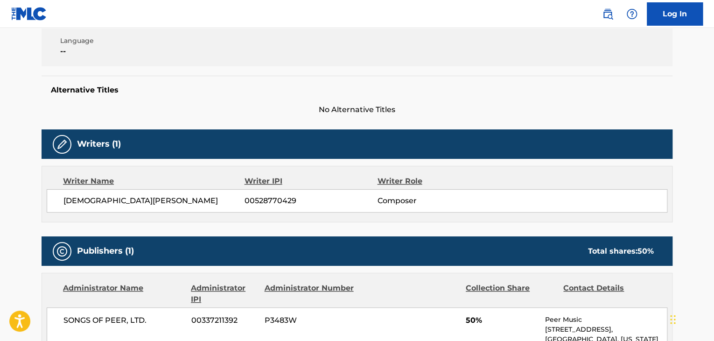
click at [102, 204] on span "[DEMOGRAPHIC_DATA][PERSON_NAME]" at bounding box center [153, 200] width 181 height 11
click at [260, 202] on span "00528770429" at bounding box center [311, 200] width 133 height 11
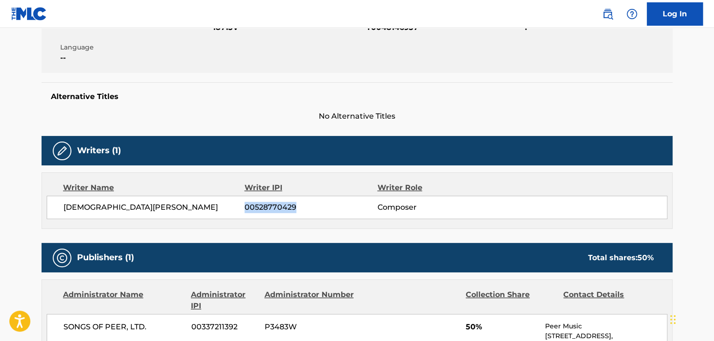
scroll to position [106, 0]
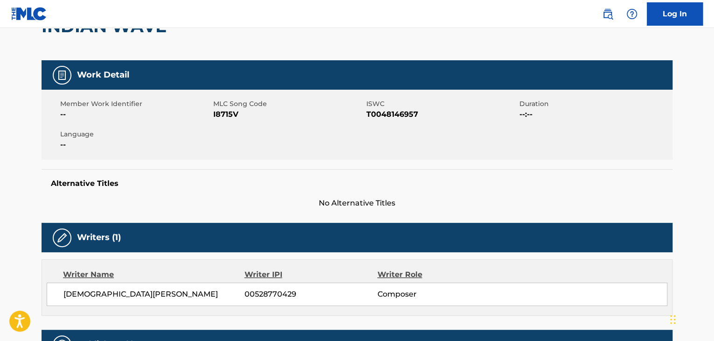
click at [221, 115] on span "I8715V" at bounding box center [288, 114] width 151 height 11
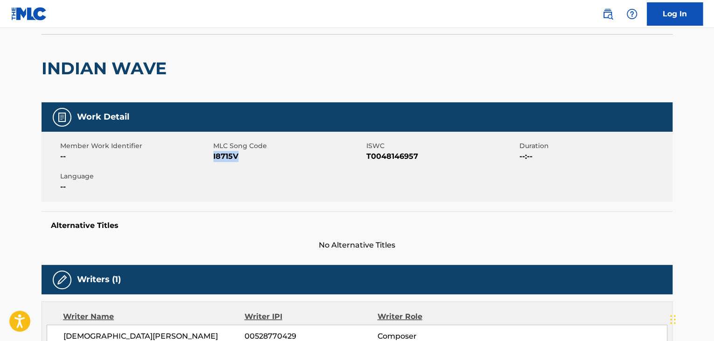
scroll to position [0, 0]
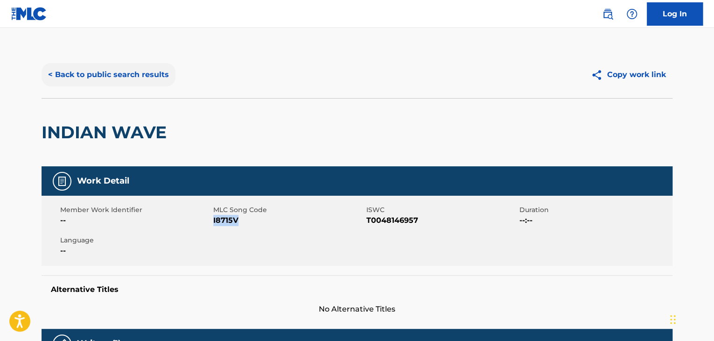
click at [106, 70] on button "< Back to public search results" at bounding box center [109, 74] width 134 height 23
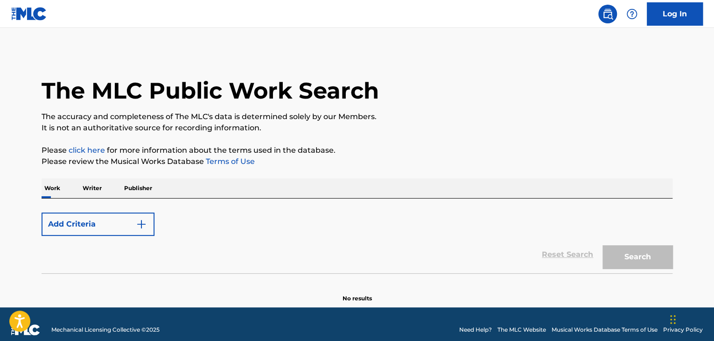
scroll to position [11, 0]
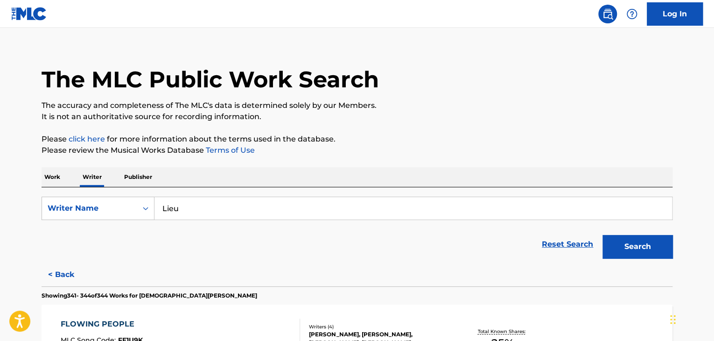
click at [183, 202] on input "Lieu" at bounding box center [414, 208] width 518 height 22
paste input "Icarly Pluggnb"
click at [288, 162] on div "The MLC Public Work Search The accuracy and completeness of The MLC's data is d…" at bounding box center [356, 341] width 653 height 602
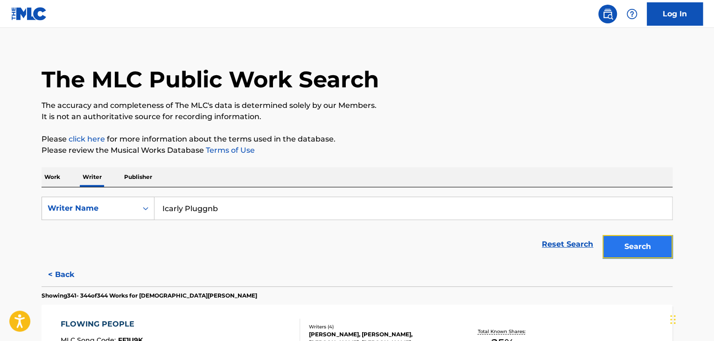
click at [620, 237] on button "Search" at bounding box center [638, 246] width 70 height 23
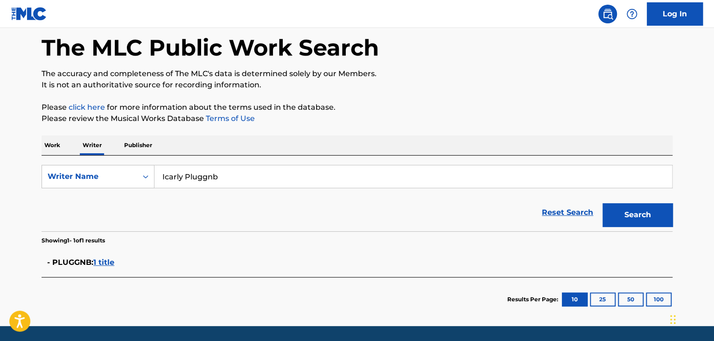
scroll to position [58, 0]
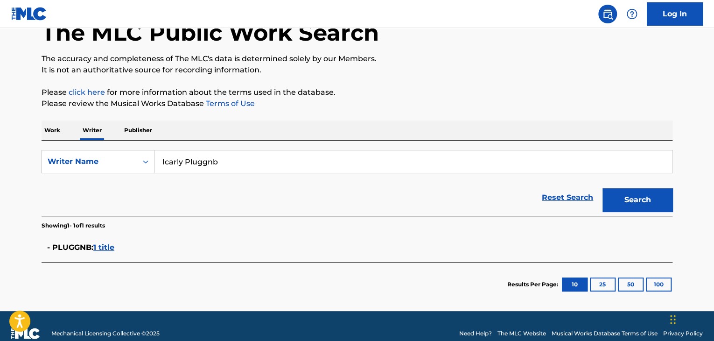
click at [108, 248] on span "1 title" at bounding box center [103, 247] width 21 height 9
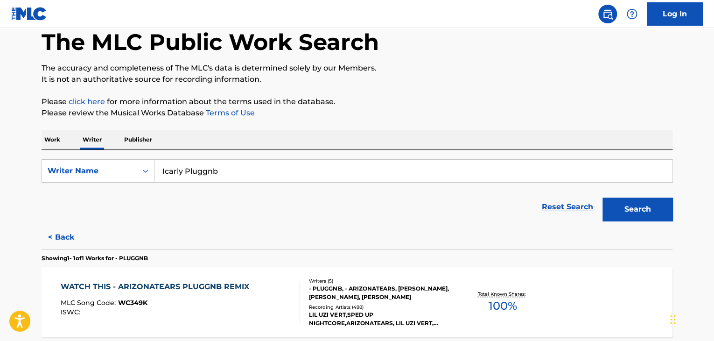
scroll to position [0, 0]
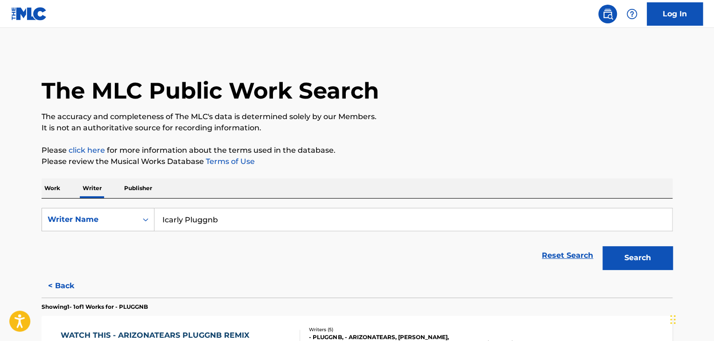
click at [228, 224] on input "Icarly Pluggnb" at bounding box center [414, 219] width 518 height 22
paste input "[PERSON_NAME]"
type input "[PERSON_NAME]"
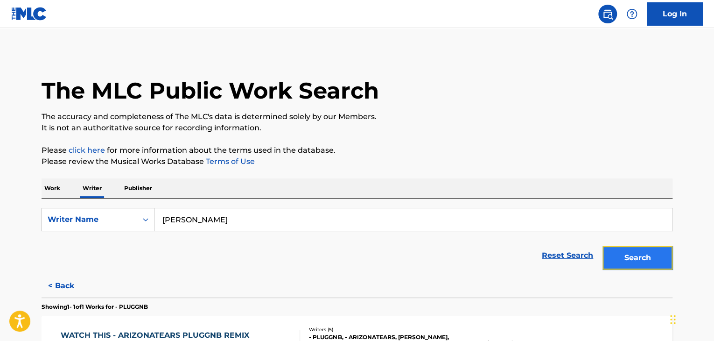
click at [628, 260] on button "Search" at bounding box center [638, 257] width 70 height 23
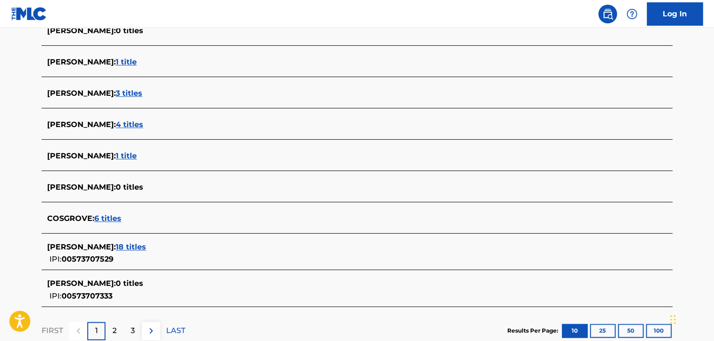
scroll to position [327, 0]
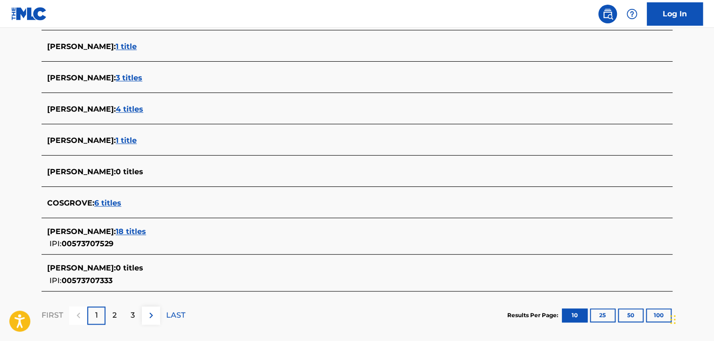
click at [146, 232] on span "18 titles" at bounding box center [131, 231] width 30 height 9
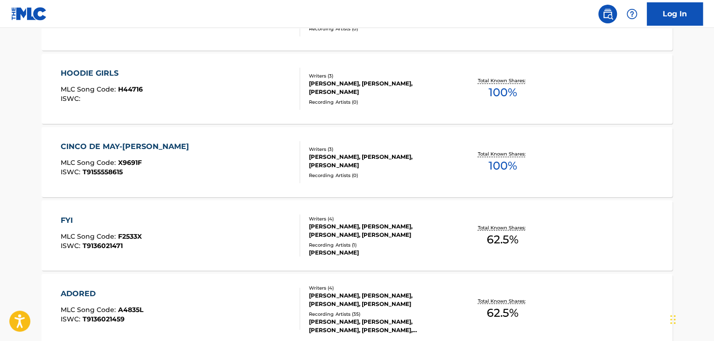
scroll to position [700, 0]
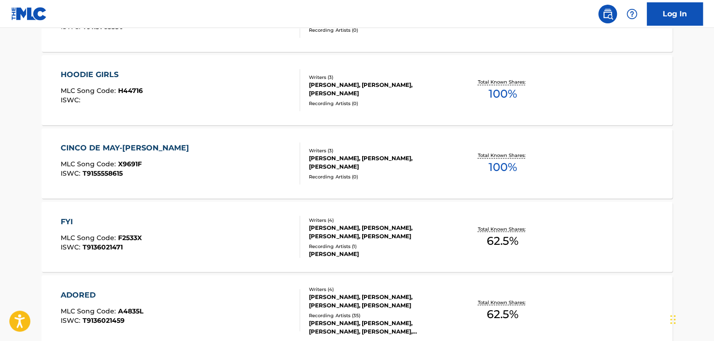
click at [273, 161] on div "CINCO DE MAY-[PERSON_NAME] MLC Song Code : X9691F ISWC : T9155558615" at bounding box center [181, 163] width 240 height 42
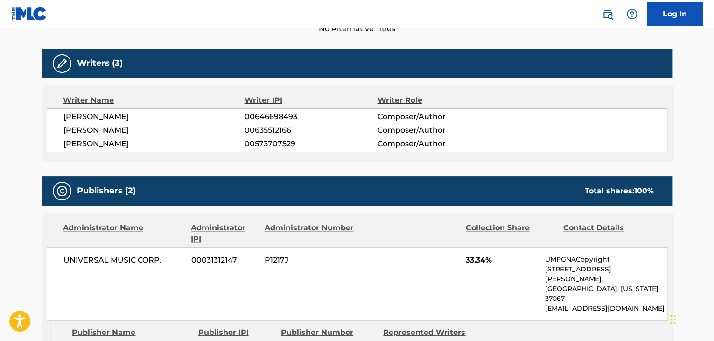
scroll to position [187, 0]
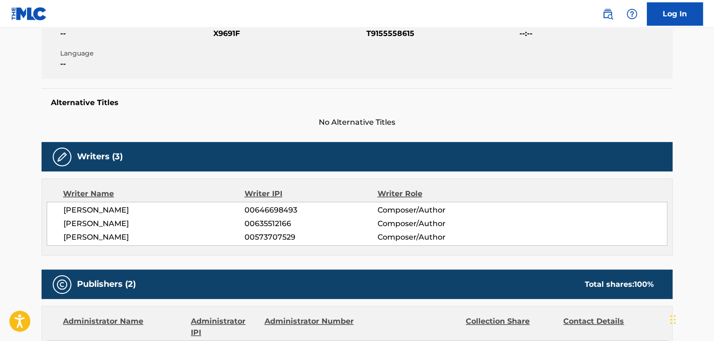
click at [109, 238] on span "[PERSON_NAME]" at bounding box center [153, 237] width 181 height 11
click at [255, 239] on span "00573707529" at bounding box center [311, 237] width 133 height 11
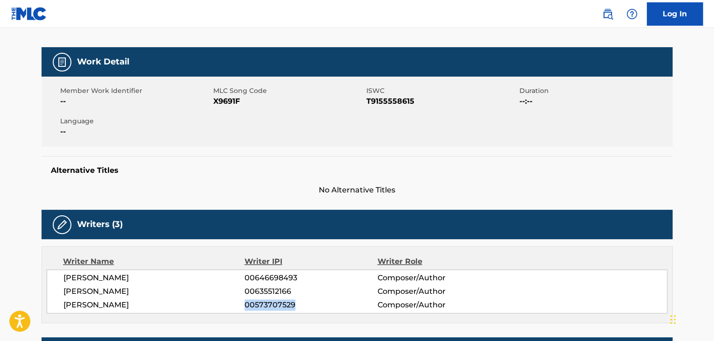
scroll to position [47, 0]
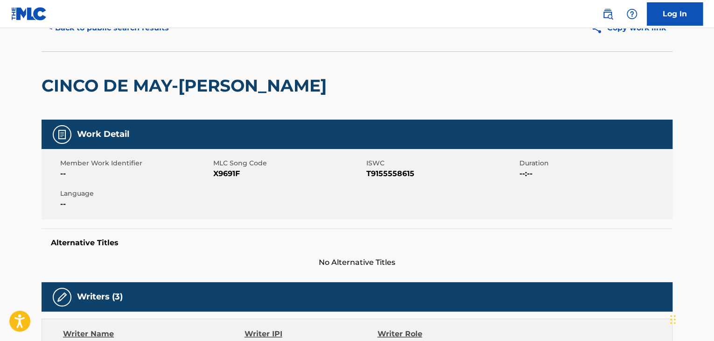
click at [227, 180] on div "Member Work Identifier -- MLC Song Code X9691F ISWC T9155558615 Duration --:-- …" at bounding box center [357, 184] width 631 height 70
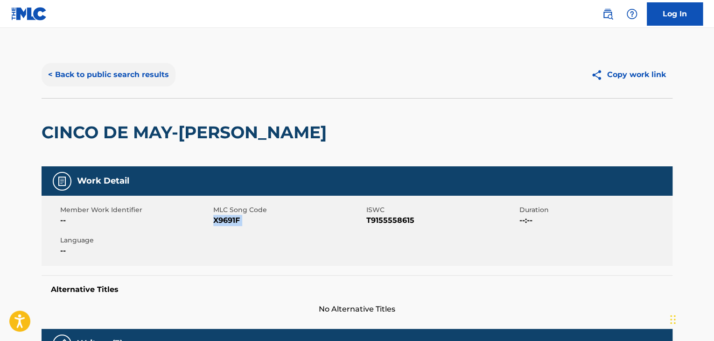
click at [128, 64] on button "< Back to public search results" at bounding box center [109, 74] width 134 height 23
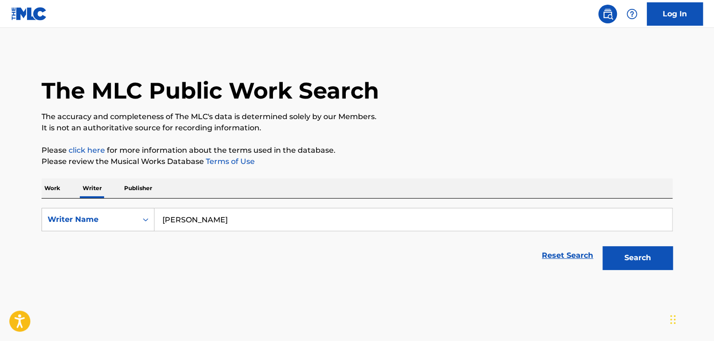
scroll to position [11, 0]
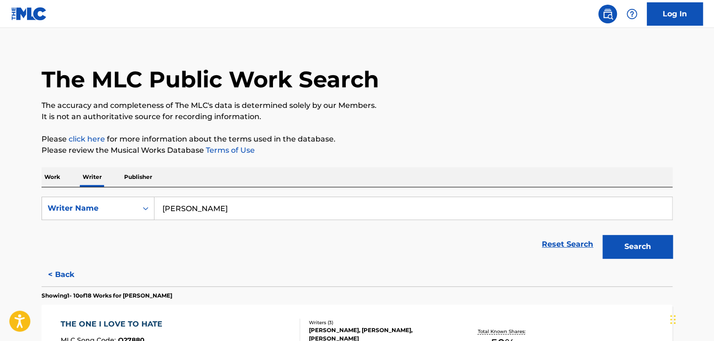
click at [196, 214] on input "[PERSON_NAME]" at bounding box center [414, 208] width 518 height 22
click at [56, 180] on p "Work" at bounding box center [52, 177] width 21 height 20
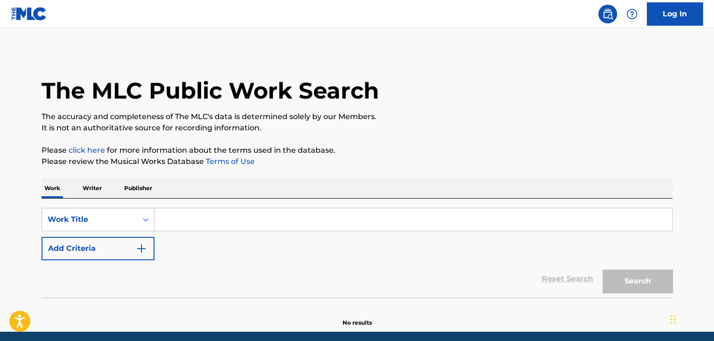
click at [210, 221] on input "Search Form" at bounding box center [414, 219] width 518 height 22
paste input "Wya?"
type input "Wya?"
click at [603, 269] on button "Search" at bounding box center [638, 280] width 70 height 23
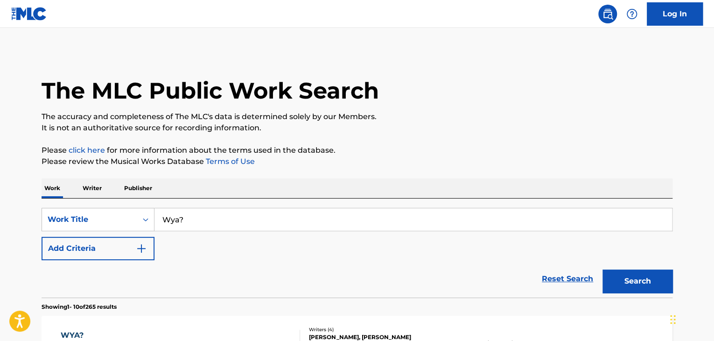
click at [95, 190] on p "Writer" at bounding box center [92, 188] width 25 height 20
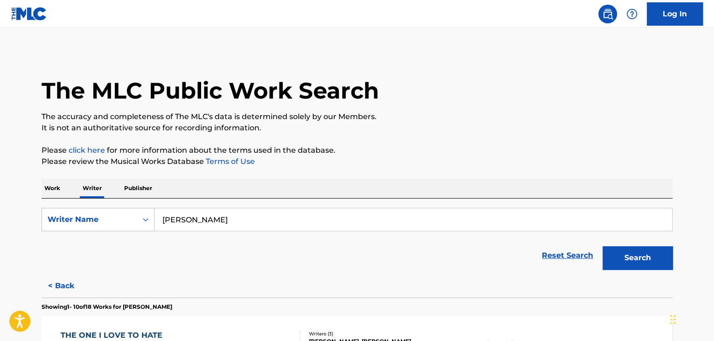
click at [211, 218] on input "[PERSON_NAME]" at bounding box center [414, 219] width 518 height 22
paste input "[PERSON_NAME] [PERSON_NAME] Jr"
type input "[PERSON_NAME] [PERSON_NAME] Jr"
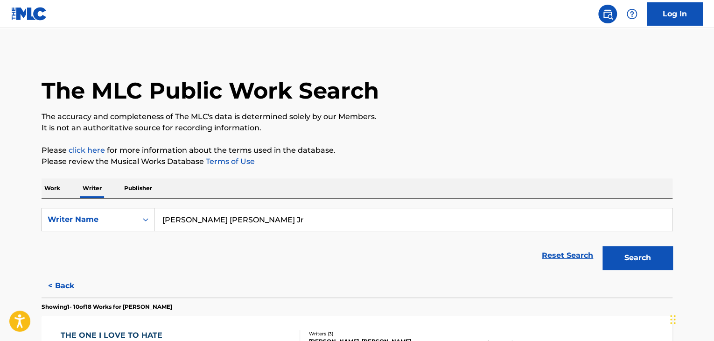
click at [461, 164] on p "Please review the Musical Works Database Terms of Use" at bounding box center [357, 161] width 631 height 11
click at [628, 253] on button "Search" at bounding box center [638, 257] width 70 height 23
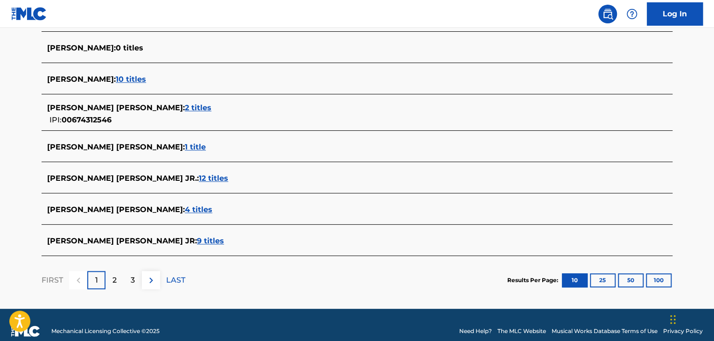
scroll to position [369, 0]
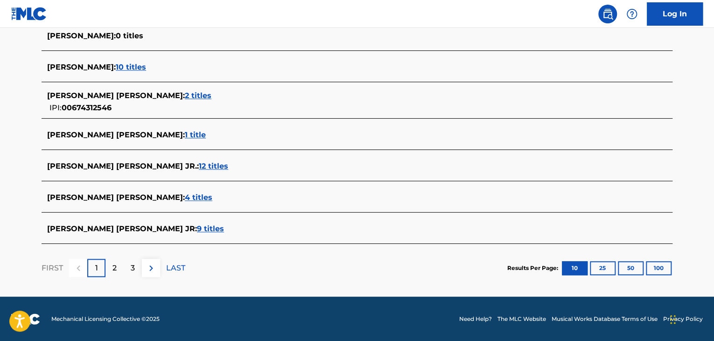
click at [197, 228] on span "9 titles" at bounding box center [210, 228] width 27 height 9
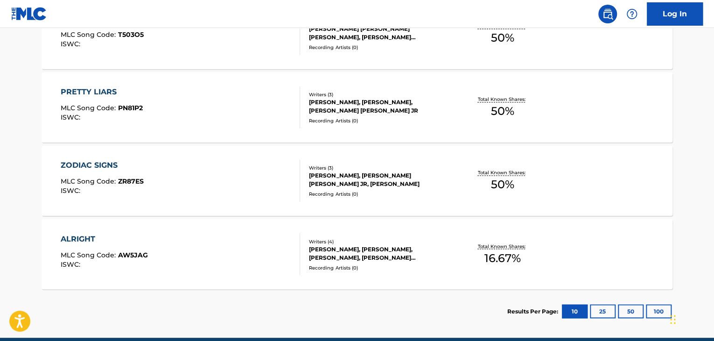
scroll to position [724, 0]
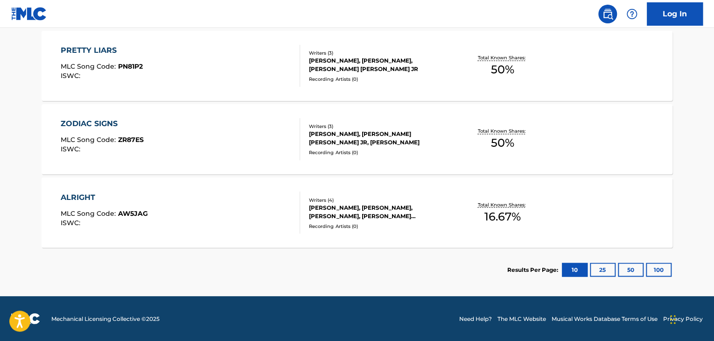
click at [246, 136] on div "ZODIAC SIGNS MLC Song Code : ZR87ES ISWC :" at bounding box center [181, 139] width 240 height 42
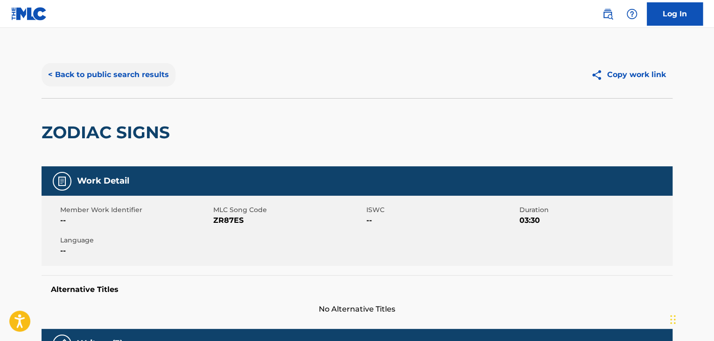
click at [148, 77] on button "< Back to public search results" at bounding box center [109, 74] width 134 height 23
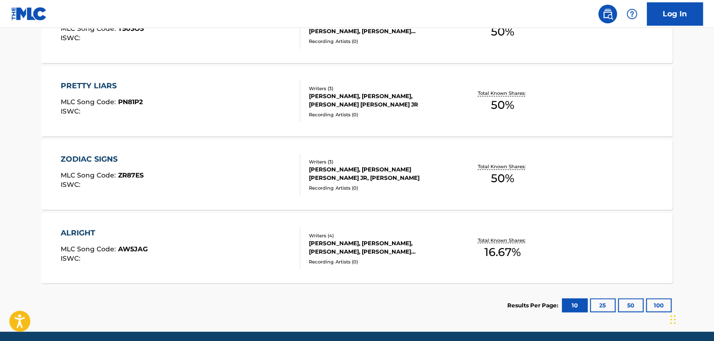
scroll to position [724, 0]
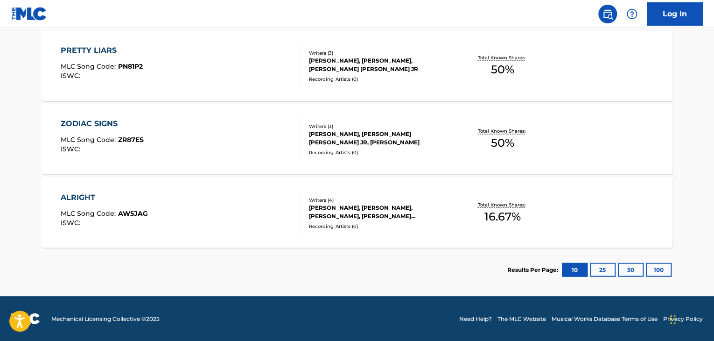
click at [457, 210] on div "Total Known Shares: 16.67 %" at bounding box center [502, 212] width 105 height 28
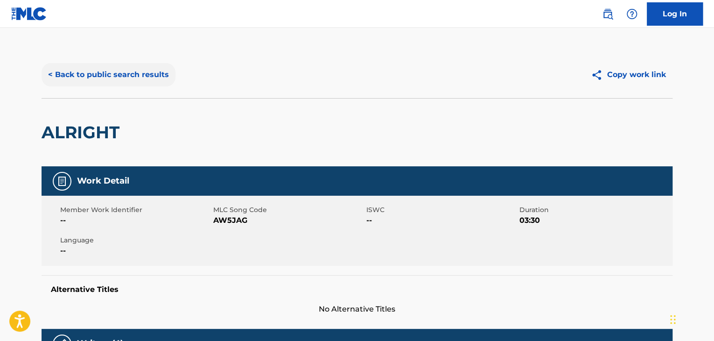
click at [129, 76] on button "< Back to public search results" at bounding box center [109, 74] width 134 height 23
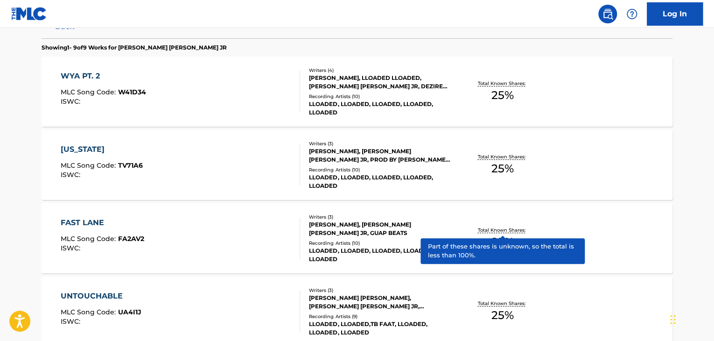
scroll to position [291, 0]
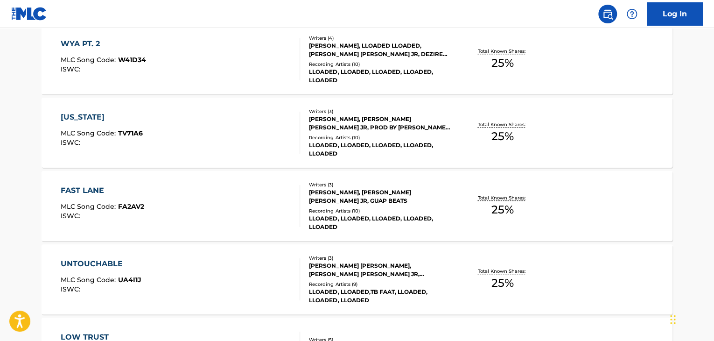
click at [614, 196] on div "FAST LANE MLC Song Code : FA2AV2 ISWC : Writers ( 3 ) [PERSON_NAME], [PERSON_NA…" at bounding box center [357, 206] width 631 height 70
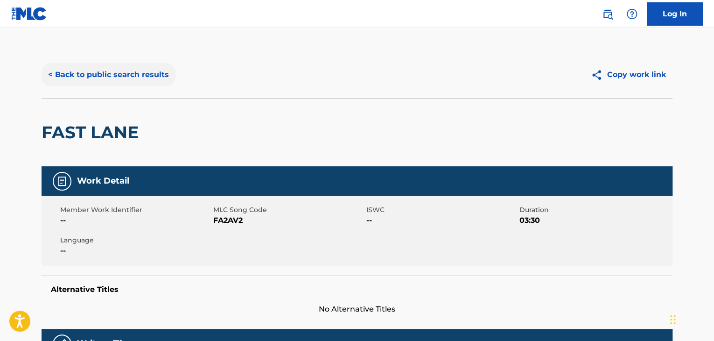
click at [131, 73] on button "< Back to public search results" at bounding box center [109, 74] width 134 height 23
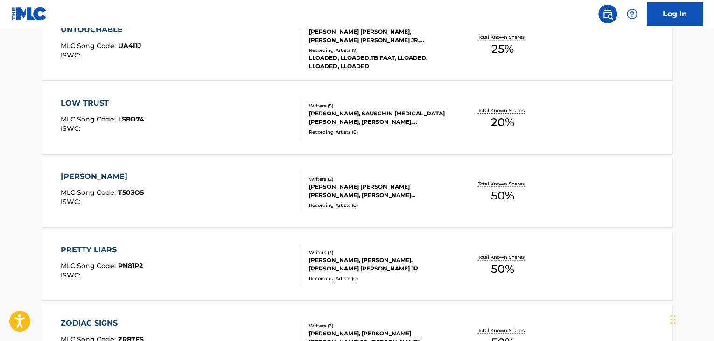
scroll to position [525, 0]
click at [443, 132] on div "Recording Artists ( 0 )" at bounding box center [379, 132] width 141 height 7
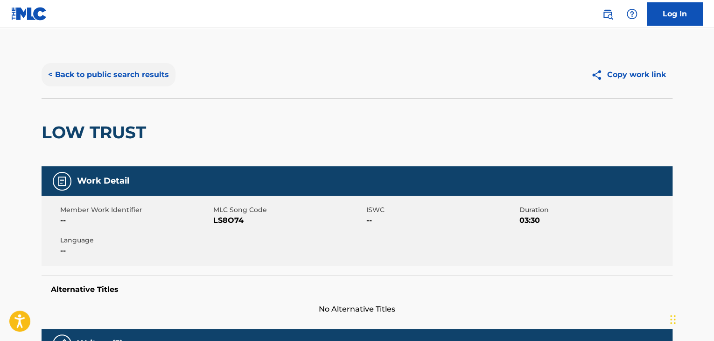
click at [131, 78] on button "< Back to public search results" at bounding box center [109, 74] width 134 height 23
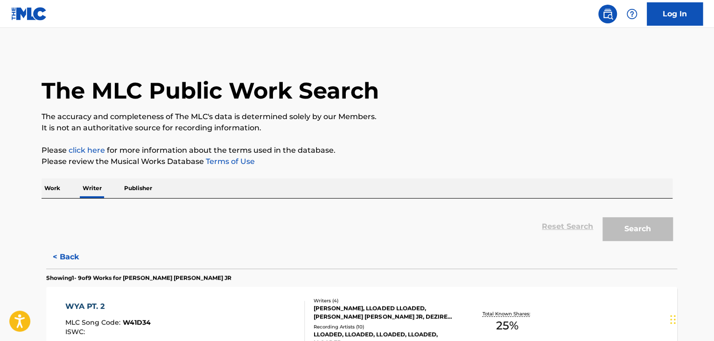
scroll to position [11, 0]
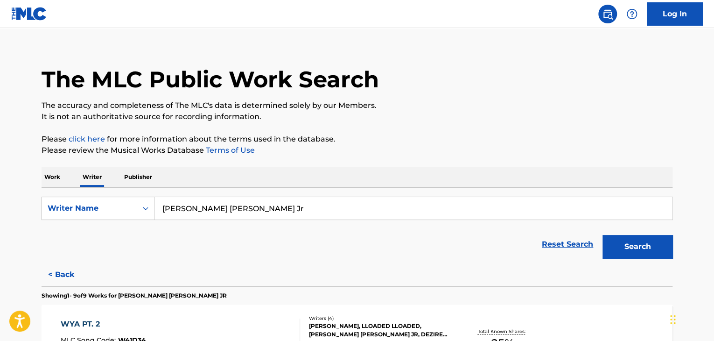
click at [263, 213] on input "[PERSON_NAME] [PERSON_NAME] Jr" at bounding box center [414, 208] width 518 height 22
paste input "Prod by [PERSON_NAME]"
click at [608, 239] on button "Search" at bounding box center [638, 246] width 70 height 23
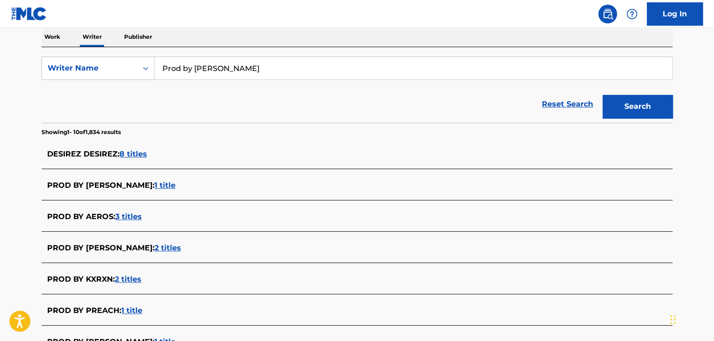
scroll to position [0, 0]
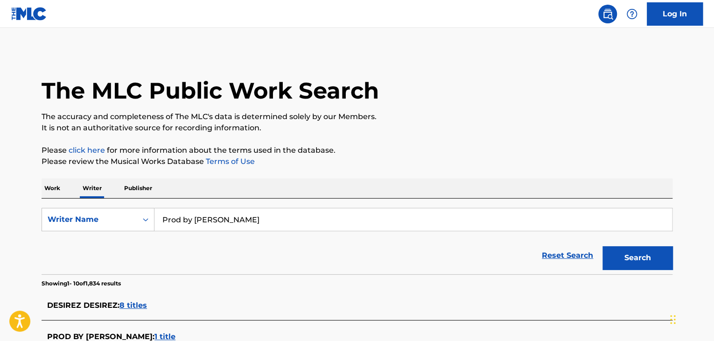
click at [192, 215] on input "Prod by [PERSON_NAME]" at bounding box center [414, 219] width 518 height 22
paste input "Brooderick Blanc,"
type input "Brooderick Blanc,"
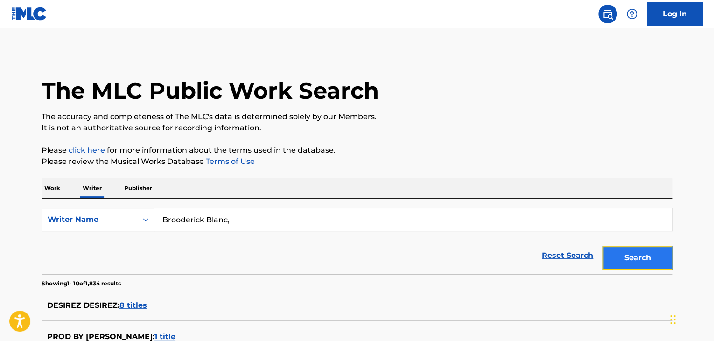
click at [631, 255] on button "Search" at bounding box center [638, 257] width 70 height 23
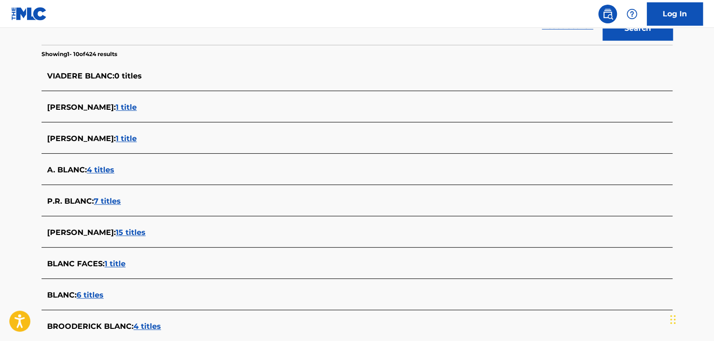
scroll to position [323, 0]
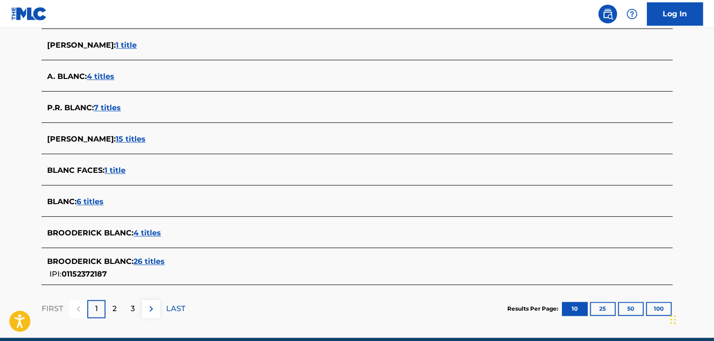
click at [148, 257] on span "26 titles" at bounding box center [148, 261] width 31 height 9
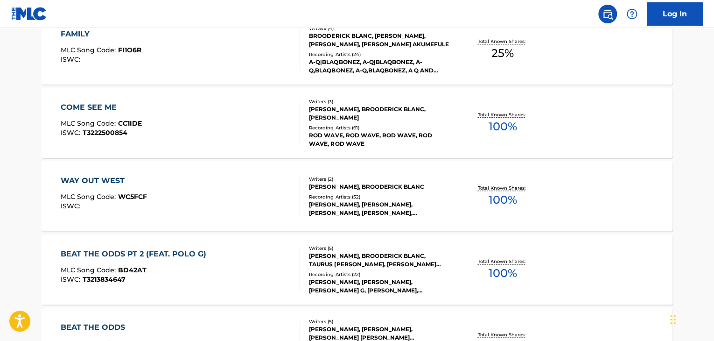
scroll to position [463, 0]
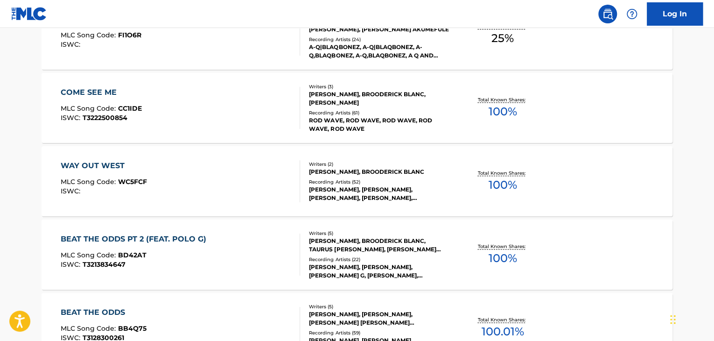
click at [276, 103] on div "COME SEE ME MLC Song Code : CC1IDE ISWC : T3222500854" at bounding box center [181, 108] width 240 height 42
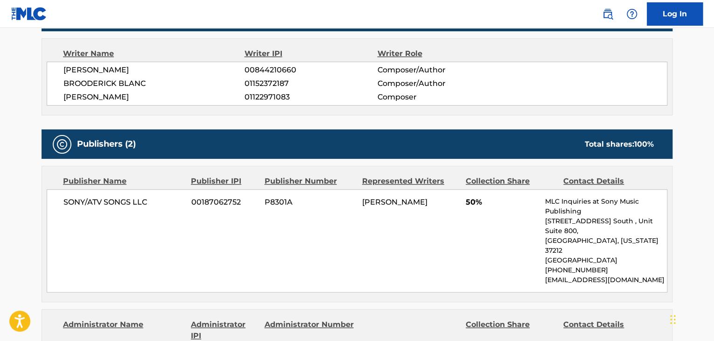
scroll to position [280, 0]
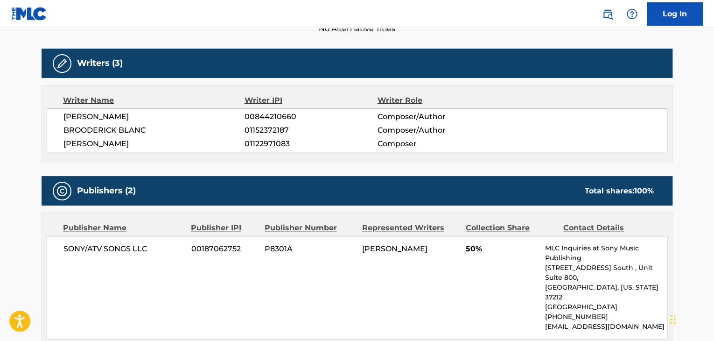
click at [125, 133] on span "BROODERICK BLANC" at bounding box center [153, 130] width 181 height 11
click at [254, 131] on span "01152372187" at bounding box center [311, 130] width 133 height 11
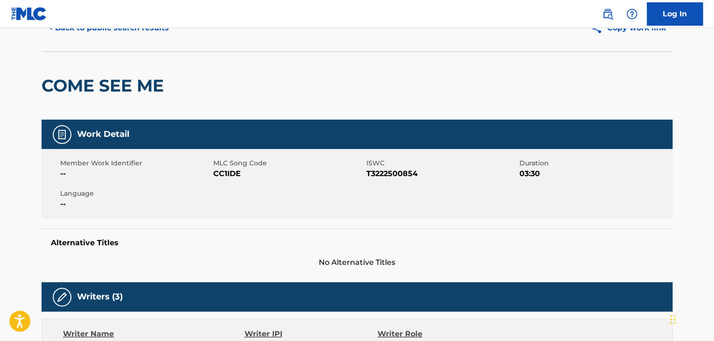
scroll to position [0, 0]
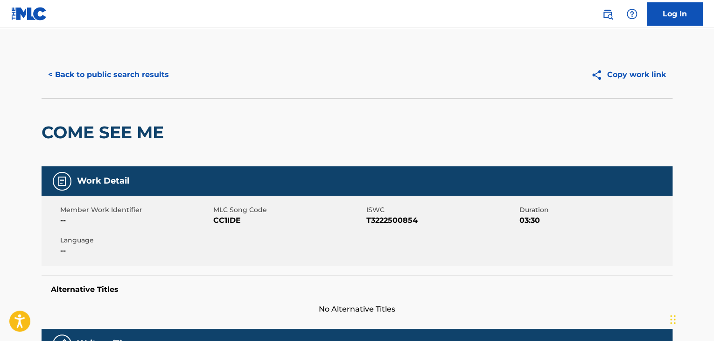
click at [228, 225] on span "CC1IDE" at bounding box center [288, 220] width 151 height 11
